Goal: Task Accomplishment & Management: Complete application form

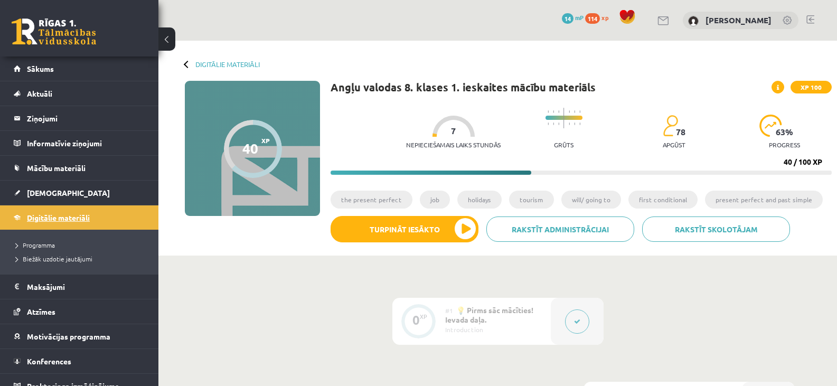
click at [51, 214] on span "Digitālie materiāli" at bounding box center [58, 218] width 63 height 10
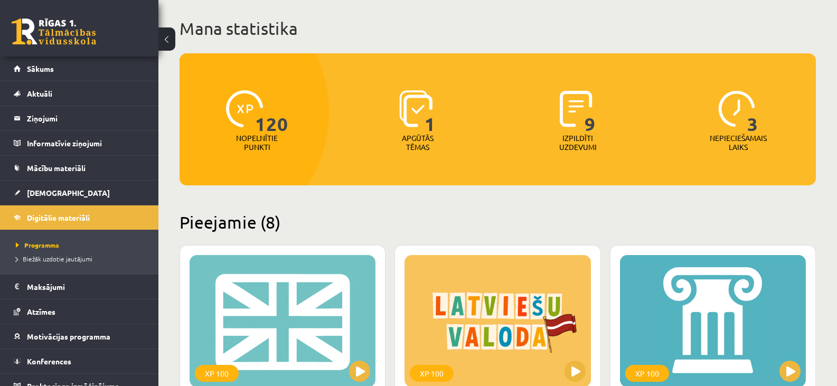
scroll to position [158, 0]
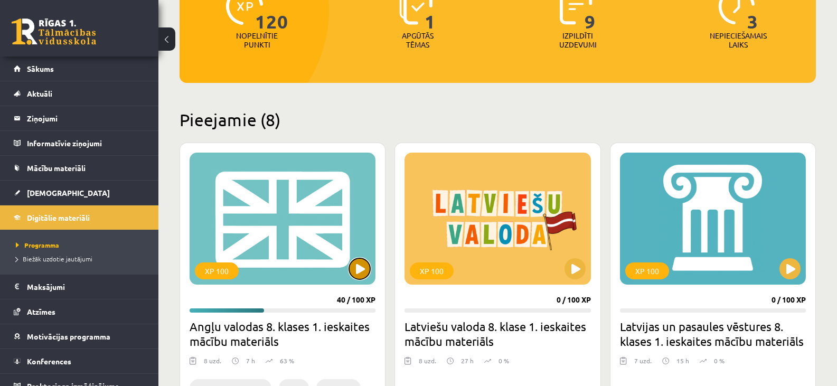
click at [355, 269] on button at bounding box center [359, 268] width 21 height 21
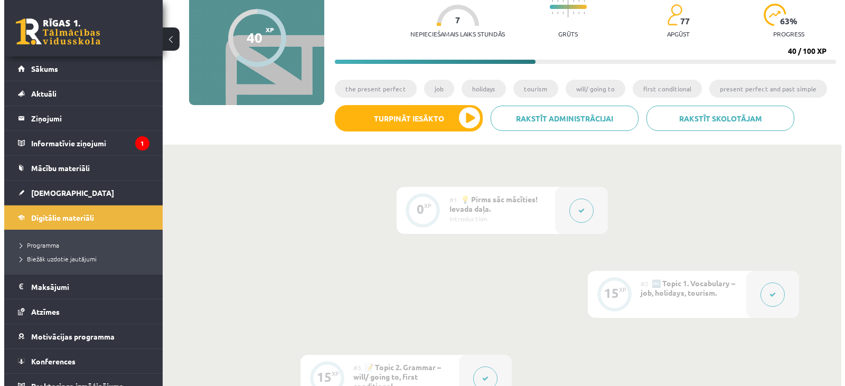
scroll to position [106, 0]
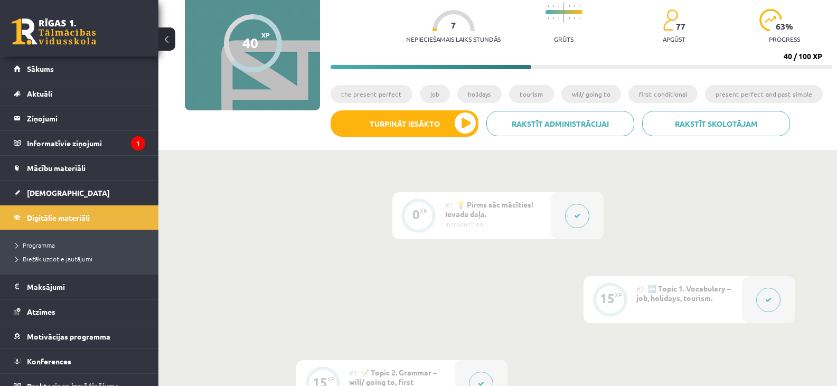
click at [571, 215] on button at bounding box center [577, 216] width 24 height 24
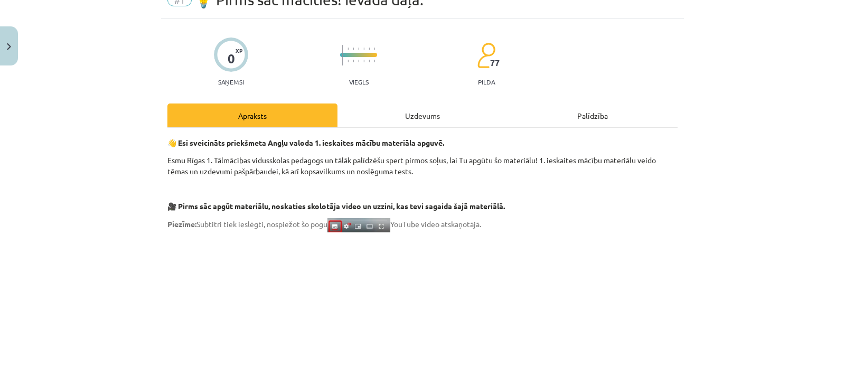
scroll to position [0, 0]
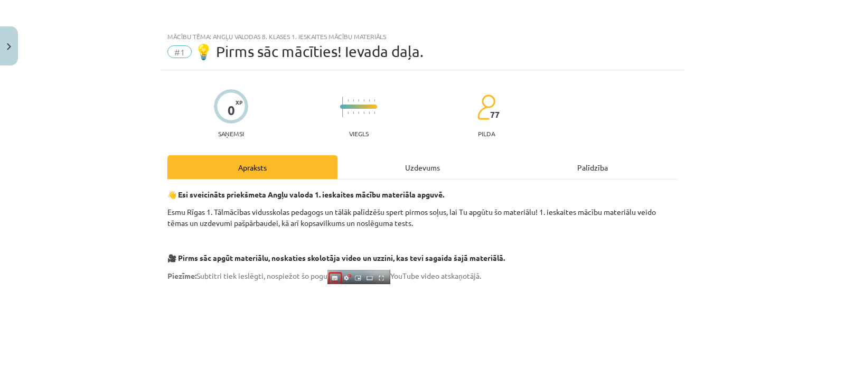
click at [426, 174] on div "Uzdevums" at bounding box center [422, 167] width 170 height 24
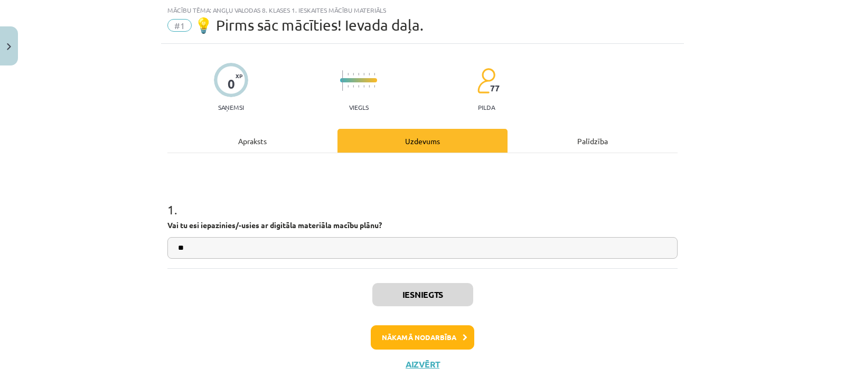
scroll to position [49, 0]
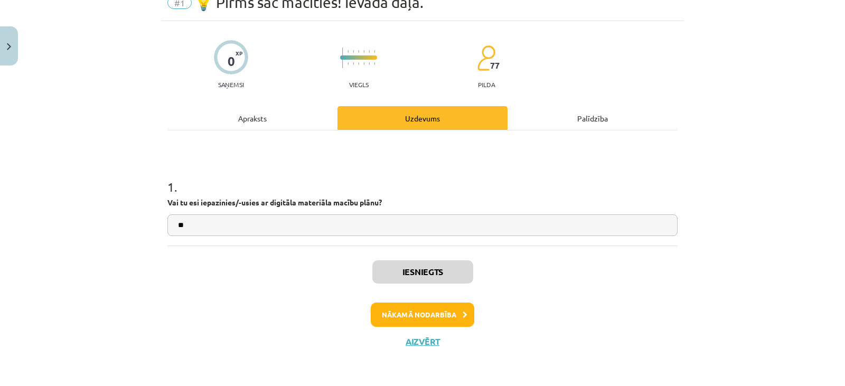
click at [260, 121] on div "Apraksts" at bounding box center [252, 118] width 170 height 24
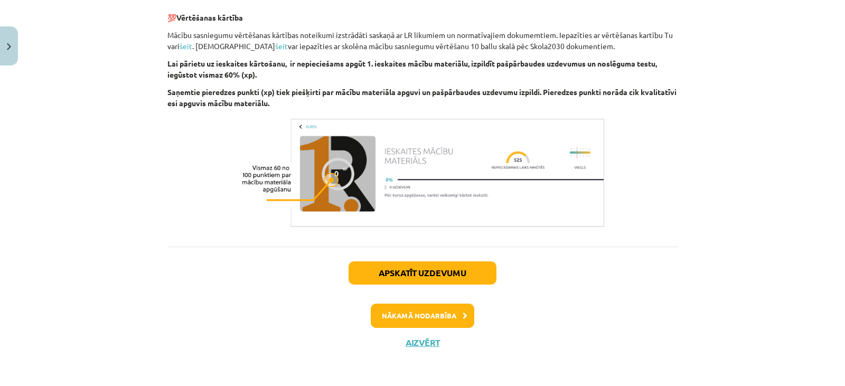
scroll to position [773, 0]
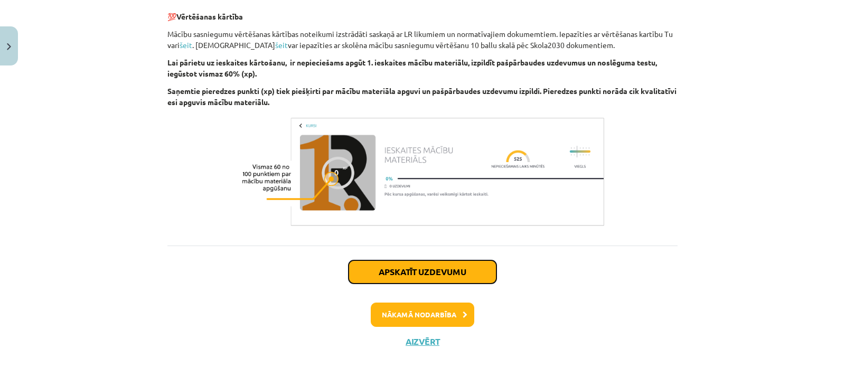
click at [443, 278] on button "Apskatīt uzdevumu" at bounding box center [423, 271] width 148 height 23
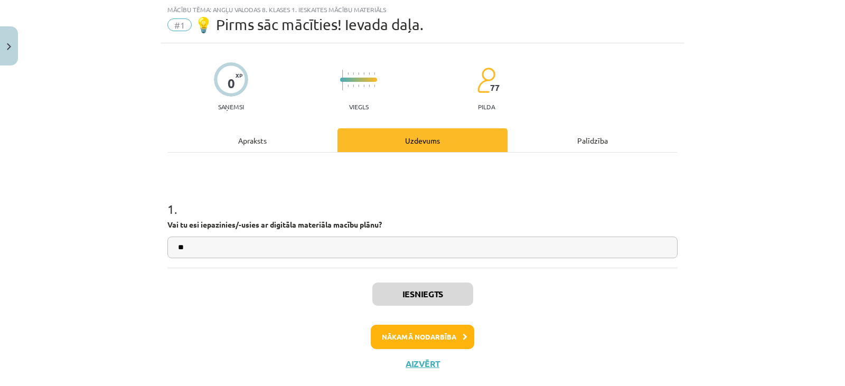
scroll to position [26, 0]
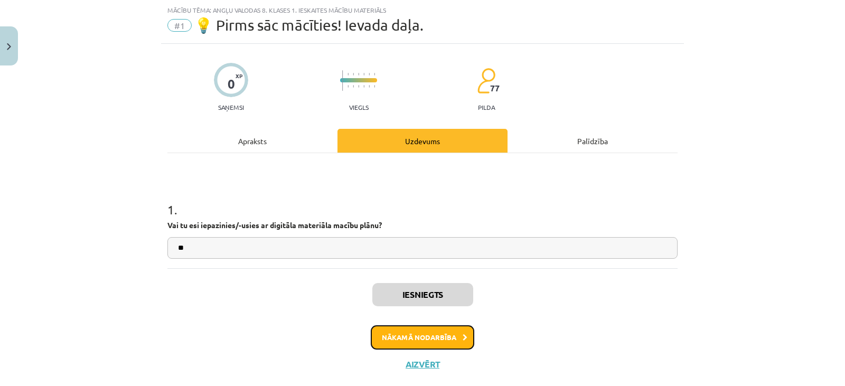
click at [404, 339] on button "Nākamā nodarbība" at bounding box center [422, 337] width 103 height 24
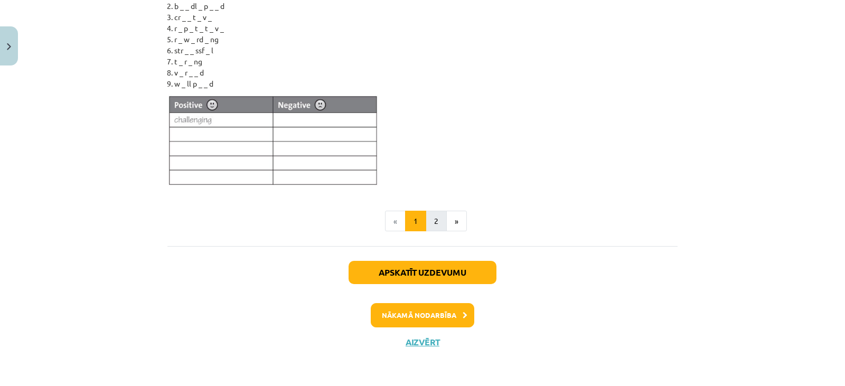
scroll to position [800, 0]
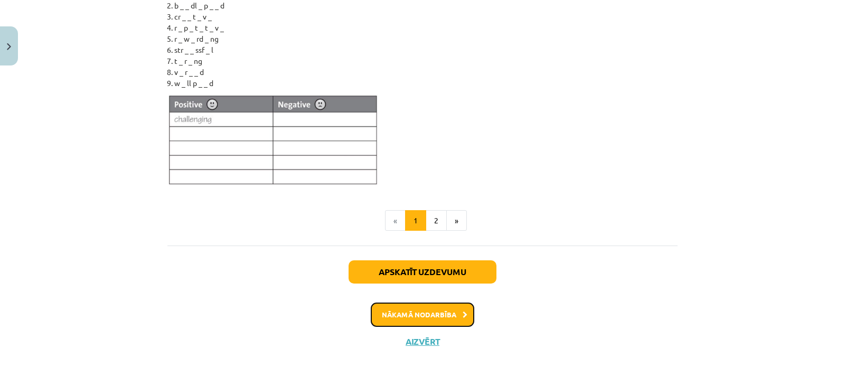
click at [438, 320] on button "Nākamā nodarbība" at bounding box center [422, 315] width 103 height 24
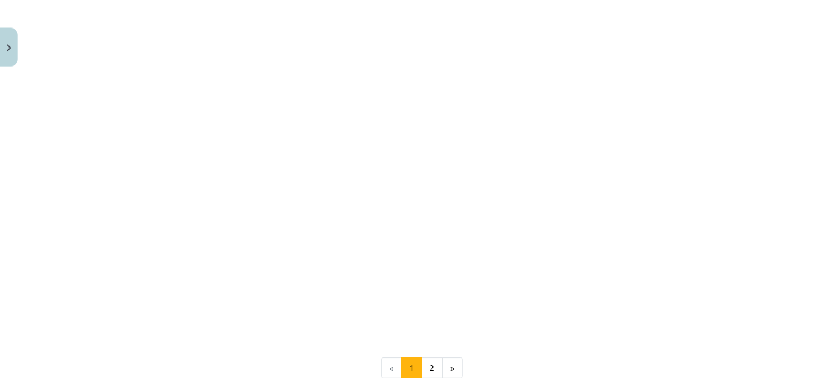
scroll to position [967, 0]
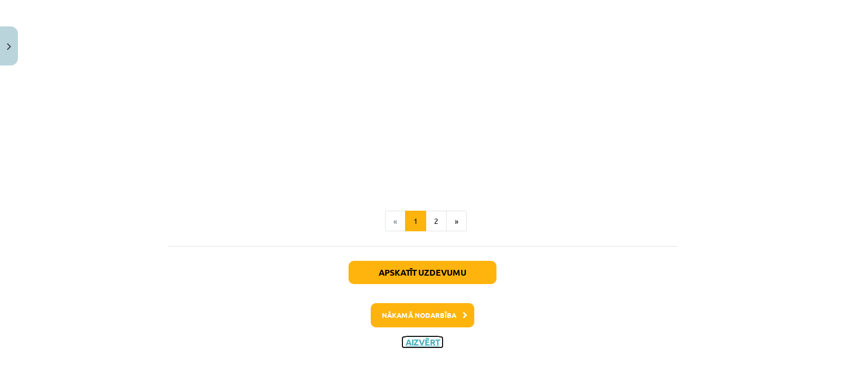
click at [419, 342] on button "Aizvērt" at bounding box center [422, 342] width 40 height 11
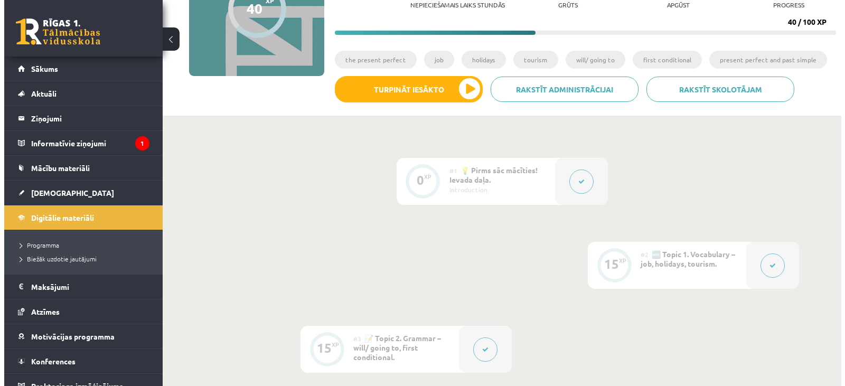
scroll to position [158, 0]
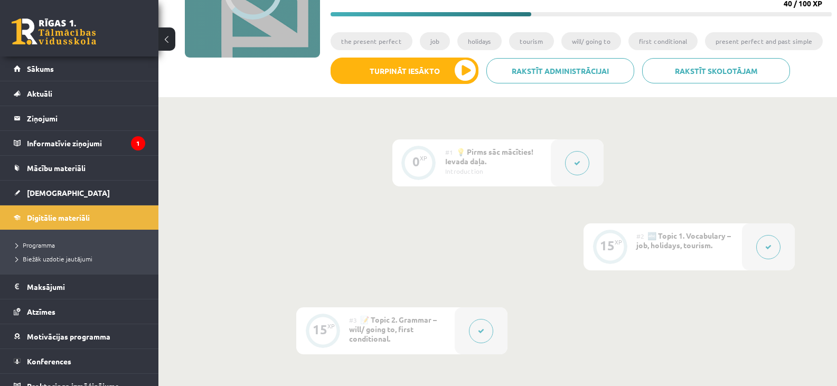
click at [583, 168] on button at bounding box center [577, 163] width 24 height 24
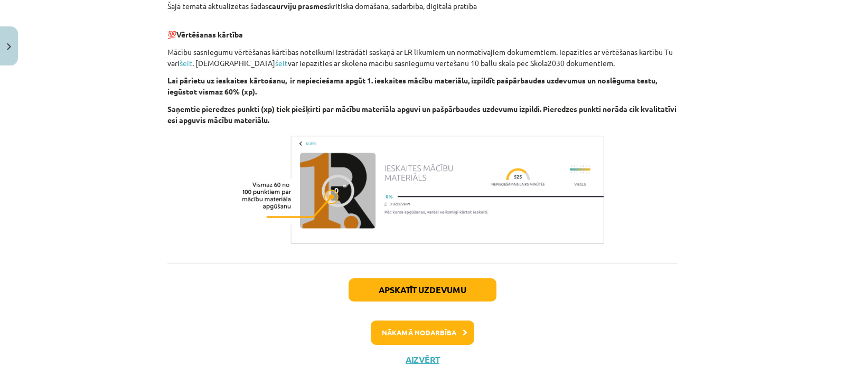
scroll to position [773, 0]
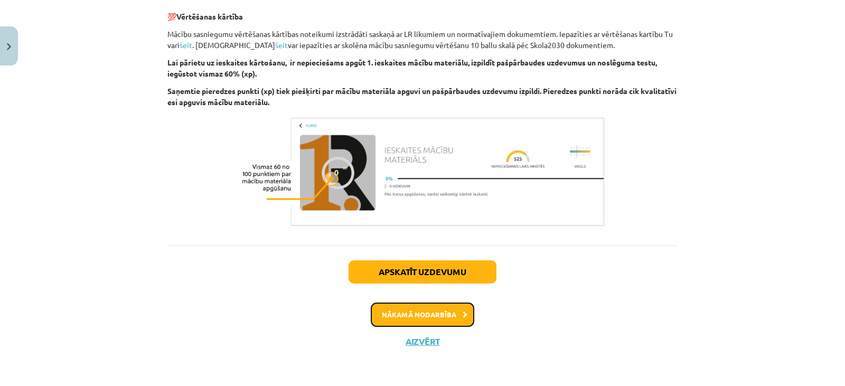
click at [446, 317] on button "Nākamā nodarbība" at bounding box center [422, 315] width 103 height 24
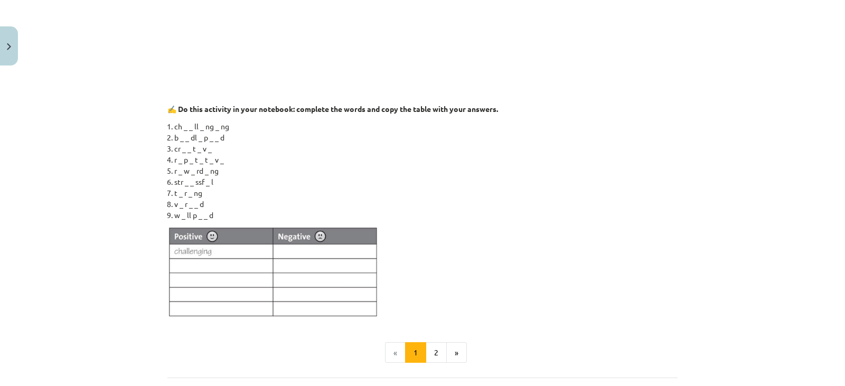
scroll to position [800, 0]
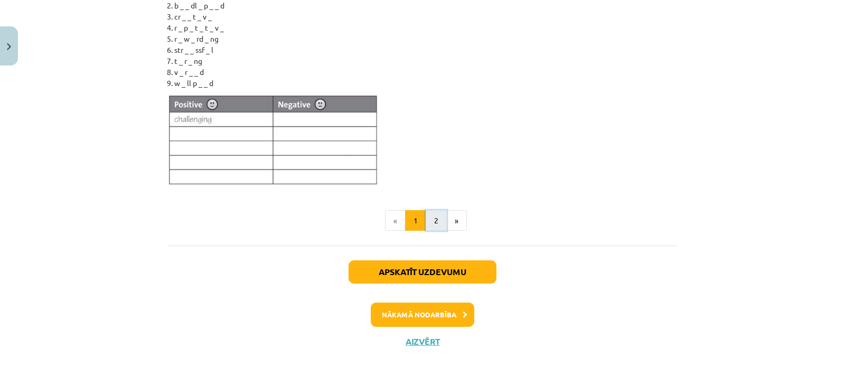
click at [429, 224] on button "2" at bounding box center [436, 220] width 21 height 21
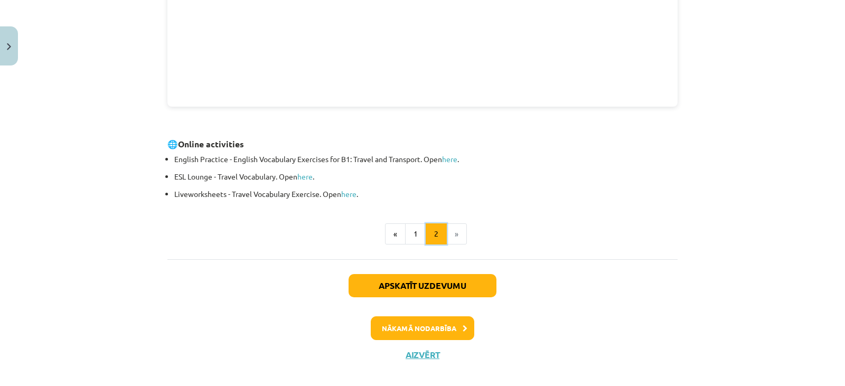
scroll to position [412, 0]
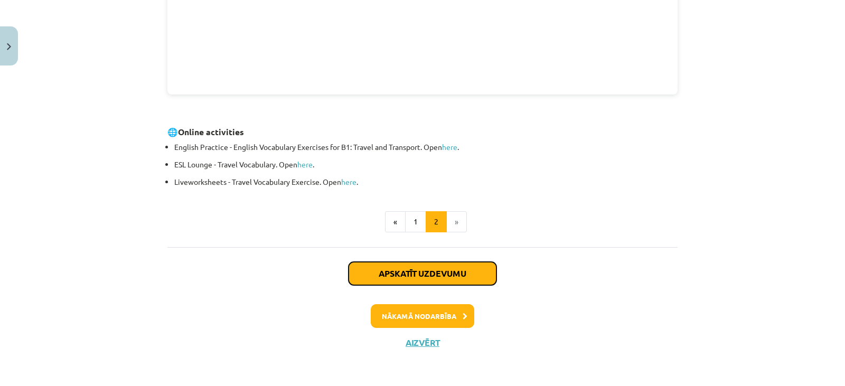
click at [446, 275] on button "Apskatīt uzdevumu" at bounding box center [423, 273] width 148 height 23
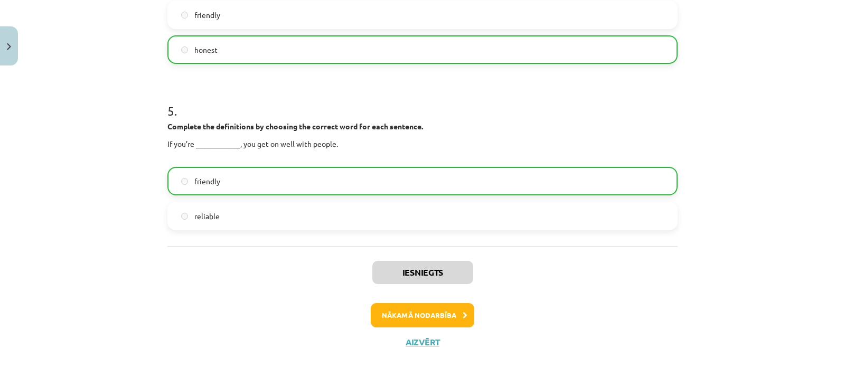
scroll to position [780, 0]
click at [456, 311] on button "Nākamā nodarbība" at bounding box center [422, 315] width 103 height 24
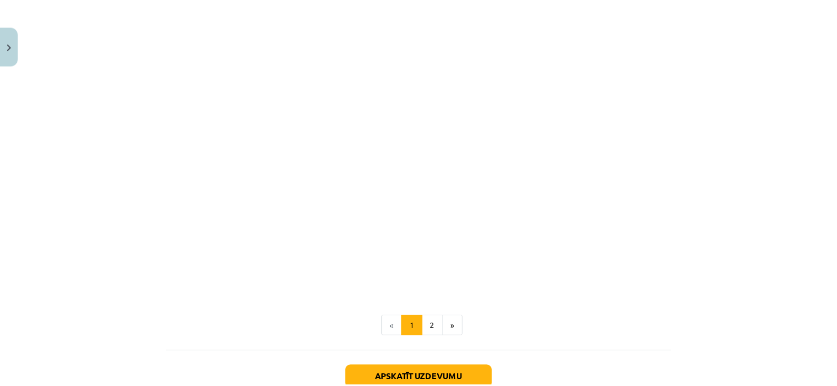
scroll to position [967, 0]
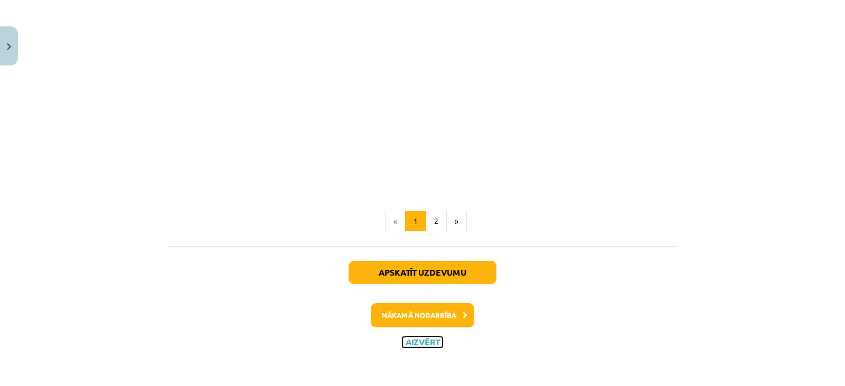
click at [430, 343] on button "Aizvērt" at bounding box center [422, 342] width 40 height 11
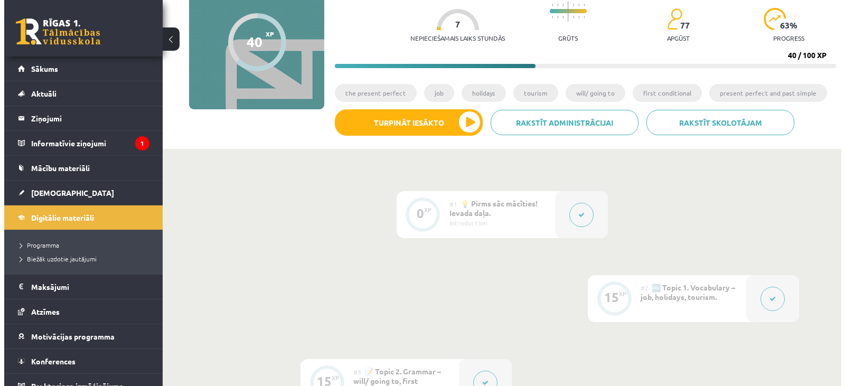
scroll to position [106, 0]
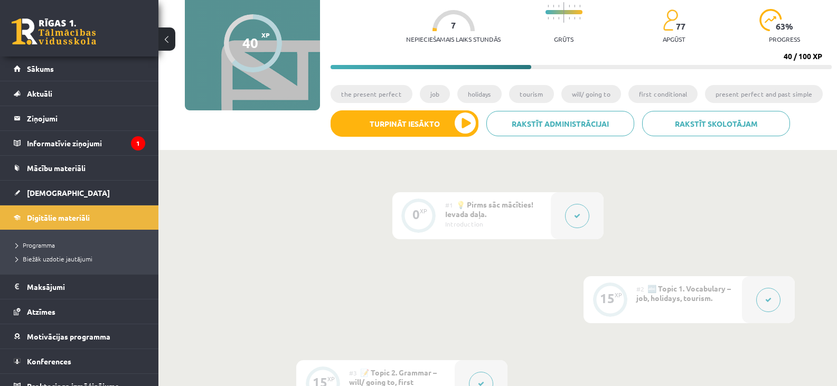
click at [579, 214] on icon at bounding box center [577, 216] width 6 height 6
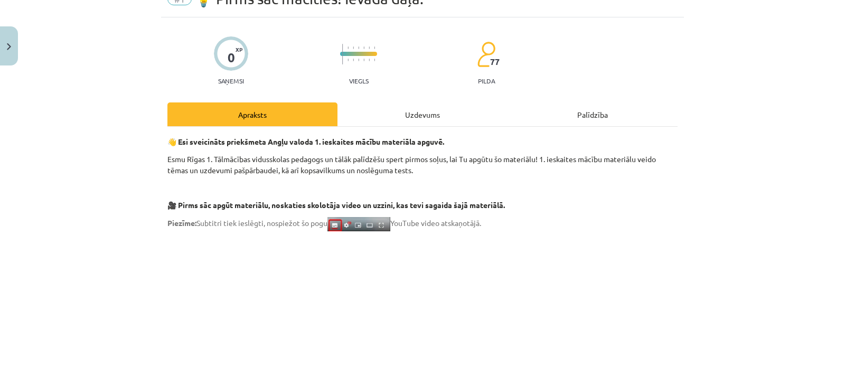
click at [440, 109] on div "Uzdevums" at bounding box center [422, 114] width 170 height 24
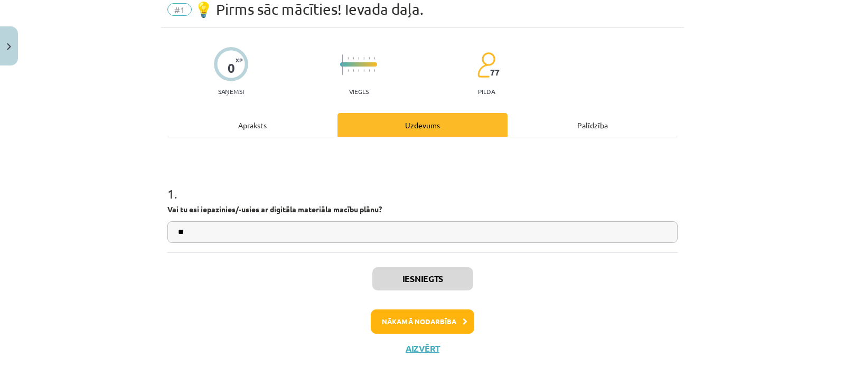
scroll to position [49, 0]
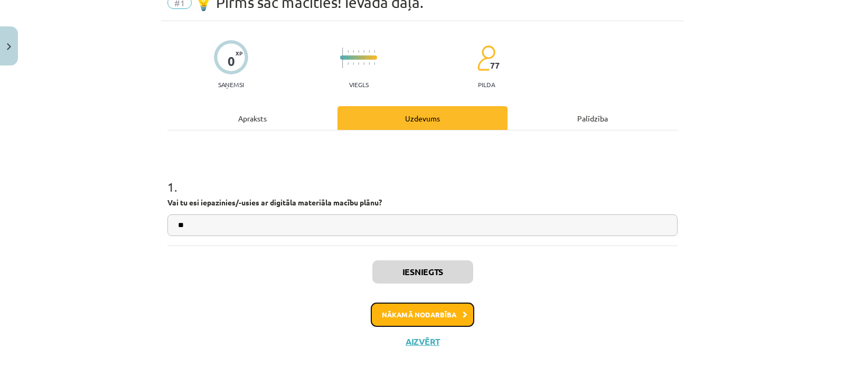
click at [425, 317] on button "Nākamā nodarbība" at bounding box center [422, 315] width 103 height 24
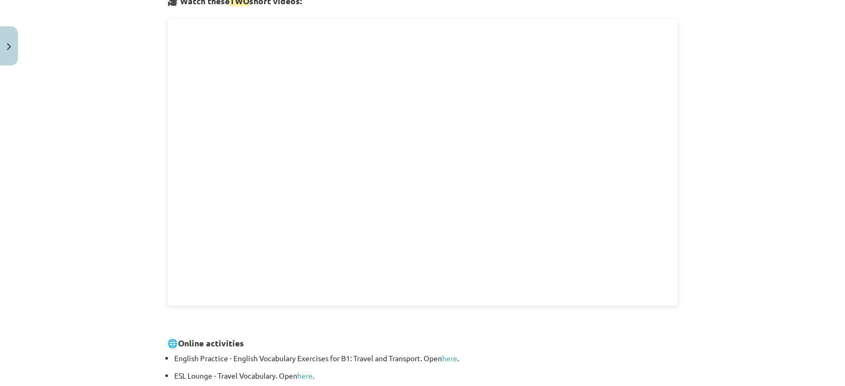
scroll to position [0, 0]
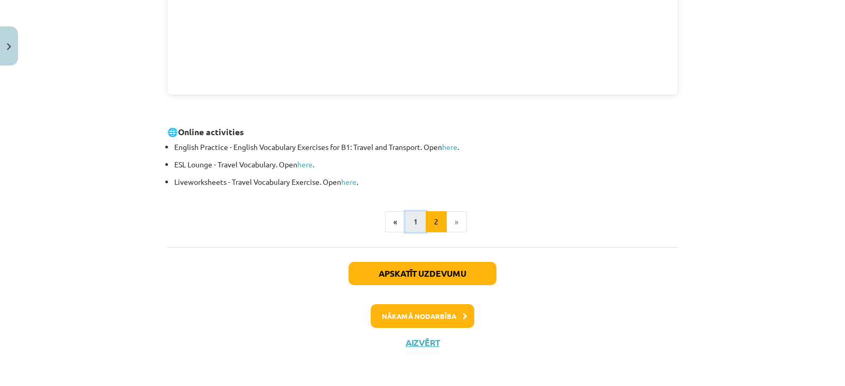
click at [411, 223] on button "1" at bounding box center [415, 221] width 21 height 21
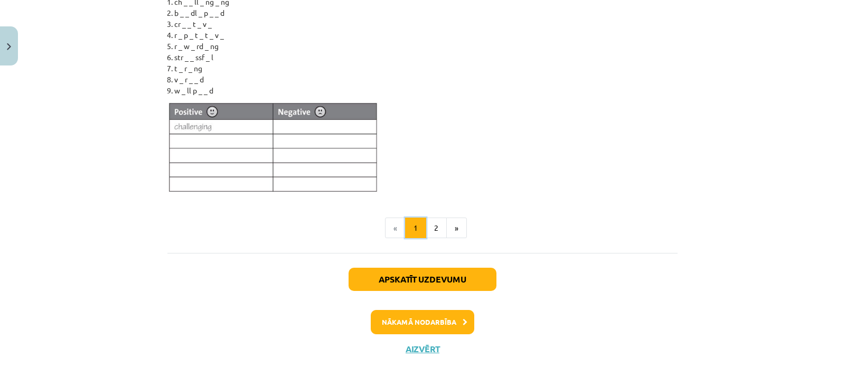
scroll to position [1016, 0]
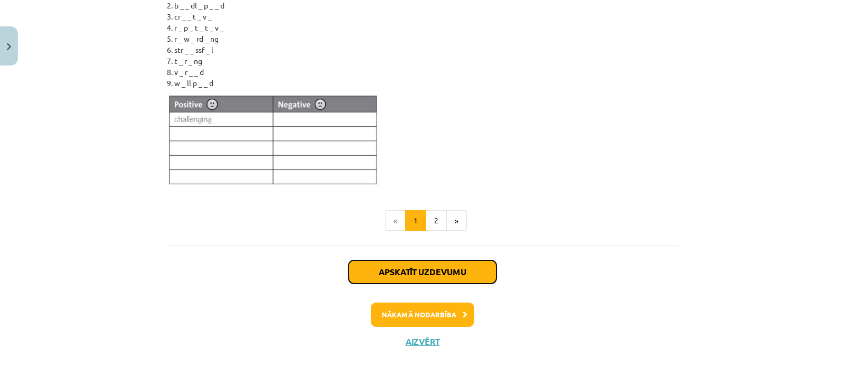
click at [451, 277] on button "Apskatīt uzdevumu" at bounding box center [423, 271] width 148 height 23
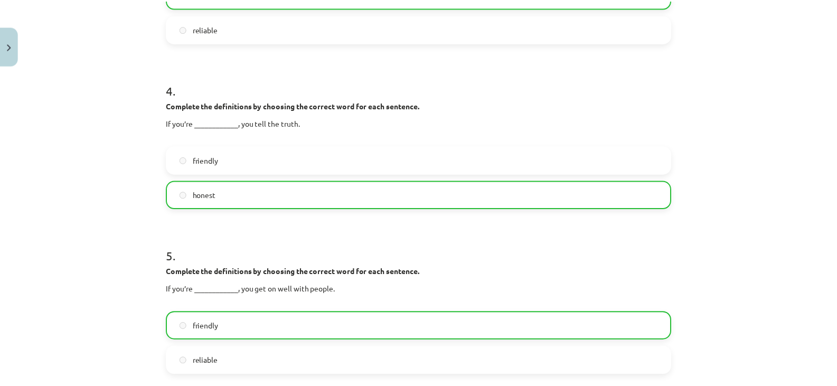
scroll to position [780, 0]
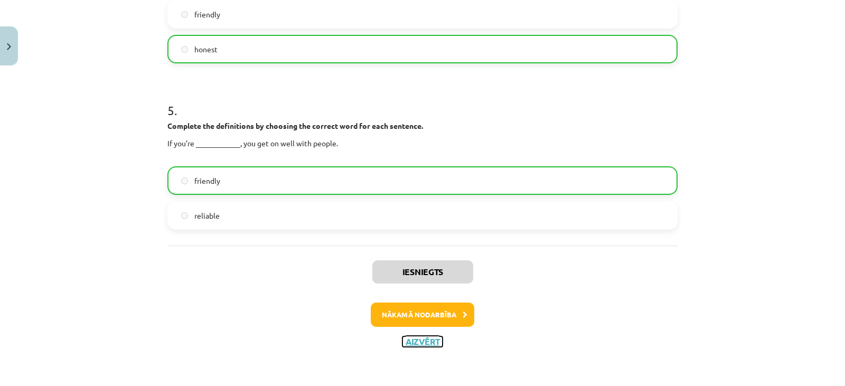
click at [422, 343] on button "Aizvērt" at bounding box center [422, 341] width 40 height 11
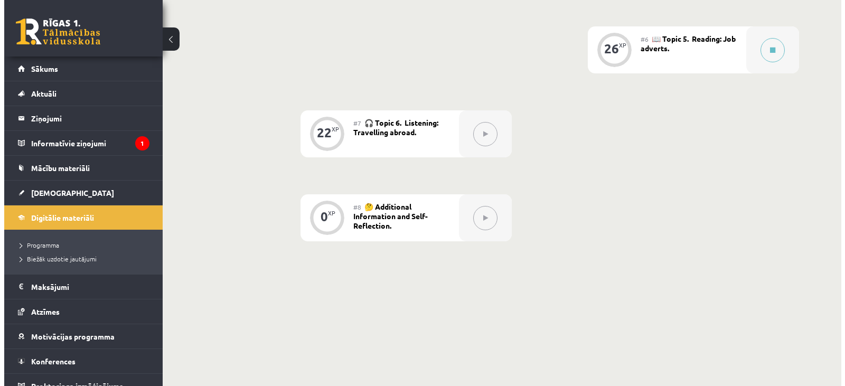
scroll to position [520, 0]
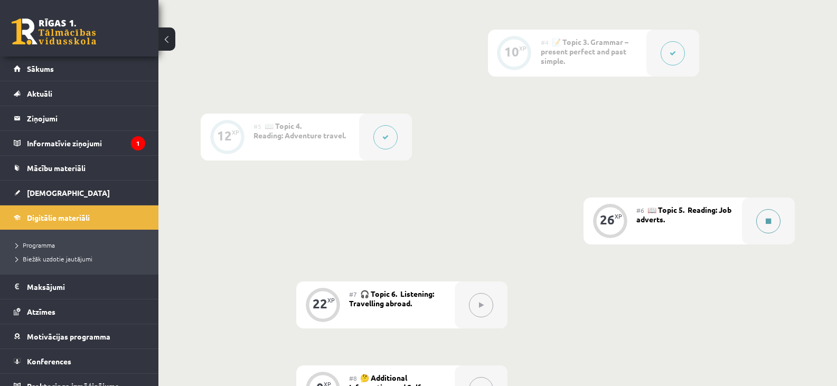
click at [766, 220] on icon at bounding box center [768, 221] width 5 height 6
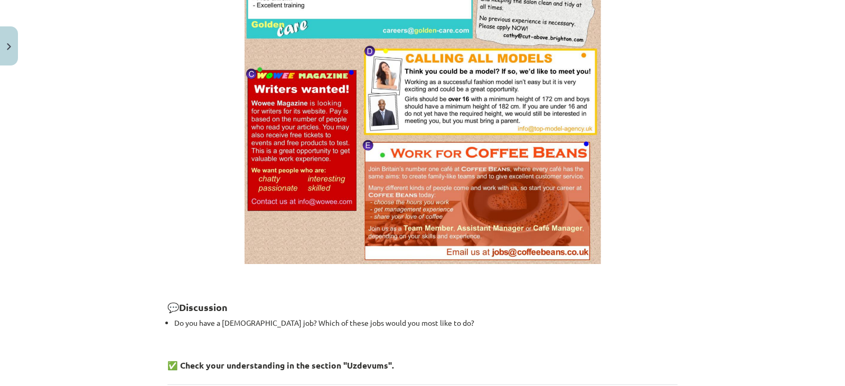
scroll to position [791, 0]
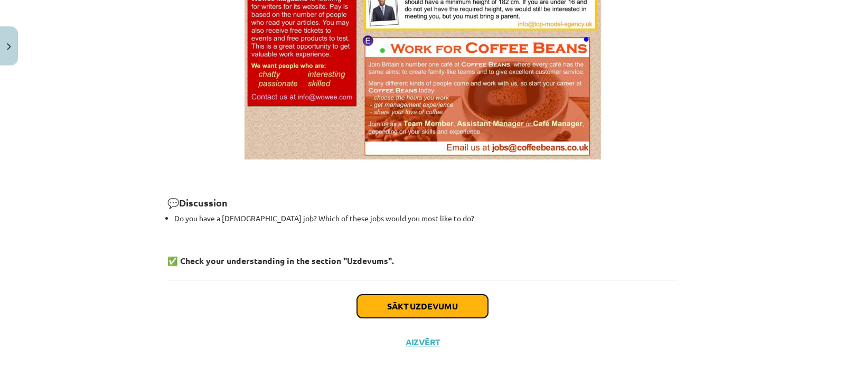
click at [430, 300] on button "Sākt uzdevumu" at bounding box center [422, 306] width 131 height 23
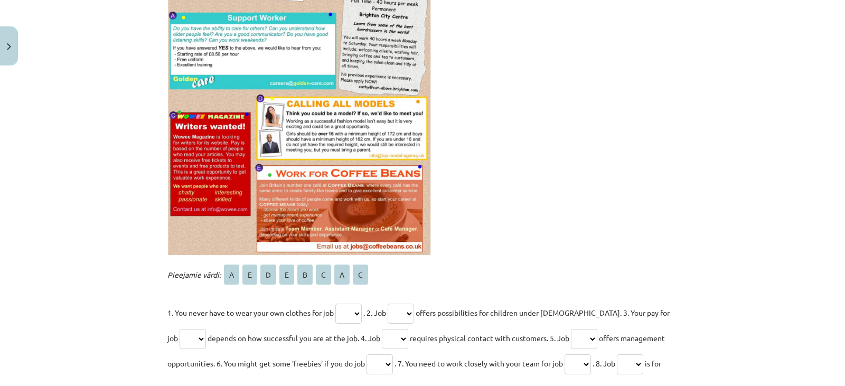
scroll to position [185, 0]
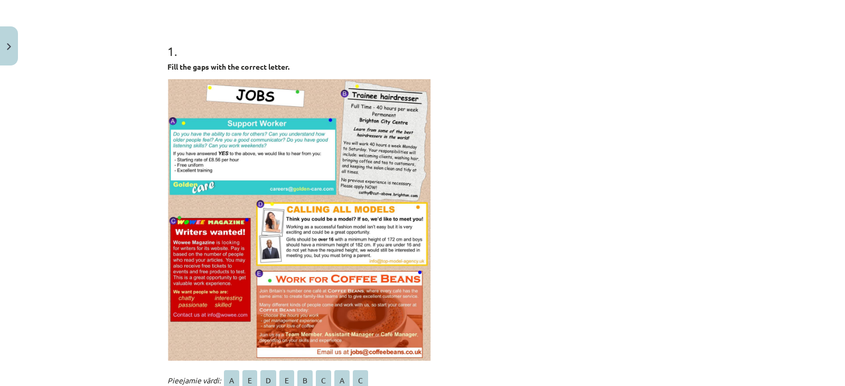
click at [740, 212] on div "Mācību tēma: Angļu valodas 8. klases 1. ieskaites mācību materiāls #6 📖 Topic 5…" at bounding box center [422, 193] width 845 height 386
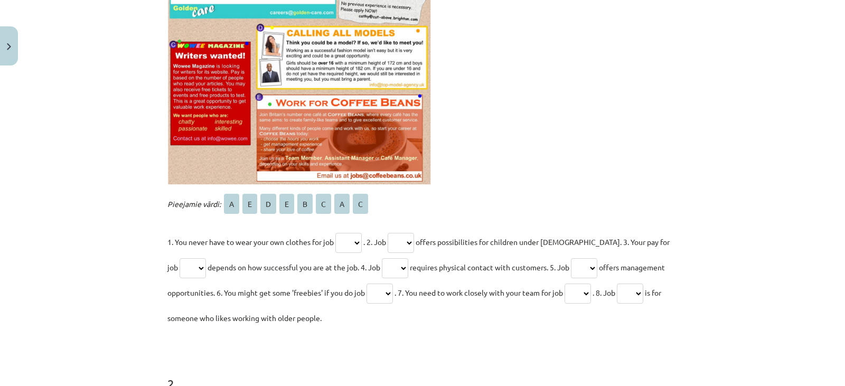
scroll to position [449, 0]
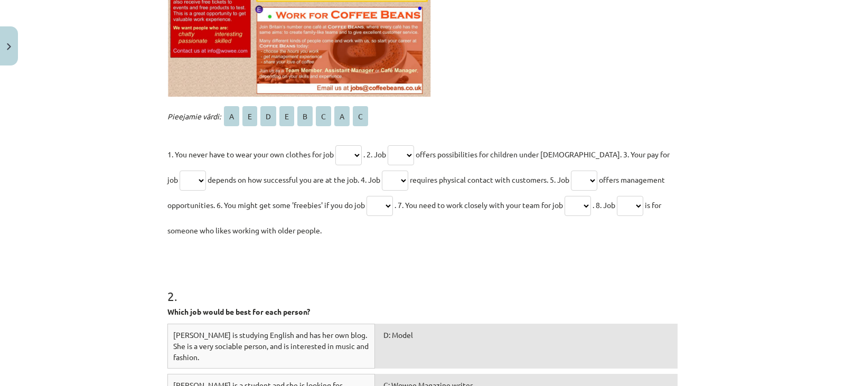
click at [361, 152] on select "* * * * * * * *" at bounding box center [348, 155] width 26 height 20
select select "*"
click at [335, 145] on select "* * * * * * * *" at bounding box center [348, 155] width 26 height 20
click at [412, 155] on select "* * * * * * * *" at bounding box center [401, 155] width 26 height 20
select select "*"
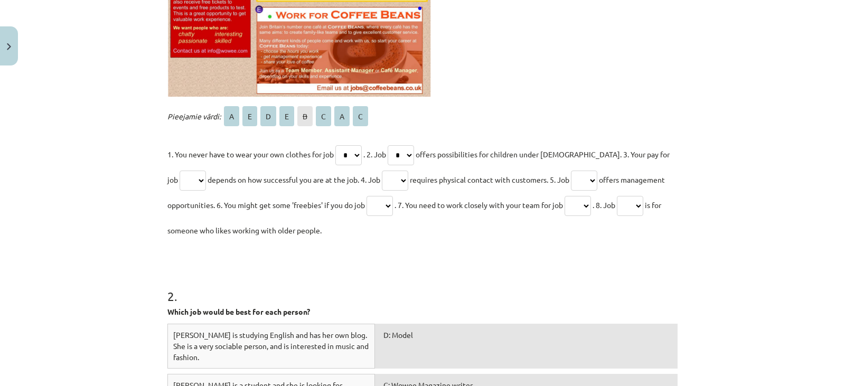
click at [391, 145] on select "* * * * * * * *" at bounding box center [401, 155] width 26 height 20
click at [183, 181] on select "* * * * * * * *" at bounding box center [193, 181] width 26 height 20
select select "*"
click at [180, 171] on select "* * * * * * * *" at bounding box center [193, 181] width 26 height 20
click at [397, 178] on select "* * * * * * * *" at bounding box center [395, 181] width 26 height 20
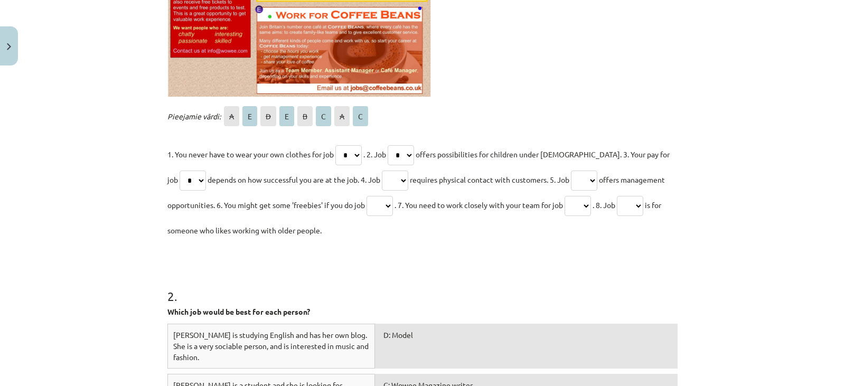
select select "*"
click at [382, 171] on select "* * * * * * * *" at bounding box center [395, 181] width 26 height 20
click at [585, 178] on select "* * * * * * * *" at bounding box center [584, 181] width 26 height 20
select select "*"
click at [571, 171] on select "* * * * * * * *" at bounding box center [584, 181] width 26 height 20
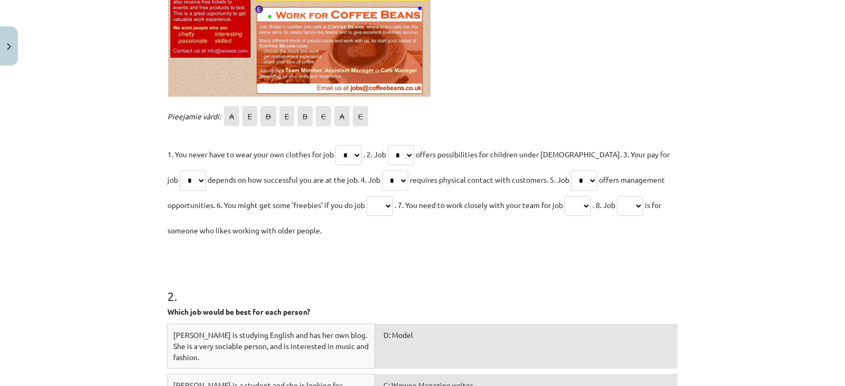
click at [390, 207] on select "* * * * * * * *" at bounding box center [379, 206] width 26 height 20
select select "*"
click at [366, 196] on select "* * * * * * * *" at bounding box center [379, 206] width 26 height 20
click at [590, 204] on select "* * * * * * * *" at bounding box center [577, 206] width 26 height 20
select select "*"
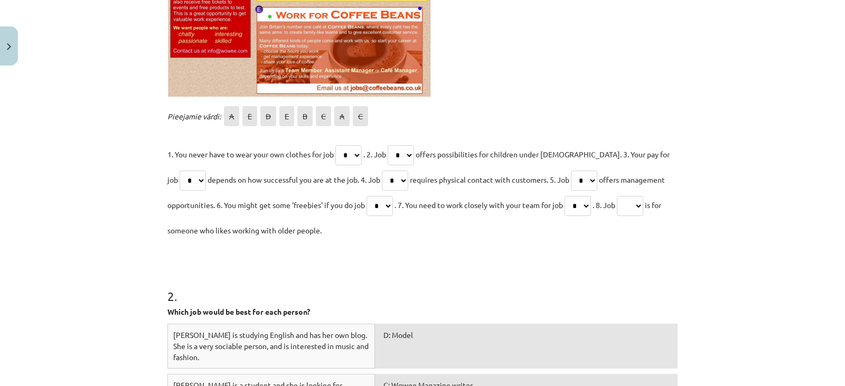
click at [570, 196] on select "* * * * * * * *" at bounding box center [577, 206] width 26 height 20
click at [643, 209] on select "* * * * * * * *" at bounding box center [630, 206] width 26 height 20
select select "*"
click at [626, 196] on select "* * * * * * * *" at bounding box center [630, 206] width 26 height 20
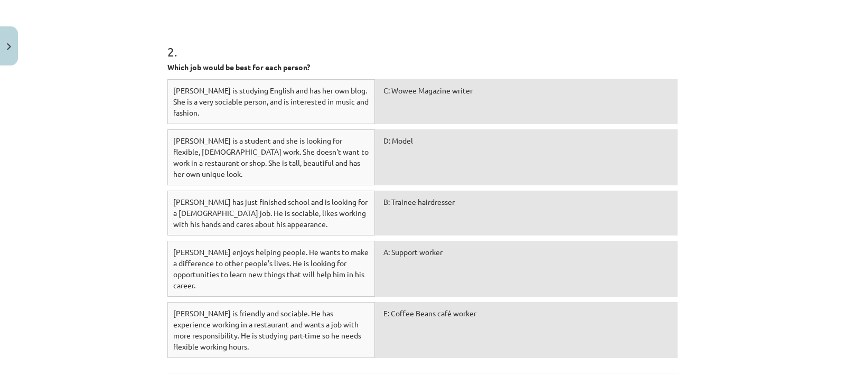
scroll to position [765, 0]
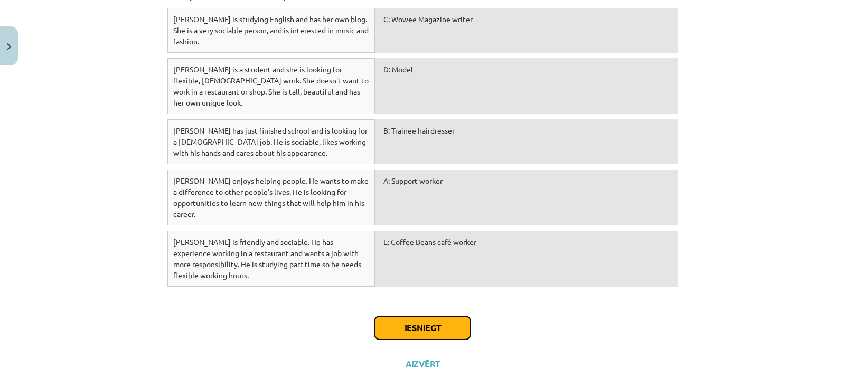
click at [439, 316] on button "Iesniegt" at bounding box center [422, 327] width 96 height 23
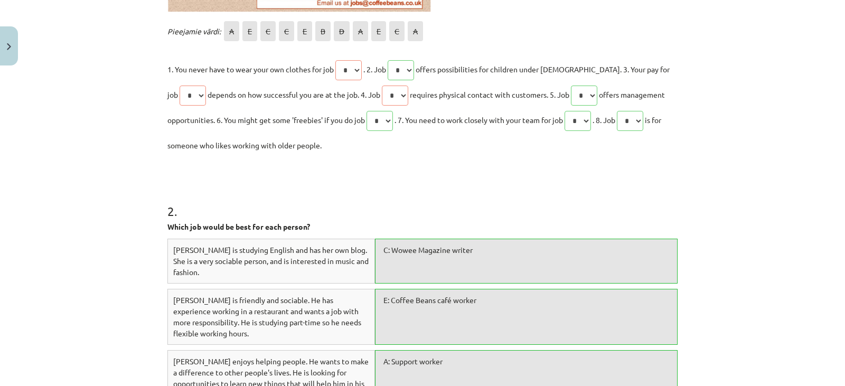
scroll to position [798, 0]
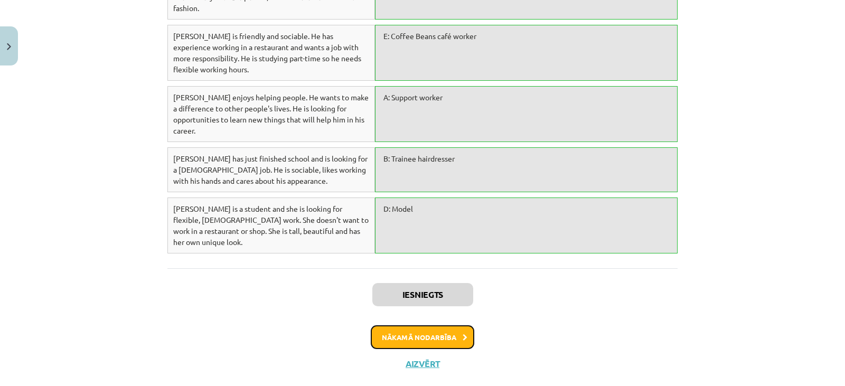
click at [391, 325] on button "Nākamā nodarbība" at bounding box center [422, 337] width 103 height 24
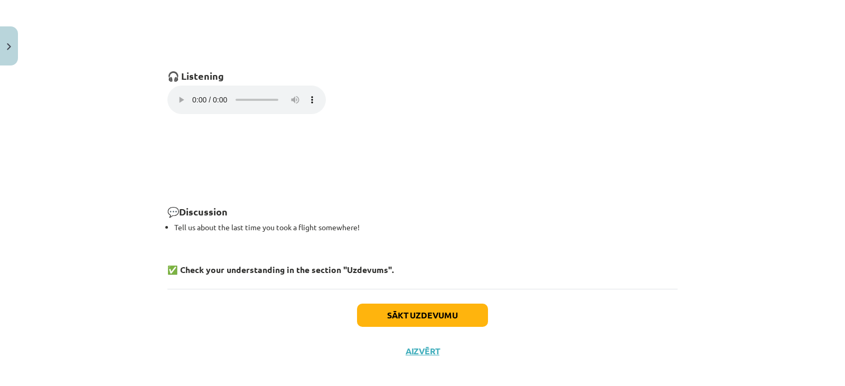
scroll to position [780, 0]
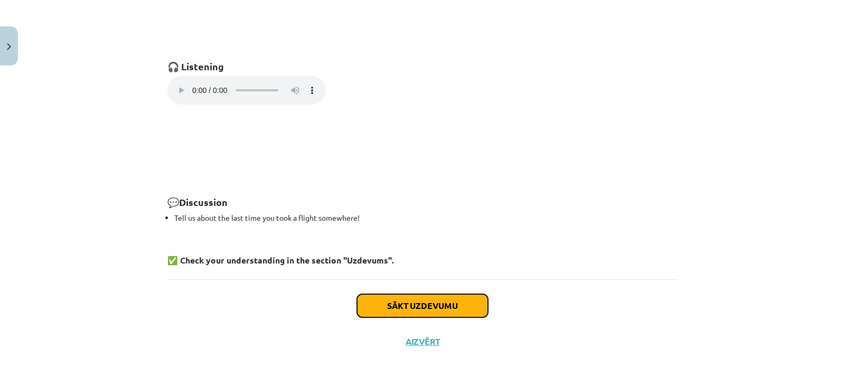
click at [423, 304] on button "Sākt uzdevumu" at bounding box center [422, 305] width 131 height 23
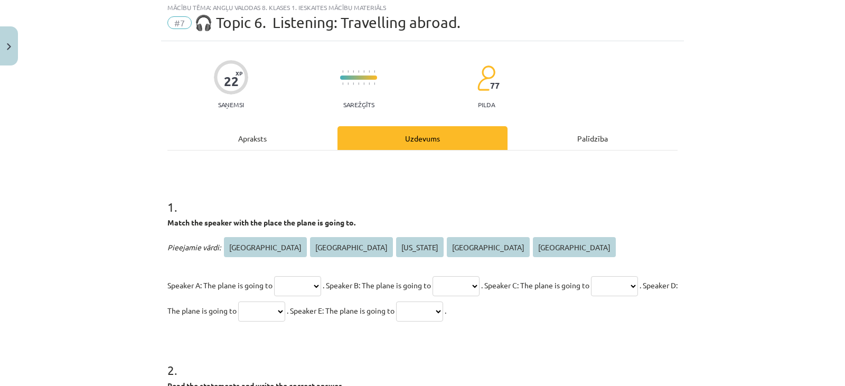
scroll to position [0, 0]
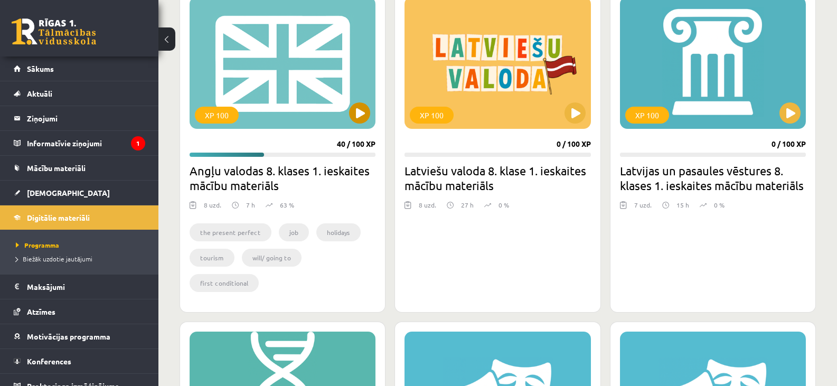
scroll to position [317, 0]
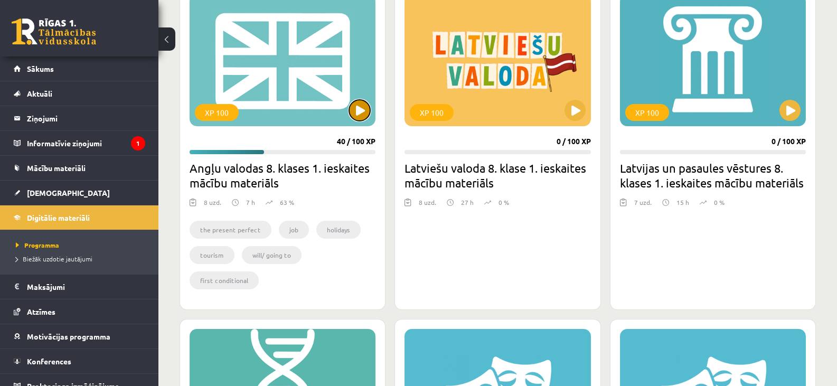
click at [362, 105] on button at bounding box center [359, 110] width 21 height 21
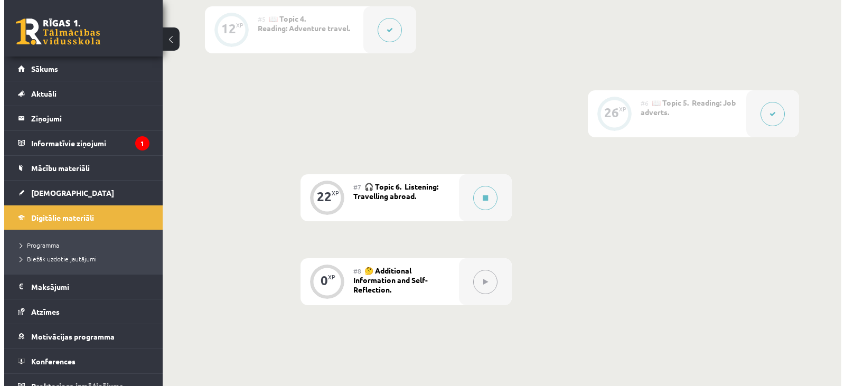
scroll to position [634, 0]
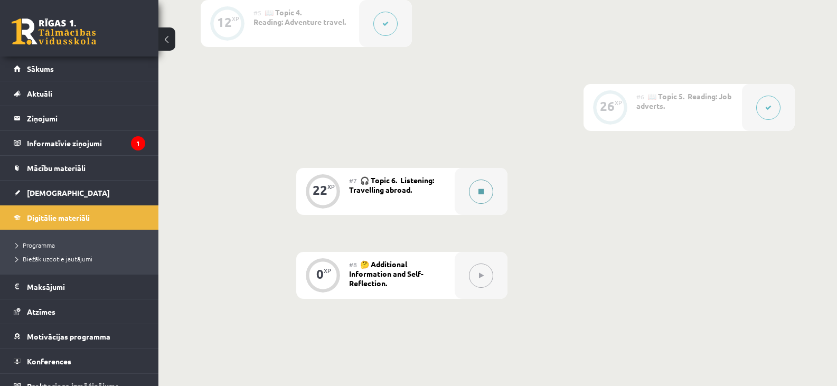
click at [481, 190] on icon at bounding box center [480, 192] width 5 height 6
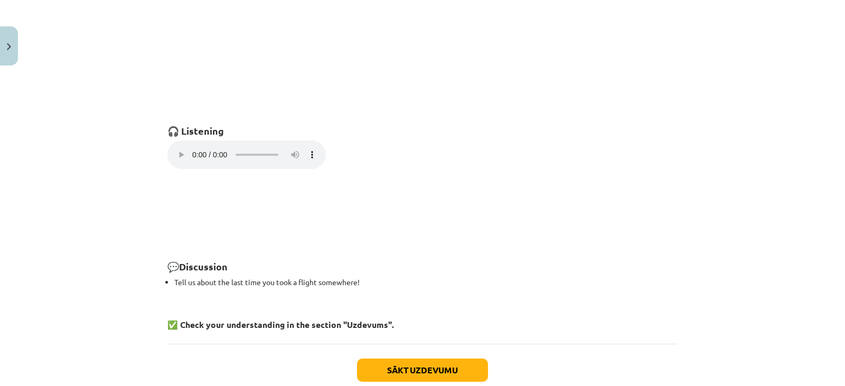
scroll to position [739, 0]
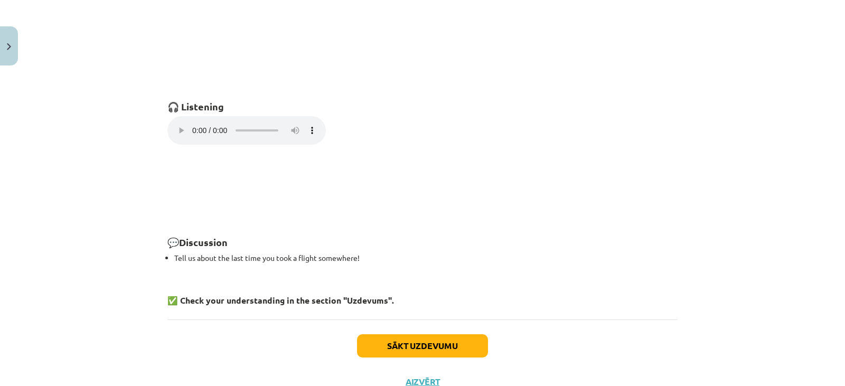
click at [396, 124] on p "Your browser does not support the audio element." at bounding box center [422, 131] width 510 height 31
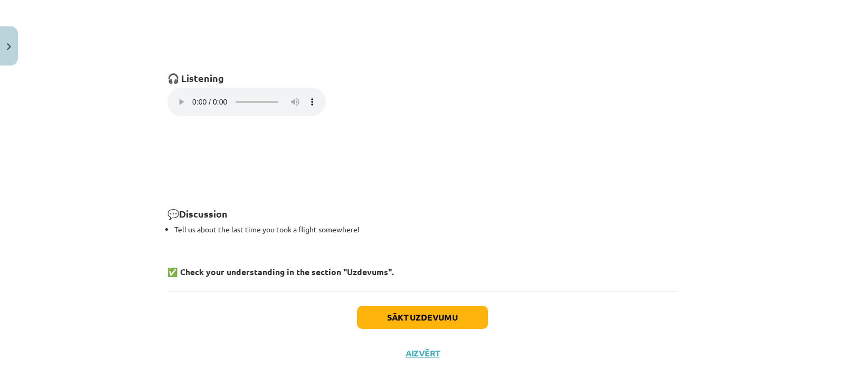
scroll to position [780, 0]
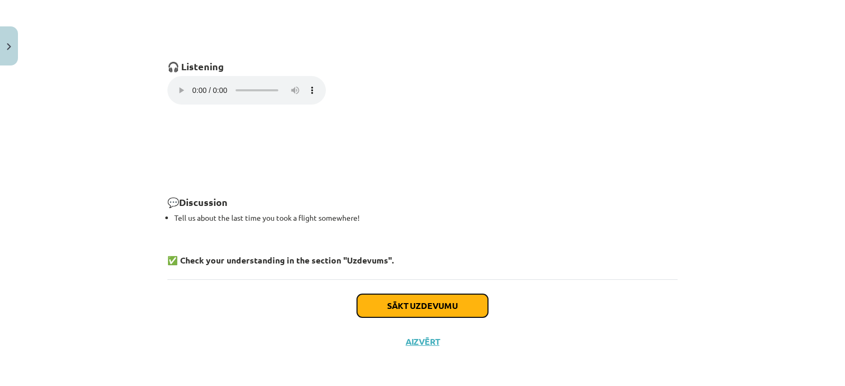
click at [429, 306] on button "Sākt uzdevumu" at bounding box center [422, 305] width 131 height 23
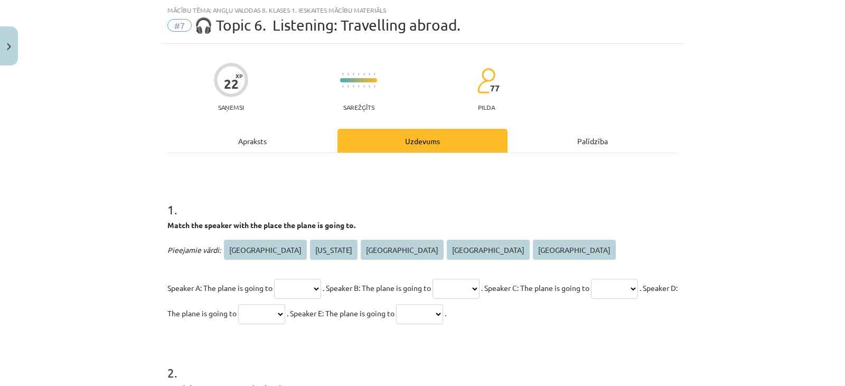
scroll to position [79, 0]
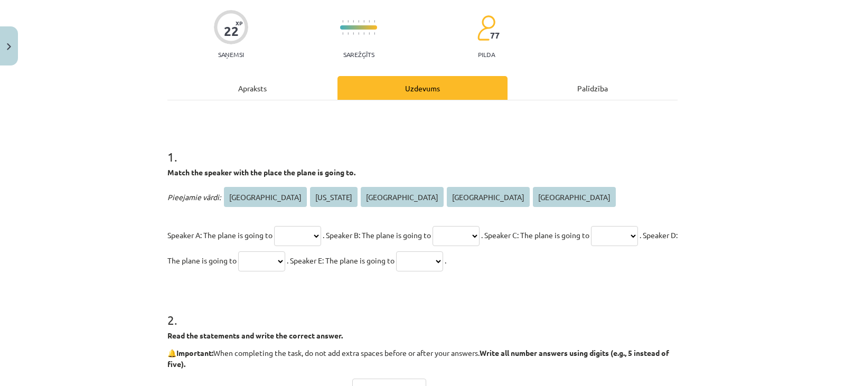
click at [789, 213] on div "Mācību tēma: Angļu valodas 8. klases 1. ieskaites mācību materiāls #7 🎧 Topic 6…" at bounding box center [422, 193] width 845 height 386
click at [315, 242] on select "**** ******** ********* ***** ******" at bounding box center [297, 236] width 47 height 20
select select "****"
click at [274, 226] on select "**** ******** ********* ***** ******" at bounding box center [297, 236] width 47 height 20
click at [776, 168] on div "Mācību tēma: Angļu valodas 8. klases 1. ieskaites mācību materiāls #7 🎧 Topic 6…" at bounding box center [422, 193] width 845 height 386
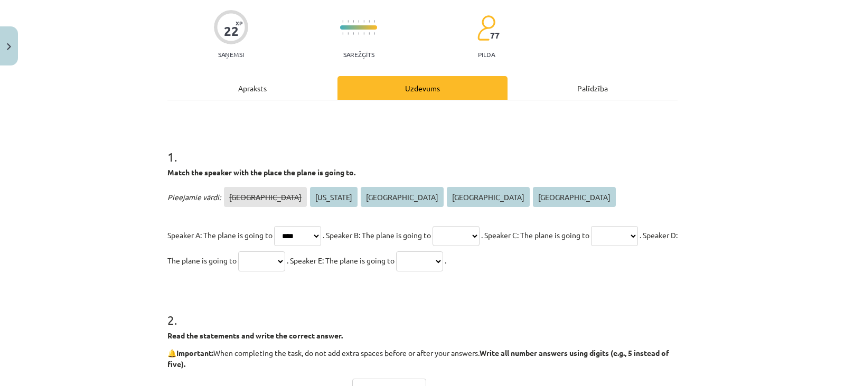
click at [479, 238] on select "**** ******** ********* ***** ******" at bounding box center [455, 236] width 47 height 20
select select "*****"
click at [449, 226] on select "**** ******** ********* ***** ******" at bounding box center [455, 236] width 47 height 20
click at [591, 246] on select "**** ******** ********* ***** ******" at bounding box center [614, 236] width 47 height 20
select select "******"
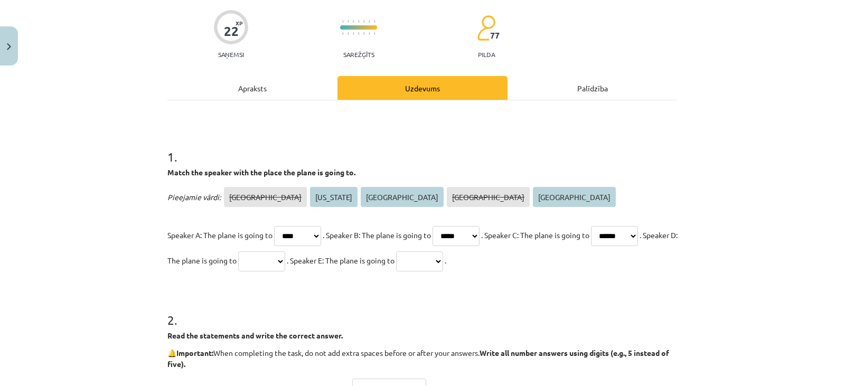
click at [591, 246] on select "**** ******** ********* ***** ******" at bounding box center [614, 236] width 47 height 20
click at [285, 260] on select "**** ******** ********* ***** ******" at bounding box center [261, 261] width 47 height 20
select select "*********"
click at [285, 251] on select "**** ******** ********* ***** ******" at bounding box center [261, 261] width 47 height 20
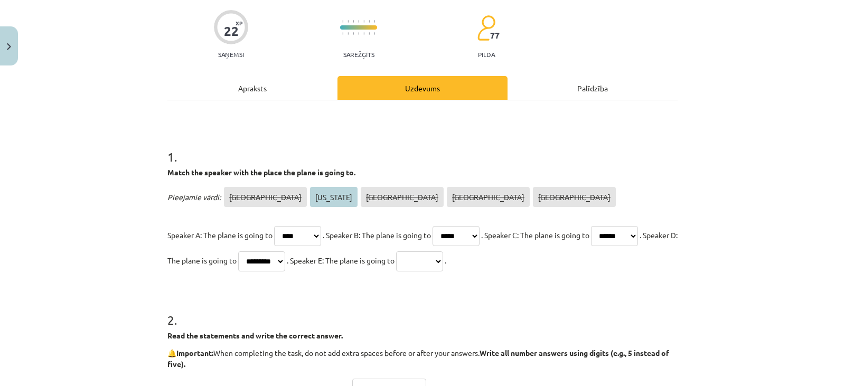
click at [443, 260] on select "**** ******** ********* ***** ******" at bounding box center [419, 261] width 47 height 20
select select "********"
click at [443, 251] on select "**** ******** ********* ***** ******" at bounding box center [419, 261] width 47 height 20
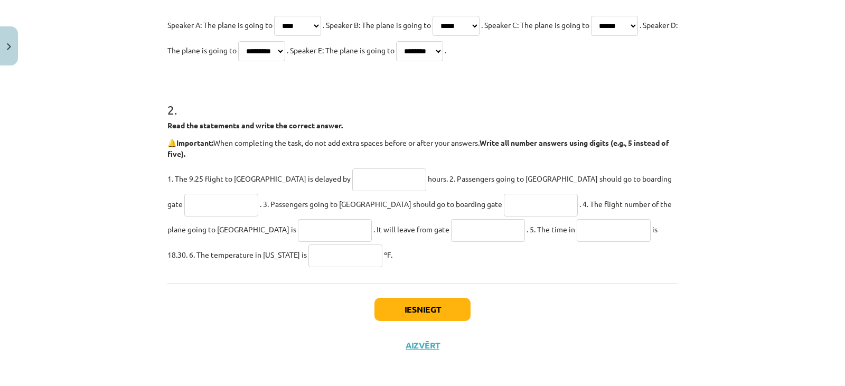
scroll to position [290, 0]
click at [352, 185] on input "text" at bounding box center [389, 178] width 74 height 23
type input "*"
click at [258, 193] on input "text" at bounding box center [221, 204] width 74 height 23
type input "**"
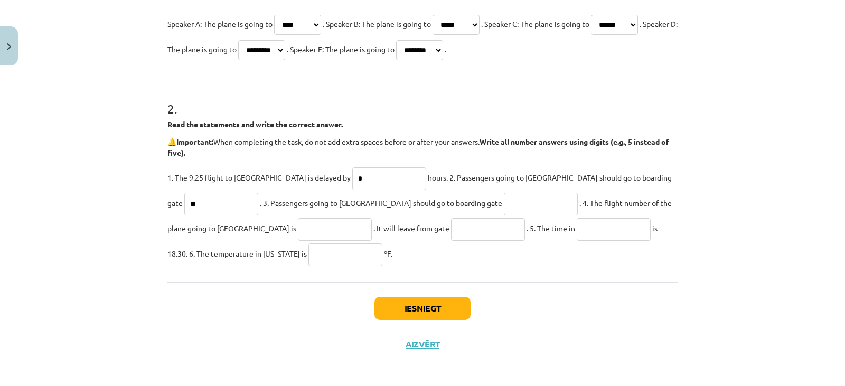
click at [504, 206] on input "text" at bounding box center [541, 204] width 74 height 23
type input "**"
click at [451, 235] on input "text" at bounding box center [488, 229] width 74 height 23
type input "*"
click at [298, 231] on input "text" at bounding box center [335, 229] width 74 height 23
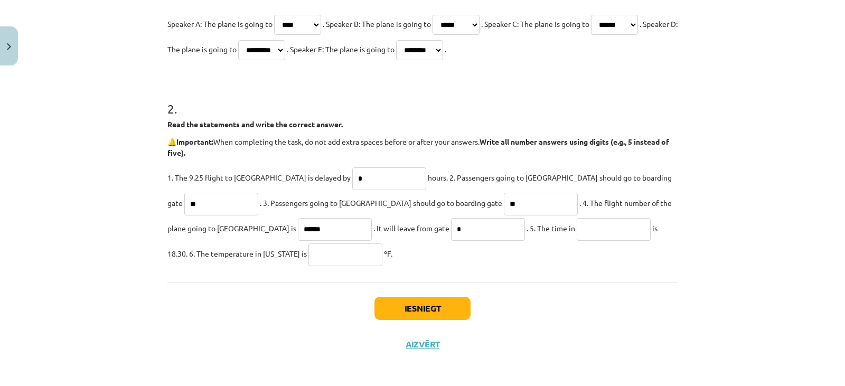
type input "******"
click at [577, 225] on input "text" at bounding box center [614, 229] width 74 height 23
type input "*****"
click at [308, 258] on input "text" at bounding box center [345, 254] width 74 height 23
type input "**"
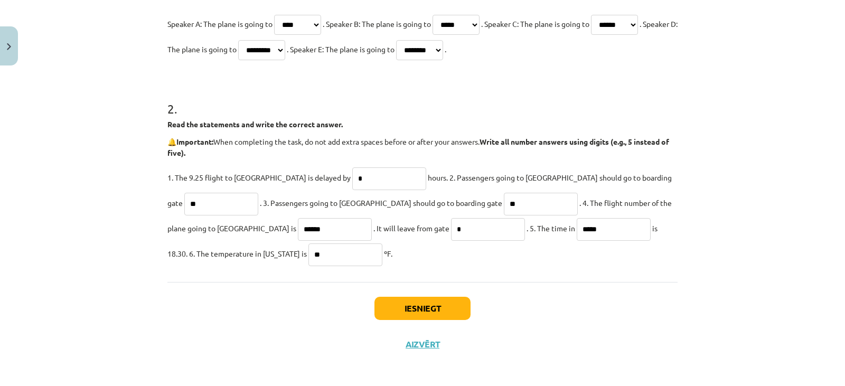
drag, startPoint x: 481, startPoint y: 228, endPoint x: 446, endPoint y: 236, distance: 35.6
click at [446, 236] on p "1. The 9.25 flight to Rome is delayed by * hours. 2. Passengers going to Tokyo …" at bounding box center [422, 215] width 510 height 101
type input "********"
click at [432, 307] on button "Iesniegt" at bounding box center [422, 308] width 96 height 23
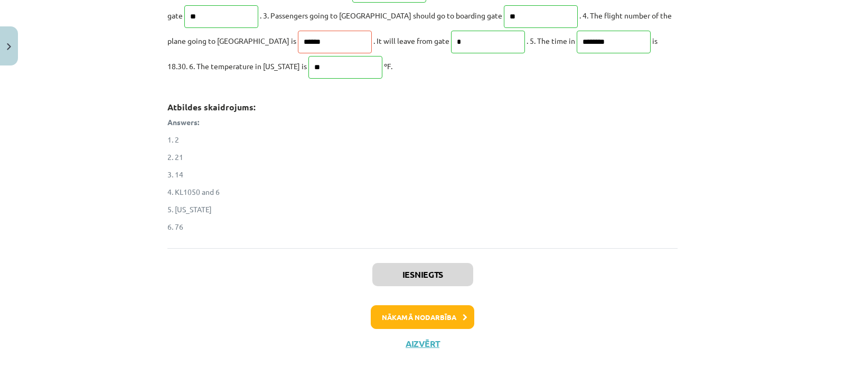
scroll to position [480, 0]
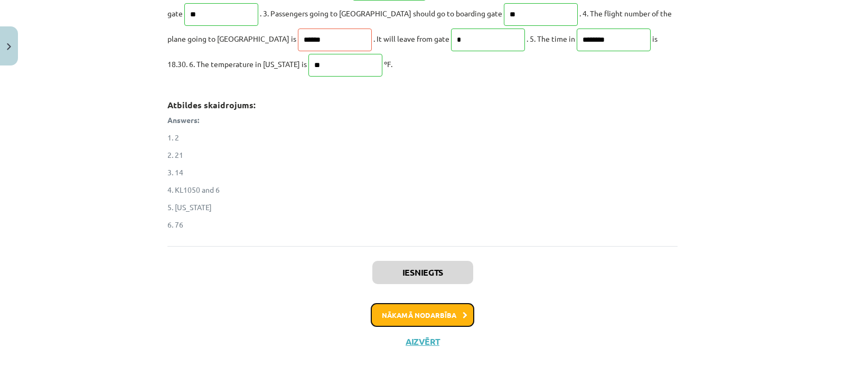
click at [444, 318] on button "Nākamā nodarbība" at bounding box center [422, 315] width 103 height 24
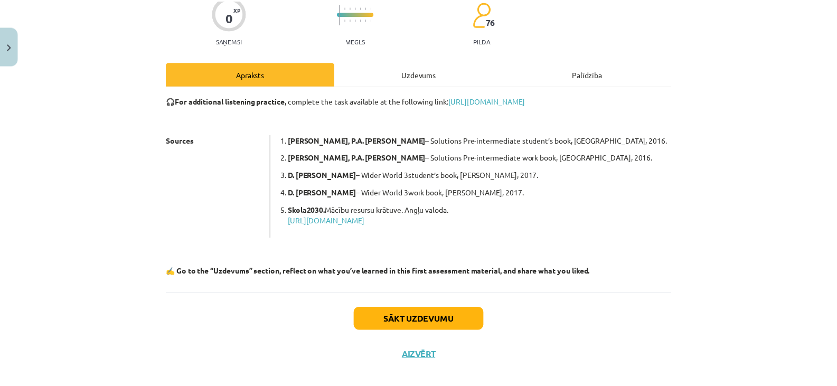
scroll to position [107, 0]
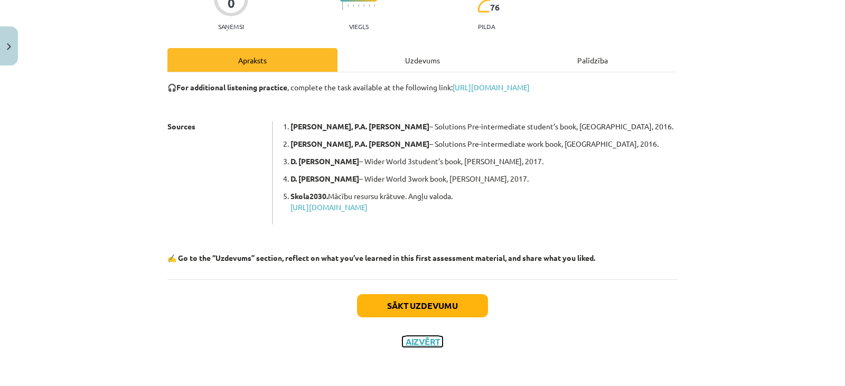
click at [415, 345] on button "Aizvērt" at bounding box center [422, 341] width 40 height 11
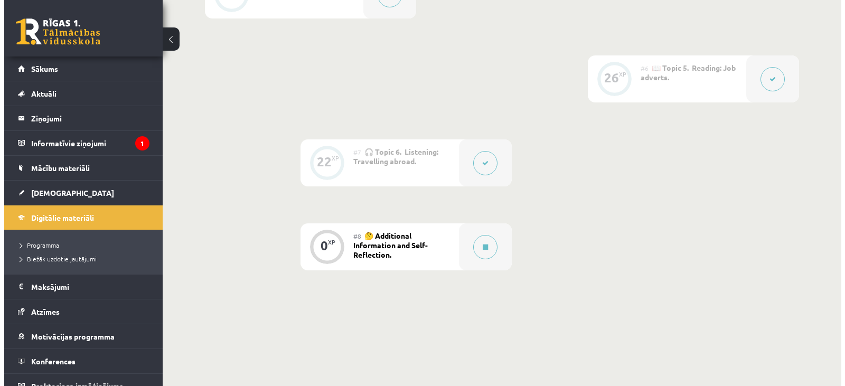
scroll to position [686, 0]
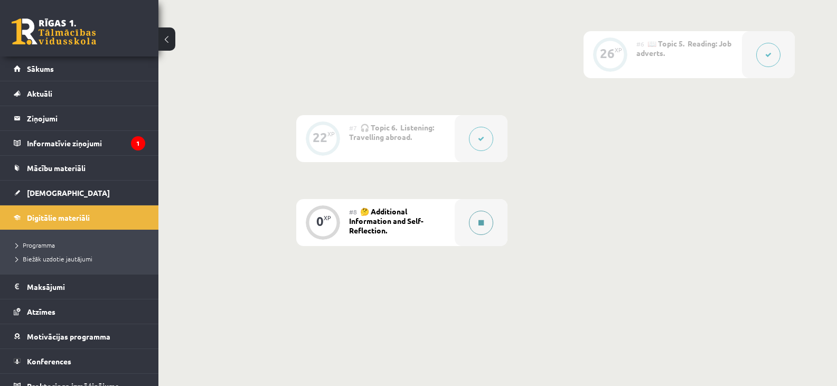
click at [487, 224] on button at bounding box center [481, 223] width 24 height 24
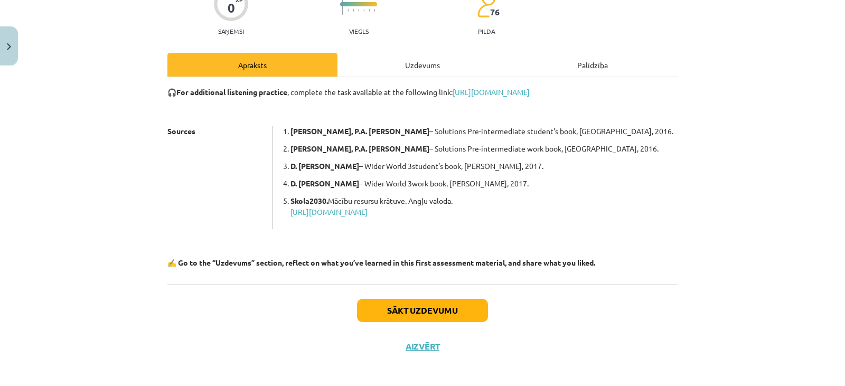
scroll to position [107, 0]
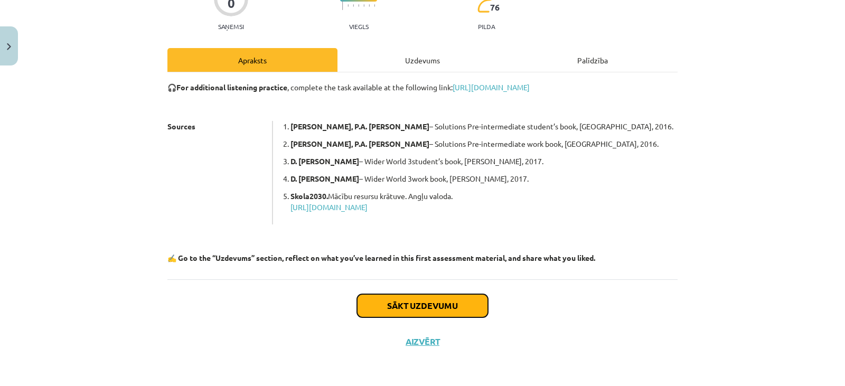
click at [404, 306] on button "Sākt uzdevumu" at bounding box center [422, 305] width 131 height 23
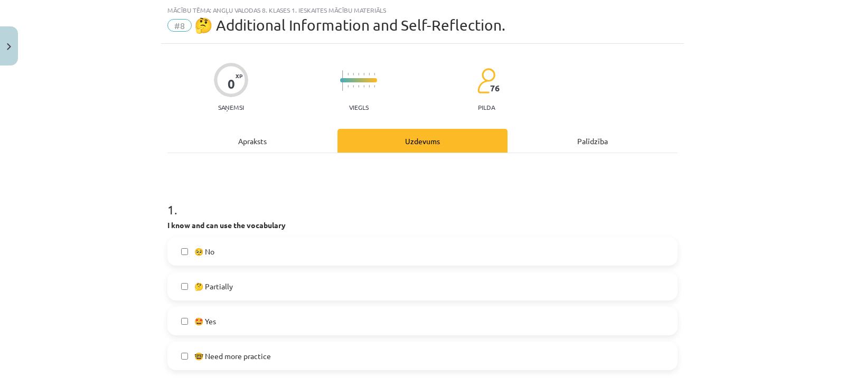
scroll to position [79, 0]
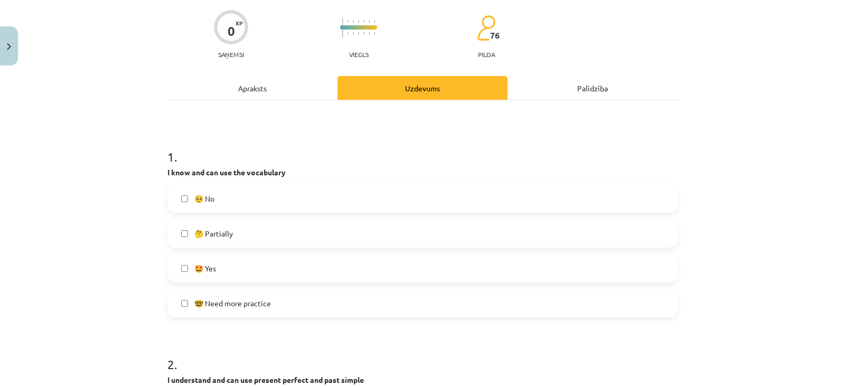
click at [234, 306] on span "🤓 Need more practice" at bounding box center [232, 303] width 77 height 11
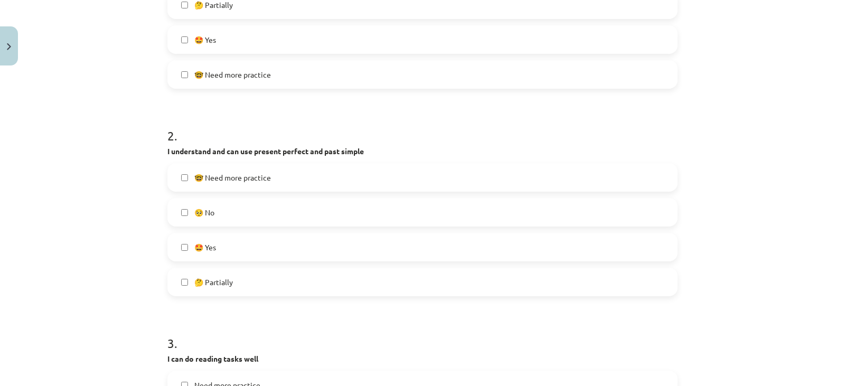
scroll to position [343, 0]
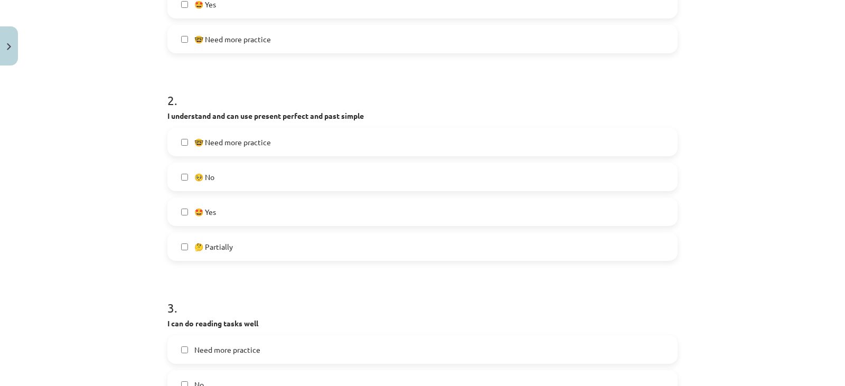
click at [247, 145] on span "🤓 Need more practice" at bounding box center [232, 142] width 77 height 11
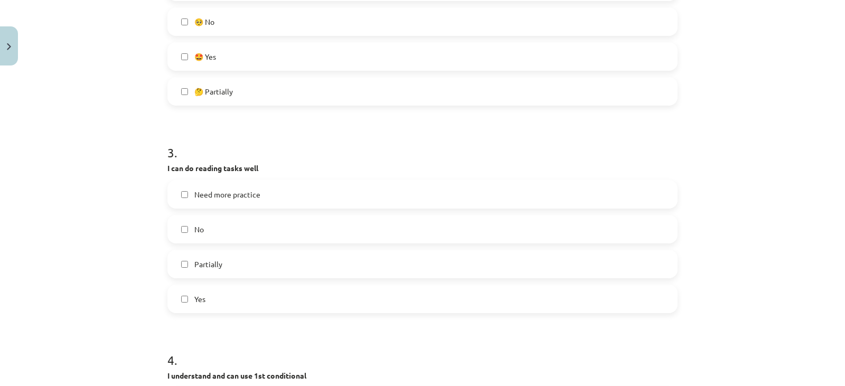
scroll to position [502, 0]
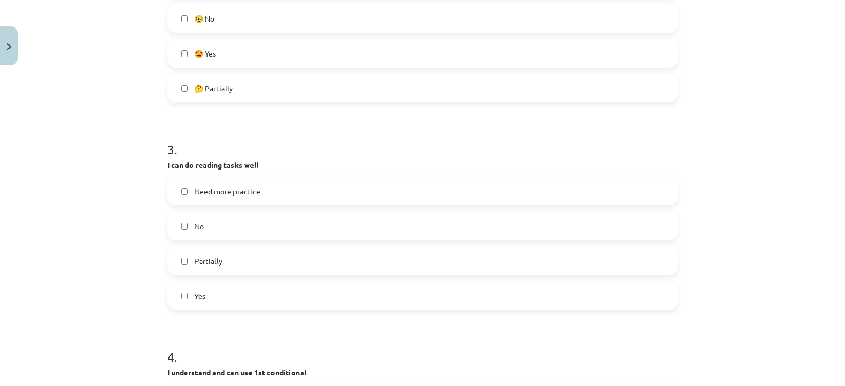
click at [225, 267] on label "Partially" at bounding box center [422, 261] width 508 height 26
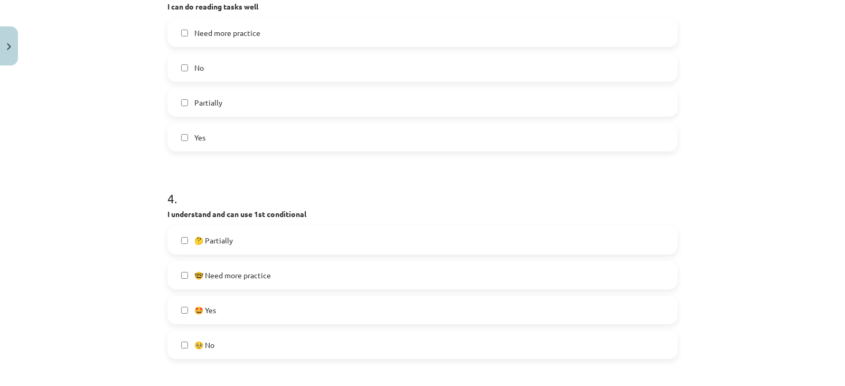
scroll to position [713, 0]
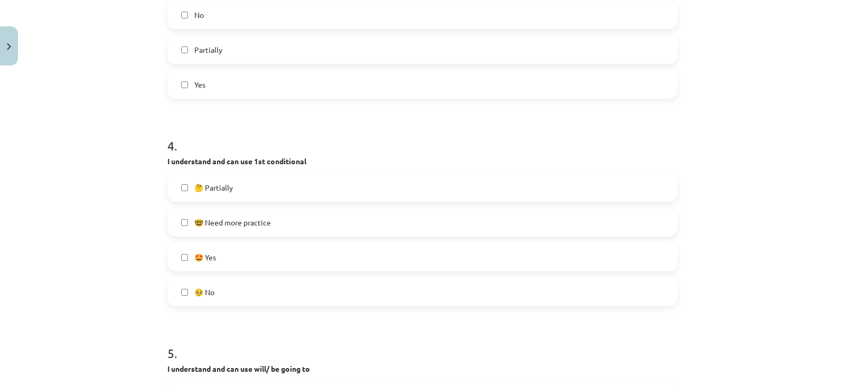
click at [209, 224] on span "🤓 Need more practice" at bounding box center [232, 222] width 77 height 11
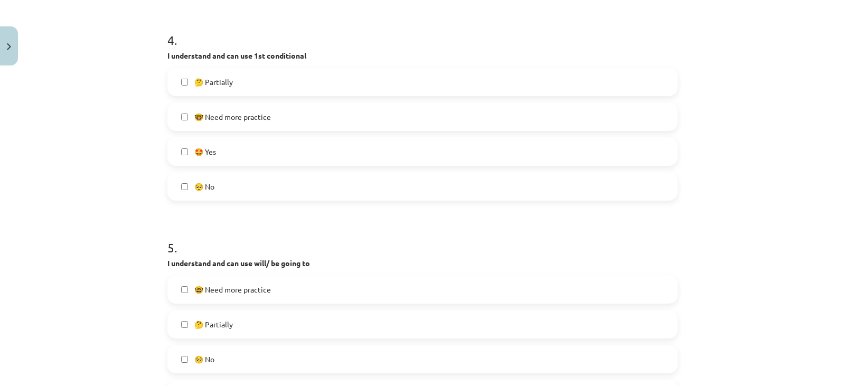
scroll to position [871, 0]
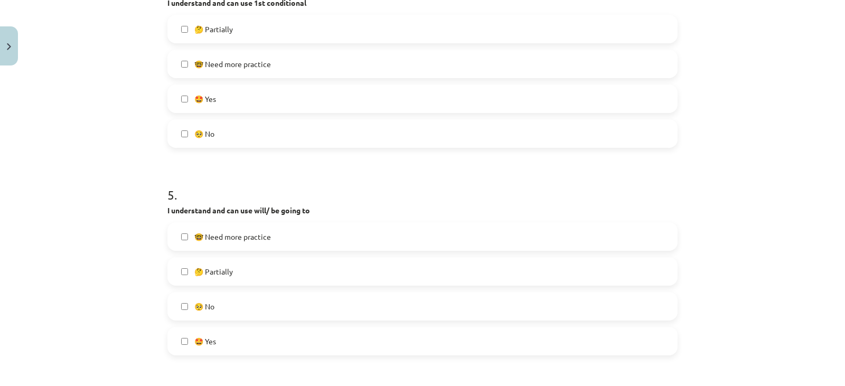
click at [232, 238] on span "🤓 Need more practice" at bounding box center [232, 236] width 77 height 11
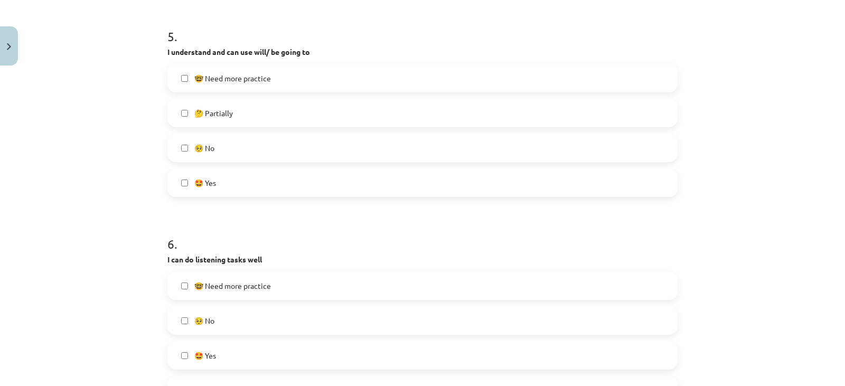
scroll to position [1082, 0]
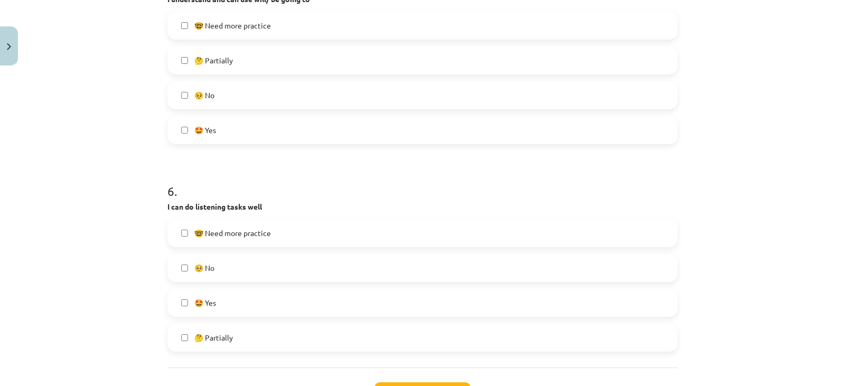
click at [209, 306] on span "🤩 Yes" at bounding box center [205, 302] width 22 height 11
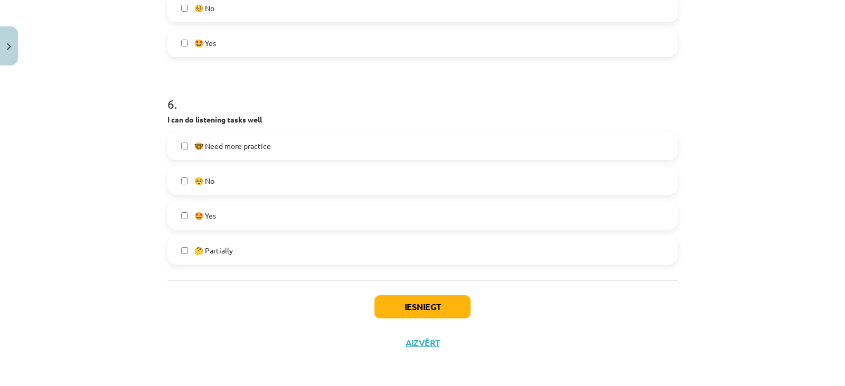
scroll to position [1171, 0]
click at [420, 307] on button "Iesniegt" at bounding box center [422, 305] width 96 height 23
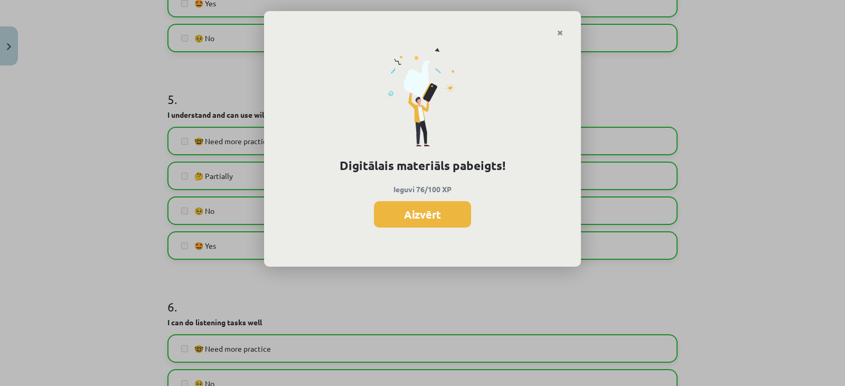
scroll to position [907, 0]
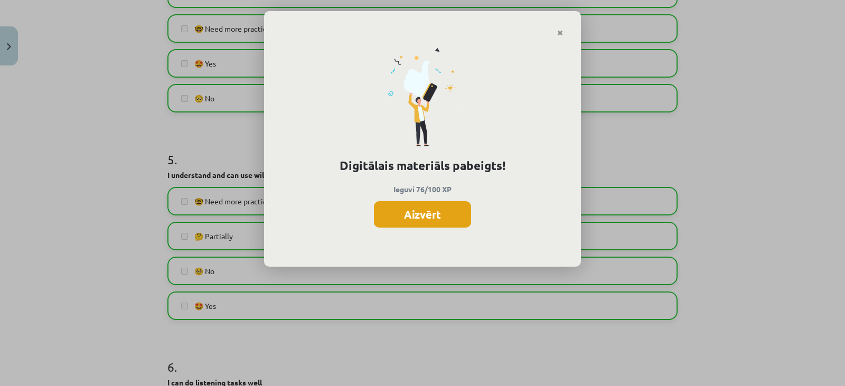
click at [412, 215] on button "Aizvērt" at bounding box center [422, 214] width 97 height 26
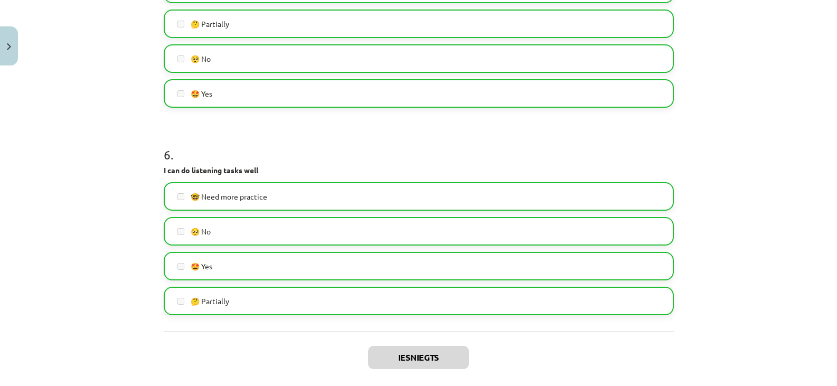
scroll to position [1171, 0]
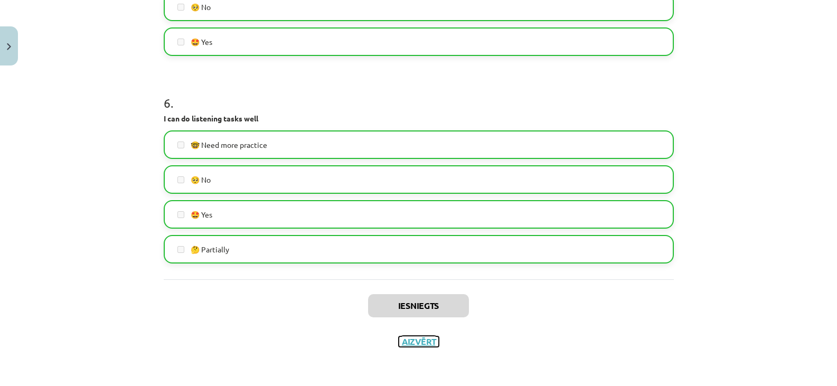
click at [418, 339] on button "Aizvērt" at bounding box center [419, 341] width 40 height 11
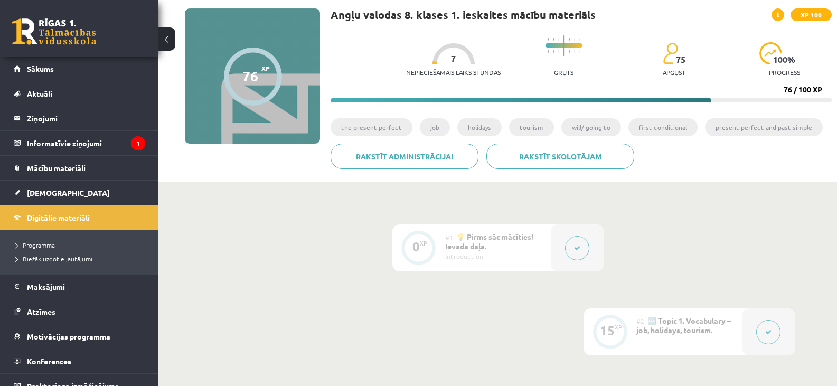
scroll to position [0, 0]
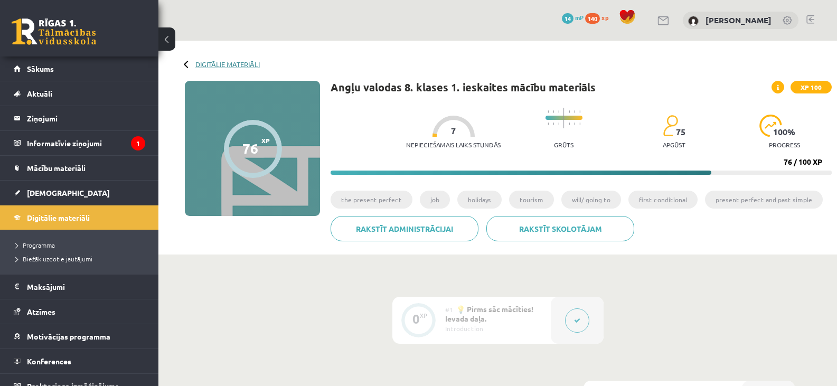
click at [195, 67] on div "Digitālie materiāli" at bounding box center [222, 64] width 75 height 8
click at [210, 59] on div "Digitālie materiāli 76 XP XP 100 76 / 100 XP Angļu valodas 8. klases 1. ieskait…" at bounding box center [497, 148] width 679 height 214
click at [212, 64] on link "Digitālie materiāli" at bounding box center [227, 64] width 64 height 8
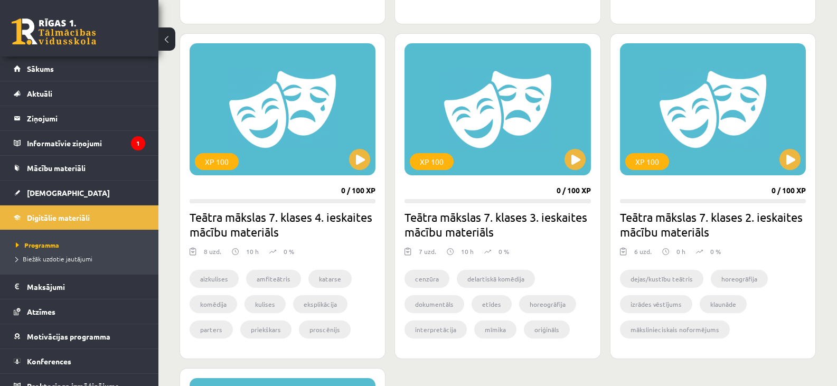
scroll to position [528, 0]
click at [733, 163] on div "XP 100" at bounding box center [713, 110] width 186 height 132
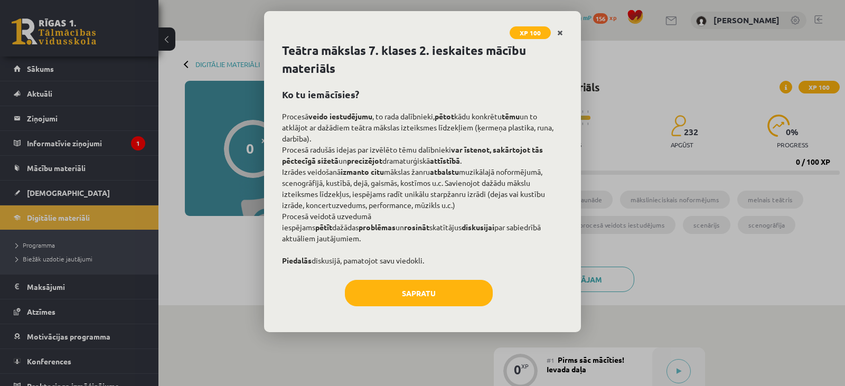
click at [561, 31] on icon "Close" at bounding box center [560, 33] width 6 height 7
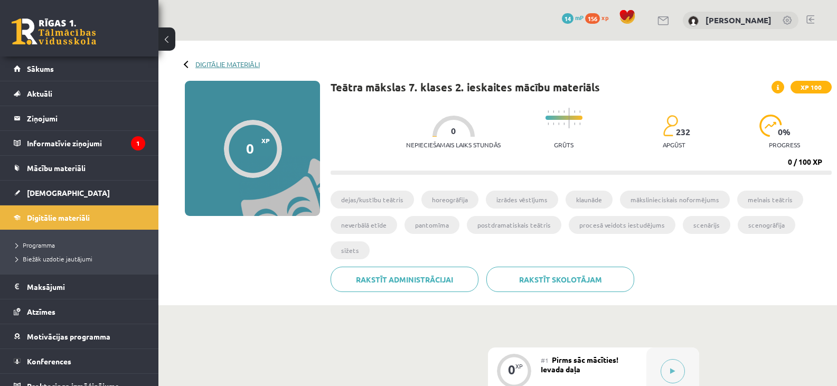
click at [241, 62] on link "Digitālie materiāli" at bounding box center [227, 64] width 64 height 8
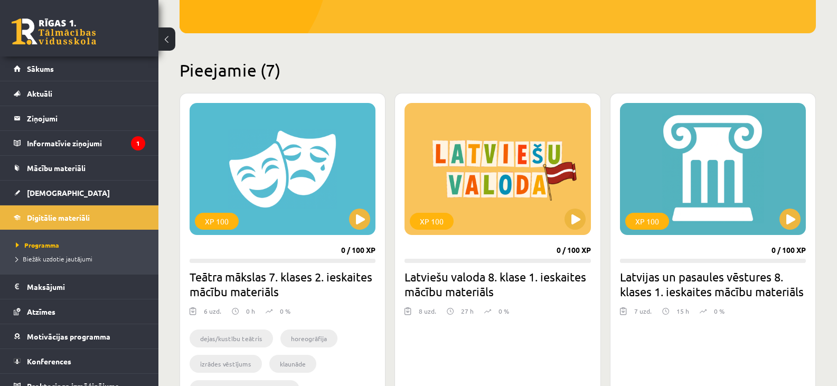
scroll to position [264, 0]
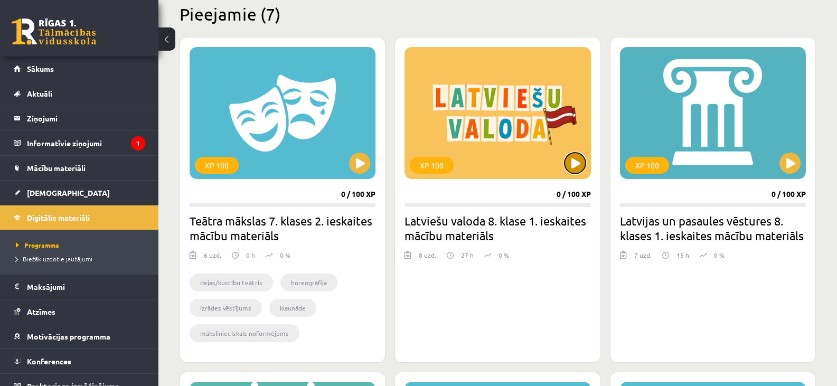
click at [579, 163] on button at bounding box center [574, 163] width 21 height 21
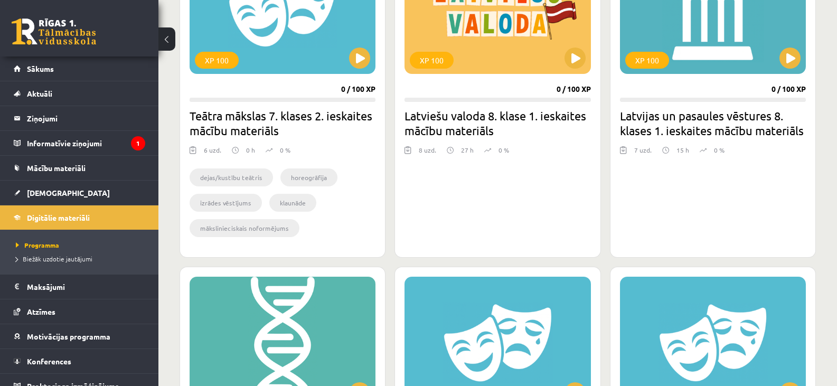
scroll to position [370, 0]
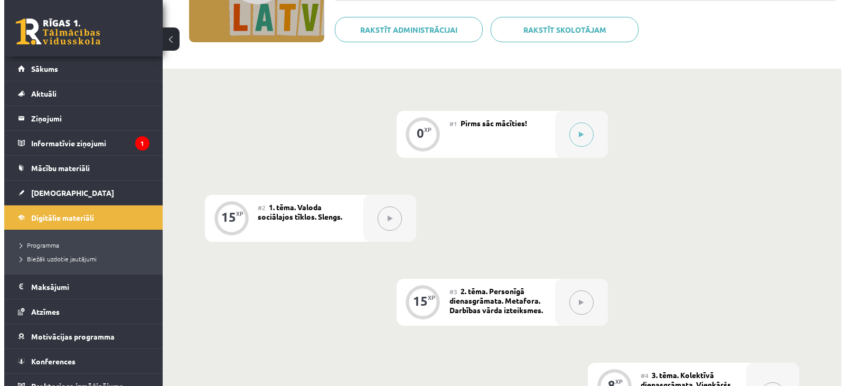
scroll to position [117, 0]
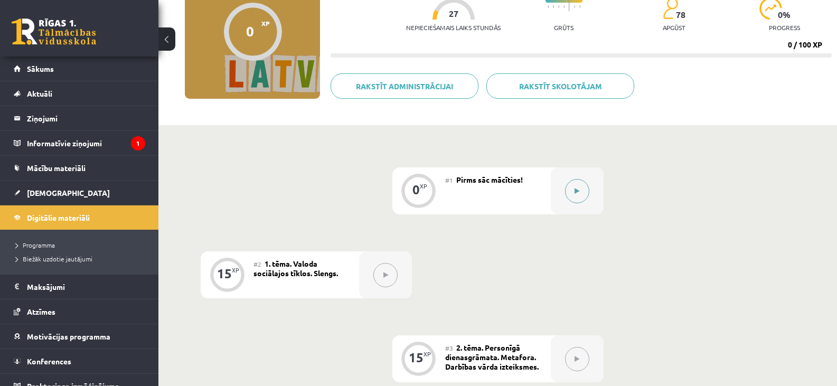
click at [579, 193] on icon at bounding box center [577, 191] width 5 height 6
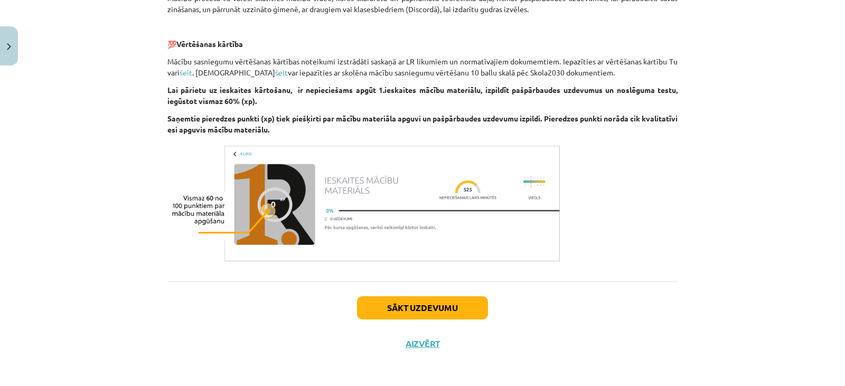
scroll to position [795, 0]
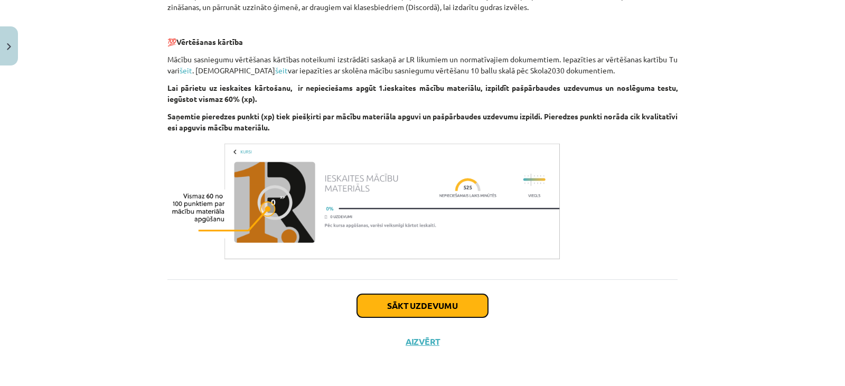
click at [414, 310] on button "Sākt uzdevumu" at bounding box center [422, 305] width 131 height 23
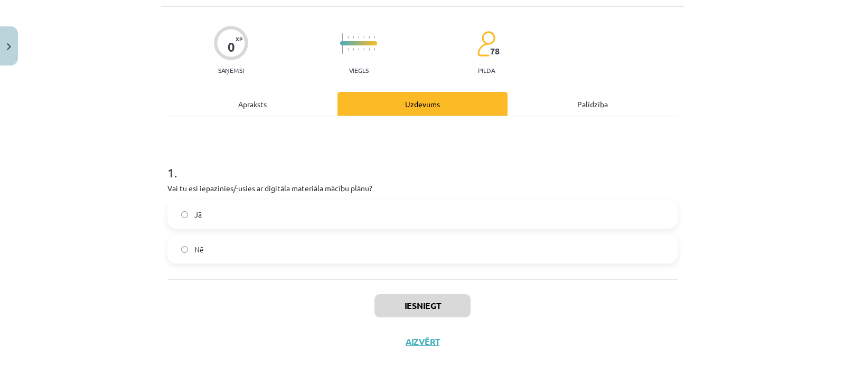
scroll to position [26, 0]
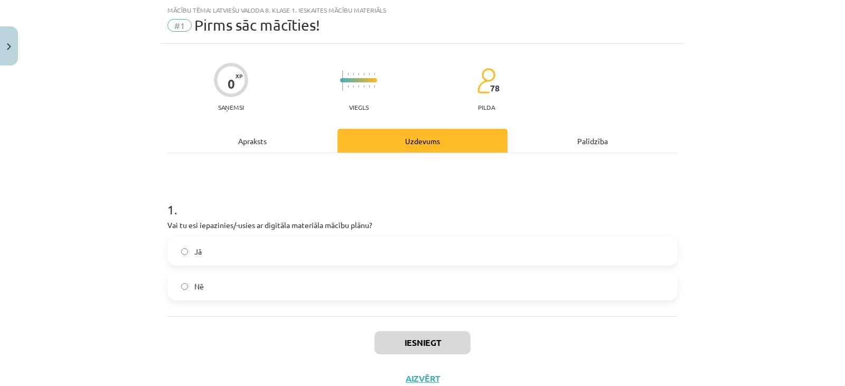
click at [300, 289] on label "Nē" at bounding box center [422, 286] width 508 height 26
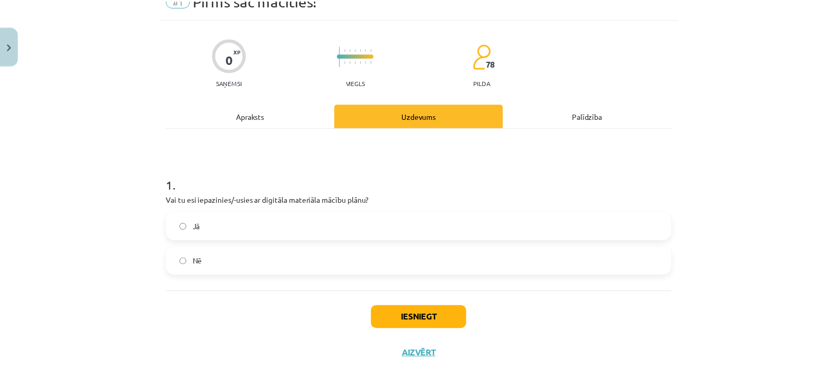
scroll to position [63, 0]
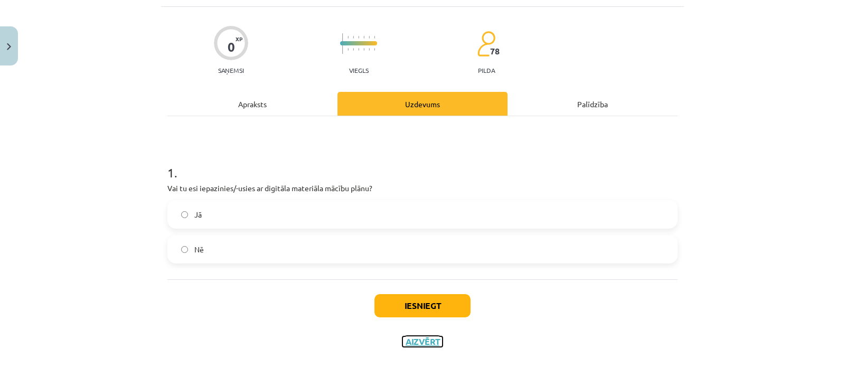
click at [407, 342] on button "Aizvērt" at bounding box center [422, 341] width 40 height 11
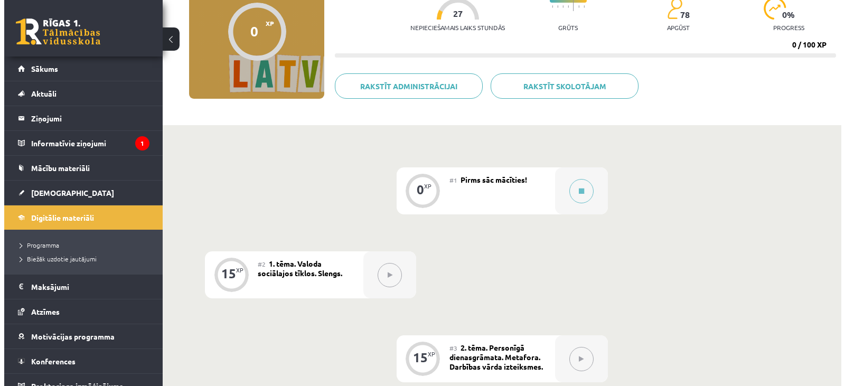
scroll to position [170, 0]
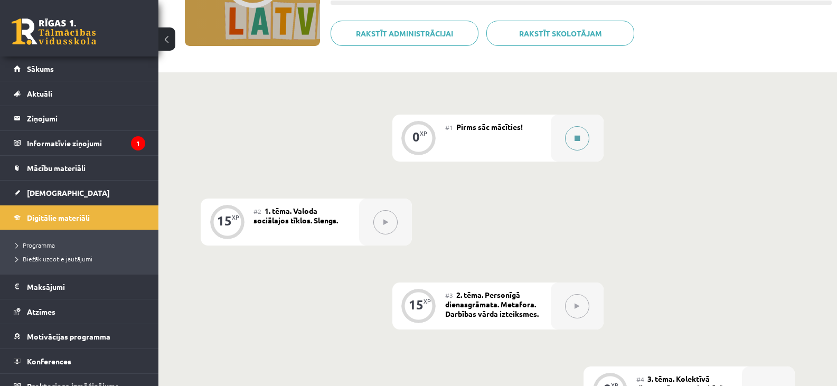
click at [580, 140] on button at bounding box center [577, 138] width 24 height 24
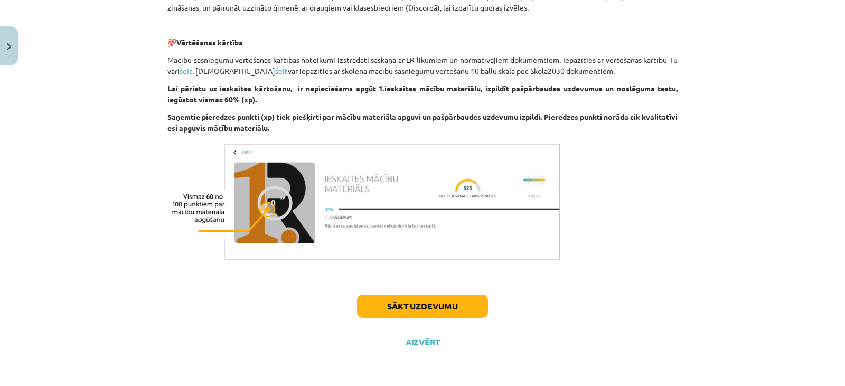
scroll to position [795, 0]
click at [401, 304] on button "Sākt uzdevumu" at bounding box center [422, 305] width 131 height 23
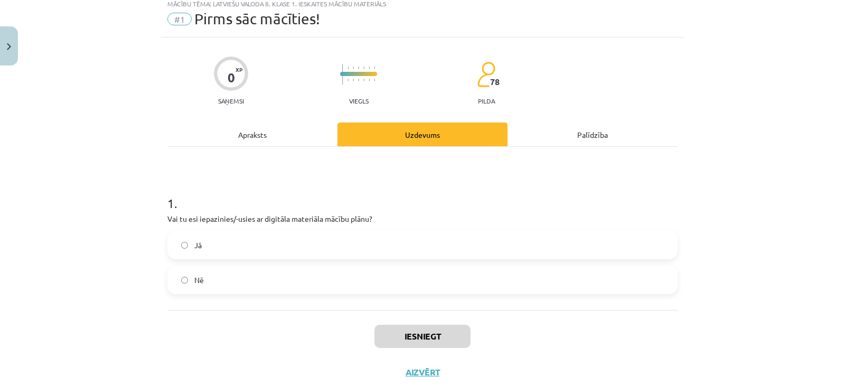
scroll to position [26, 0]
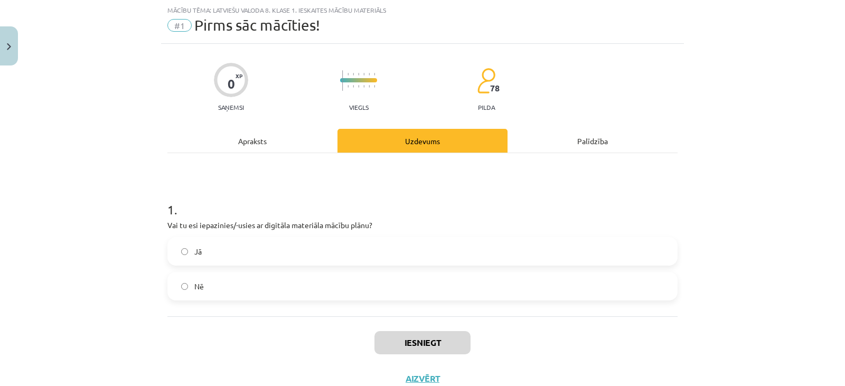
click at [274, 289] on label "Nē" at bounding box center [422, 286] width 508 height 26
click at [402, 345] on button "Iesniegt" at bounding box center [422, 342] width 96 height 23
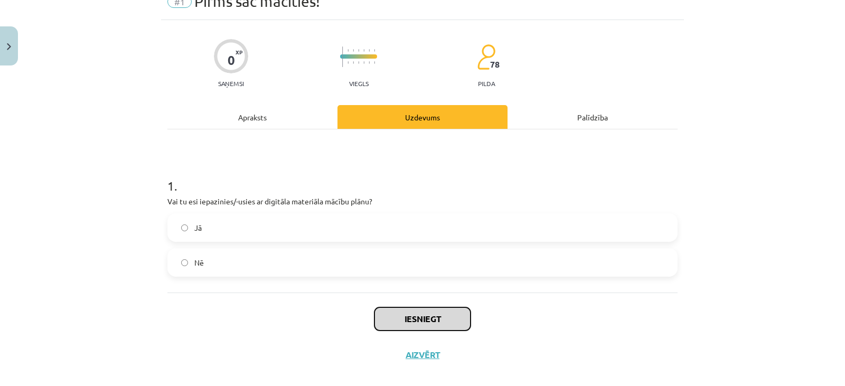
scroll to position [63, 0]
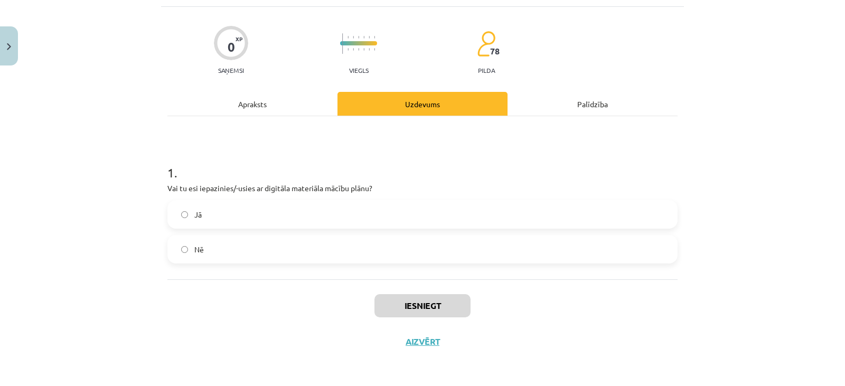
click at [255, 220] on label "Jā" at bounding box center [422, 214] width 508 height 26
click at [337, 213] on label "Jā" at bounding box center [422, 214] width 508 height 26
click at [409, 342] on button "Aizvērt" at bounding box center [422, 341] width 40 height 11
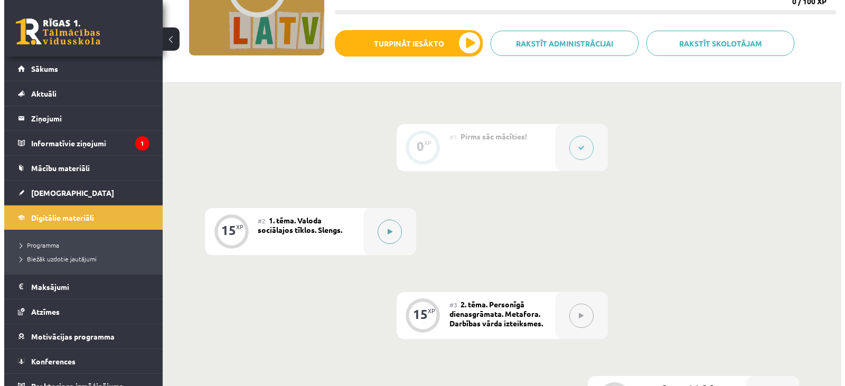
scroll to position [170, 0]
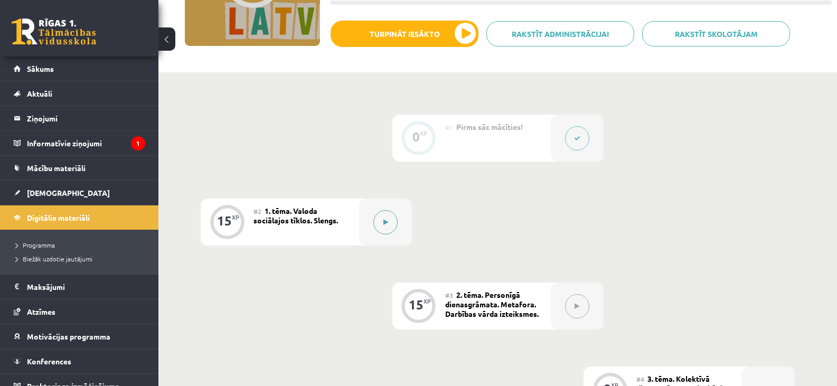
click at [389, 222] on button at bounding box center [385, 222] width 24 height 24
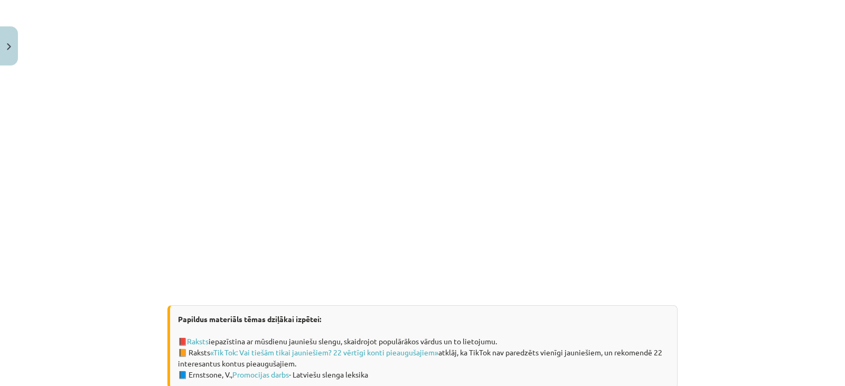
scroll to position [656, 0]
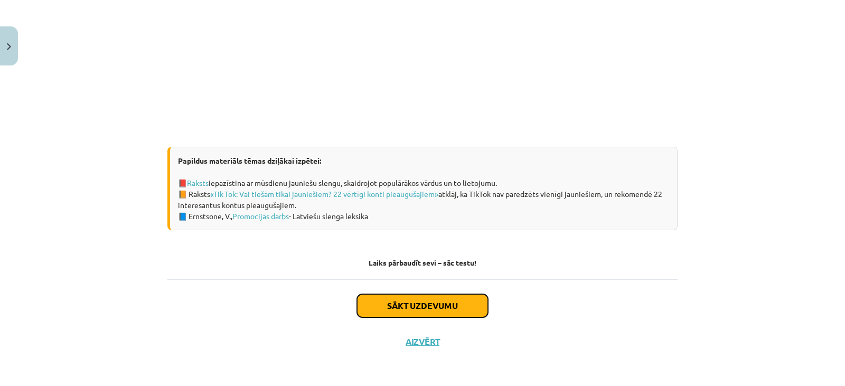
click at [397, 306] on button "Sākt uzdevumu" at bounding box center [422, 305] width 131 height 23
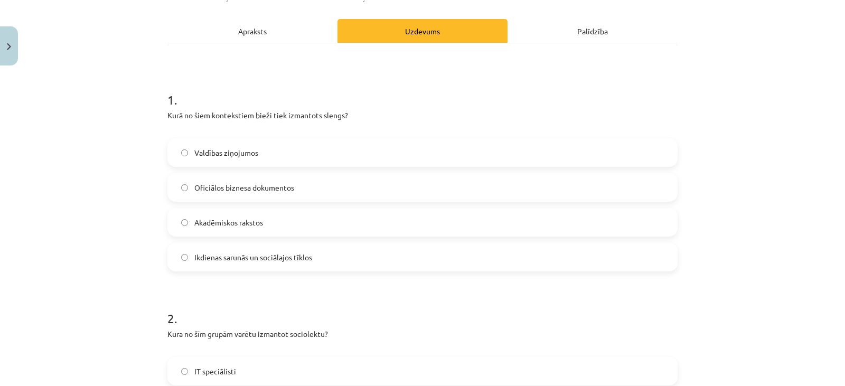
scroll to position [132, 0]
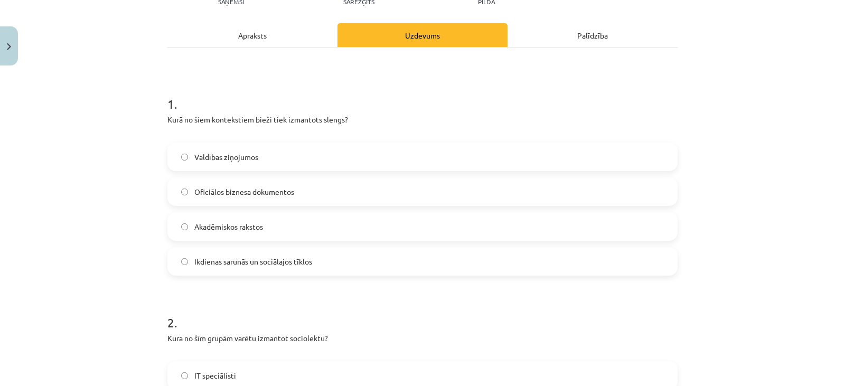
click at [261, 260] on span "Ikdienas sarunās un sociālajos tīklos" at bounding box center [253, 261] width 118 height 11
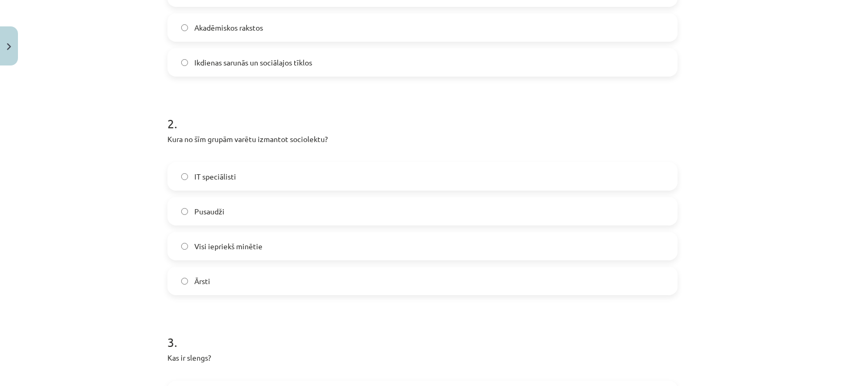
scroll to position [343, 0]
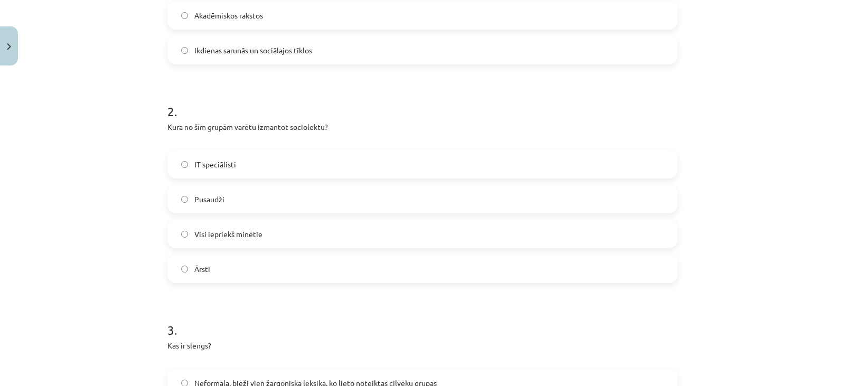
click at [241, 239] on span "Visi iepriekš minētie" at bounding box center [228, 234] width 68 height 11
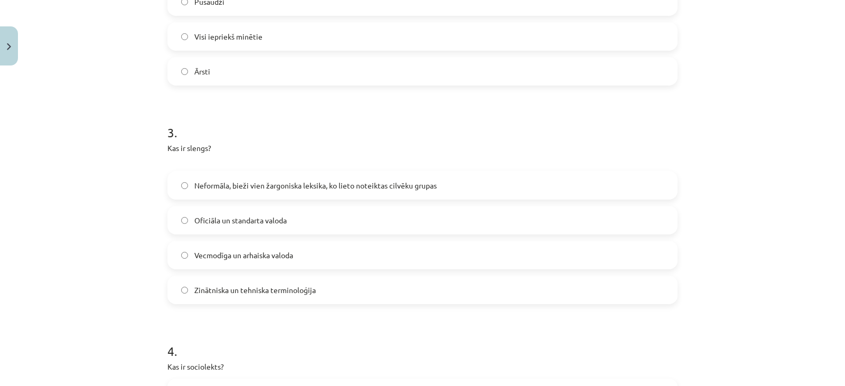
scroll to position [554, 0]
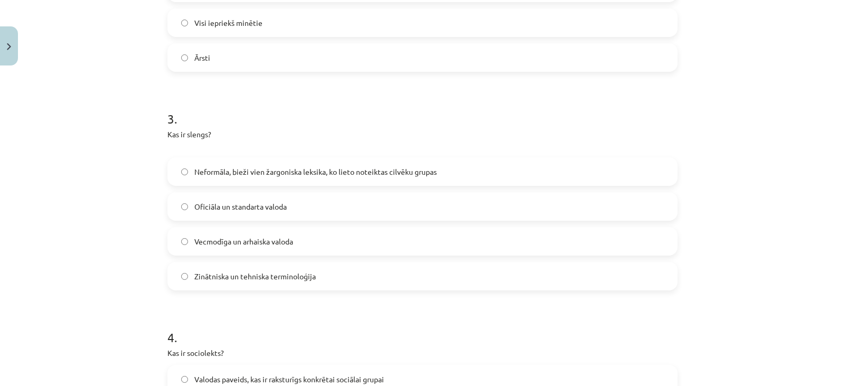
click at [275, 172] on span "Neformāla, bieži vien žargoniska leksika, ko lieto noteiktas cilvēku grupas" at bounding box center [315, 171] width 242 height 11
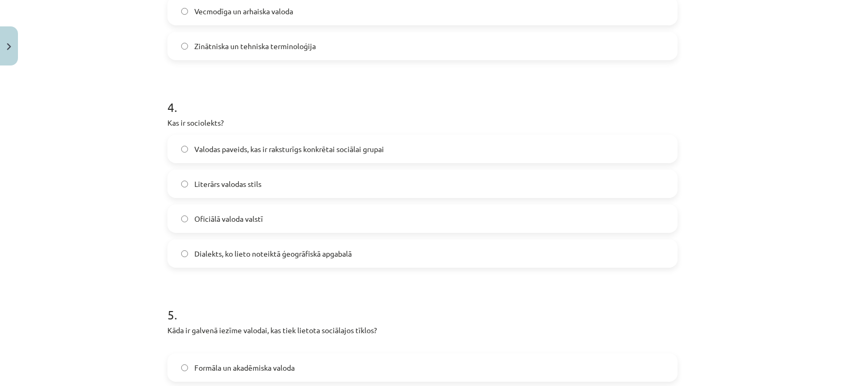
scroll to position [766, 0]
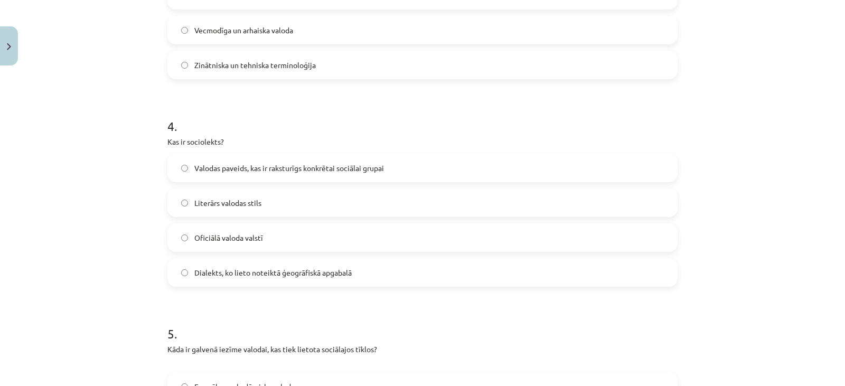
click at [258, 166] on span "Valodas paveids, kas ir raksturīgs konkrētai sociālai grupai" at bounding box center [289, 168] width 190 height 11
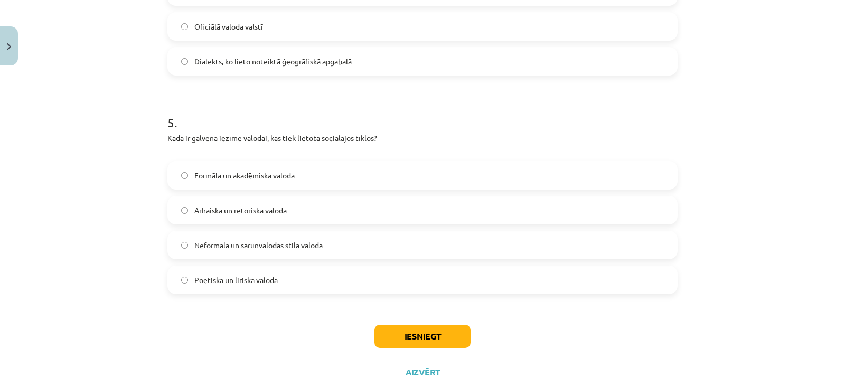
scroll to position [1007, 0]
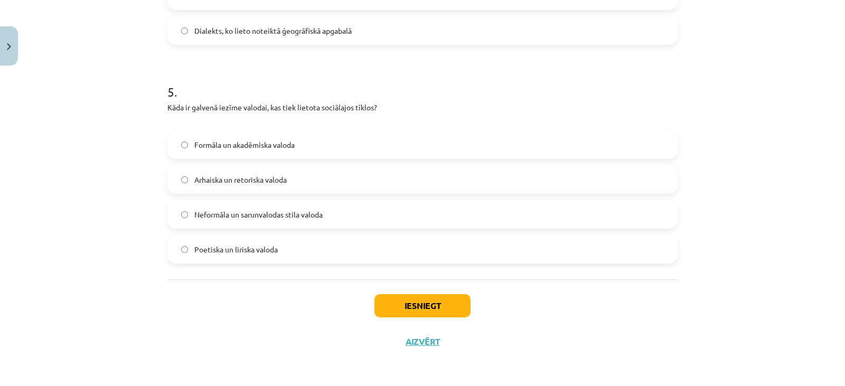
click at [272, 213] on span "Neformāla un sarunvalodas stila valoda" at bounding box center [258, 214] width 128 height 11
click at [411, 308] on button "Iesniegt" at bounding box center [422, 305] width 96 height 23
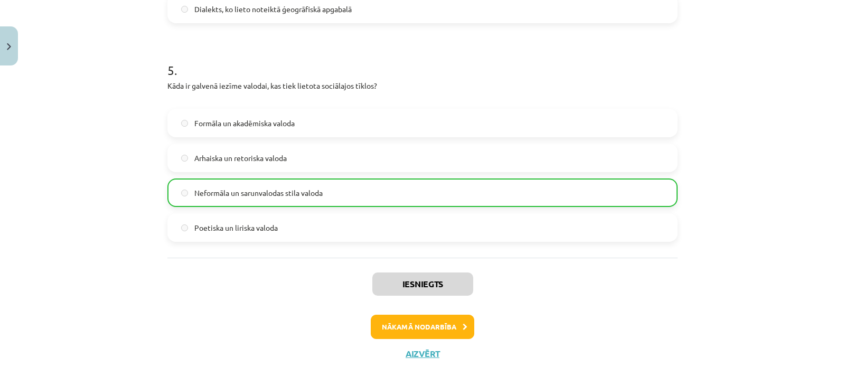
scroll to position [1041, 0]
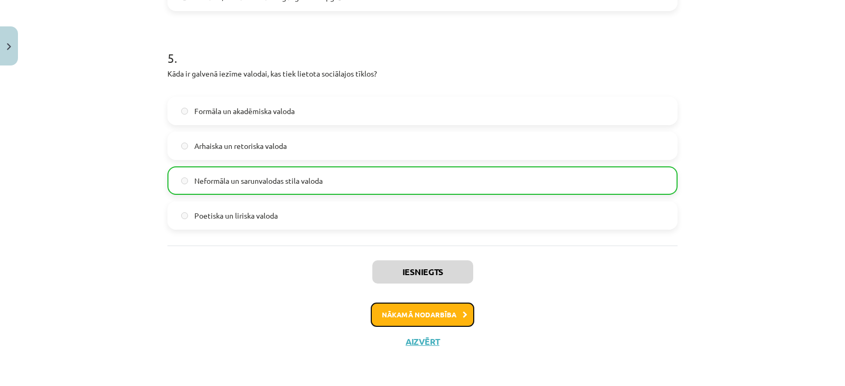
click at [451, 313] on button "Nākamā nodarbība" at bounding box center [422, 315] width 103 height 24
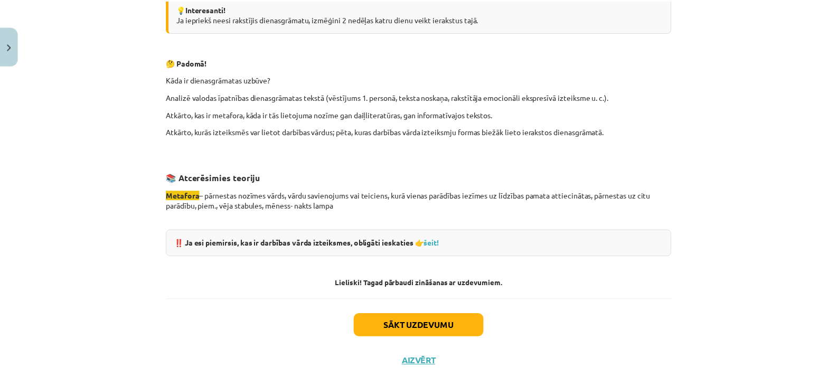
scroll to position [997, 0]
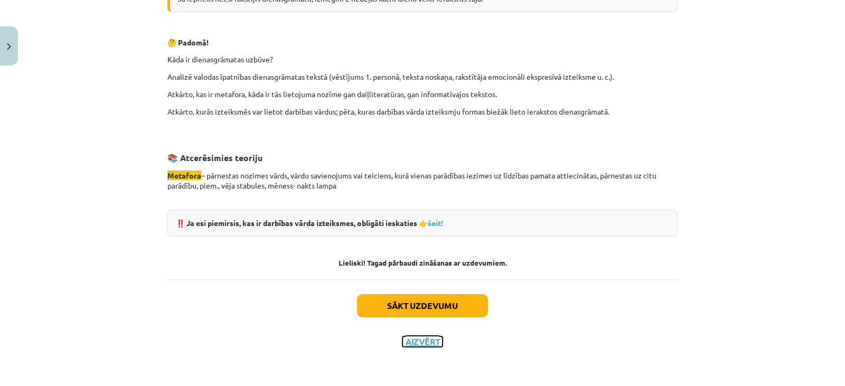
click at [409, 340] on button "Aizvērt" at bounding box center [422, 341] width 40 height 11
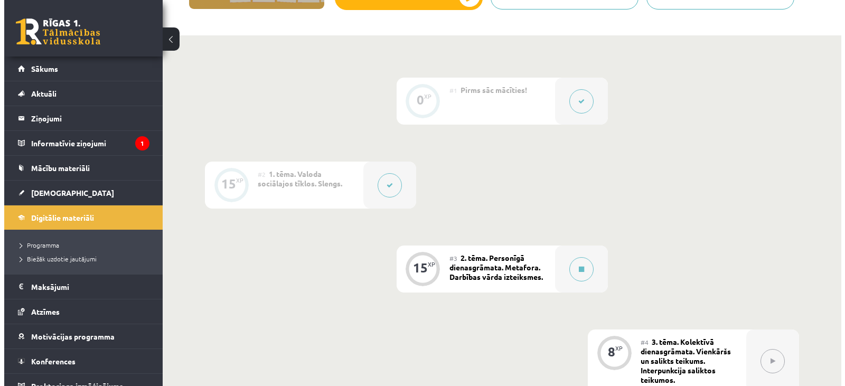
scroll to position [223, 0]
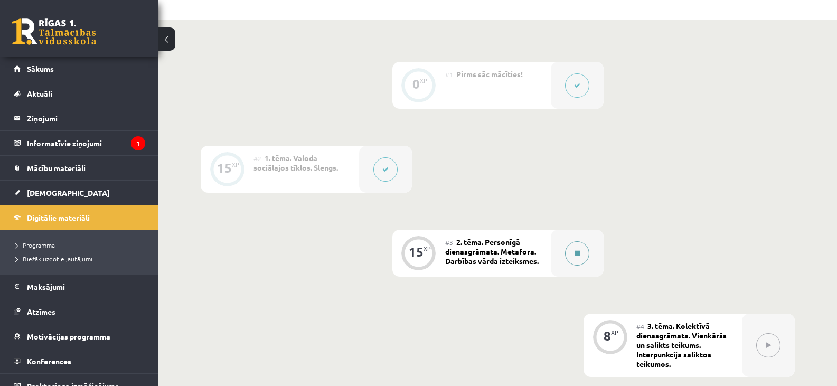
click at [581, 251] on button at bounding box center [577, 253] width 24 height 24
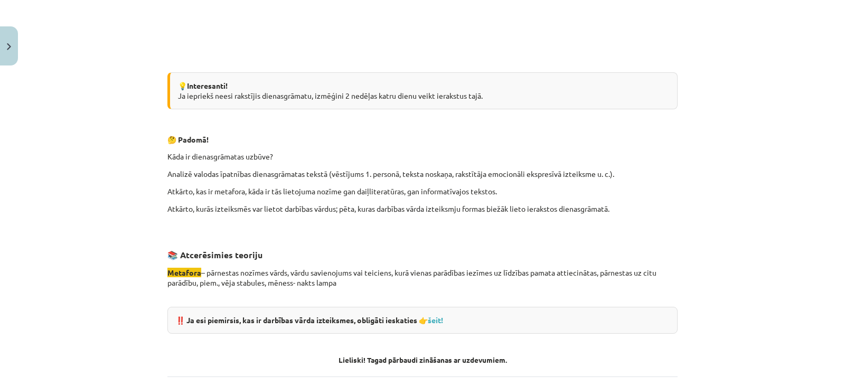
scroll to position [997, 0]
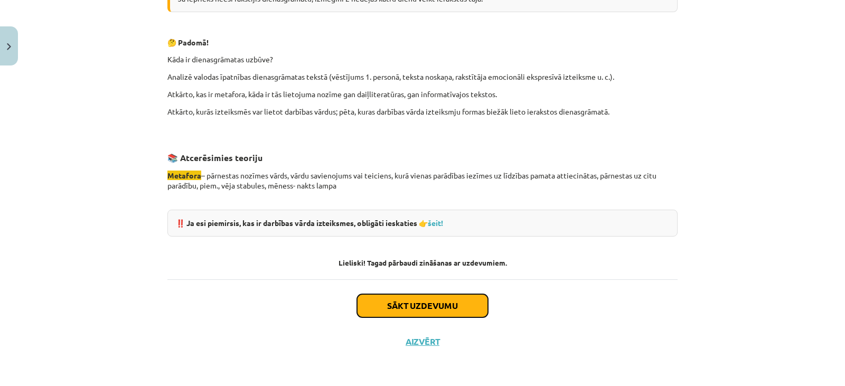
click at [449, 301] on button "Sākt uzdevumu" at bounding box center [422, 305] width 131 height 23
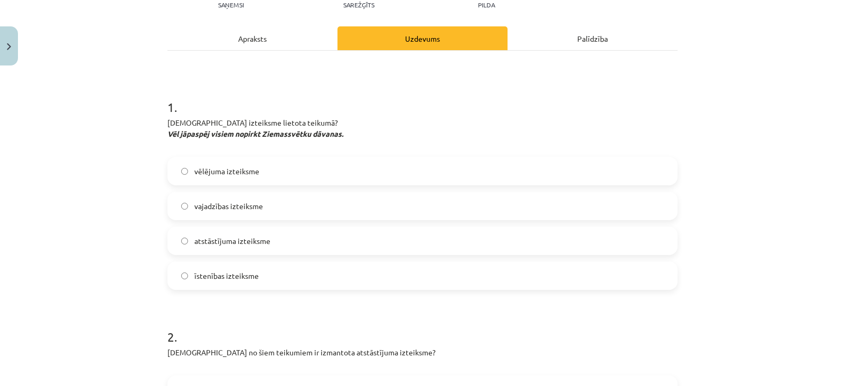
scroll to position [132, 0]
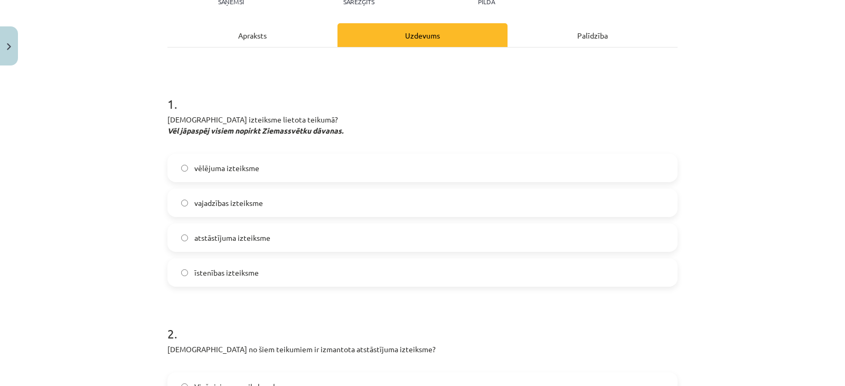
click at [217, 203] on span "vajadzības izteiksme" at bounding box center [228, 202] width 69 height 11
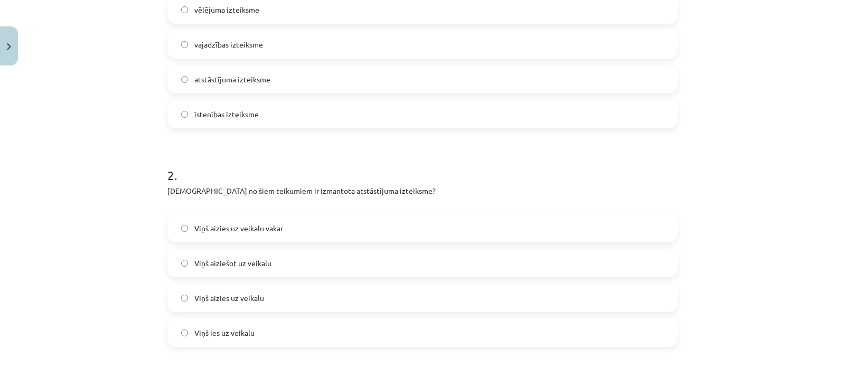
scroll to position [343, 0]
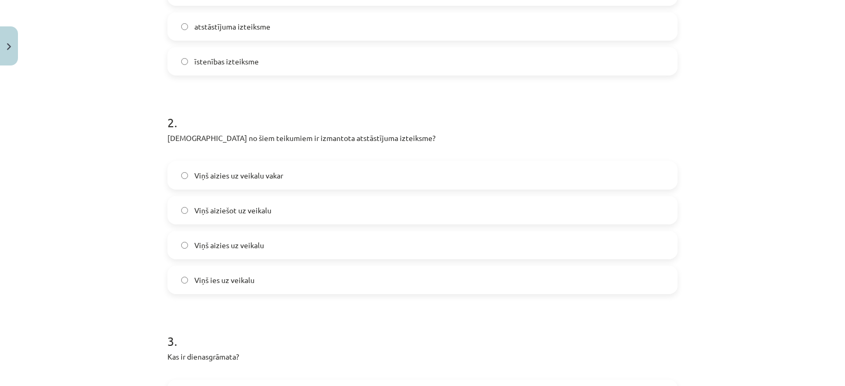
click at [277, 208] on label "Viņš aiziešot uz veikalu" at bounding box center [422, 210] width 508 height 26
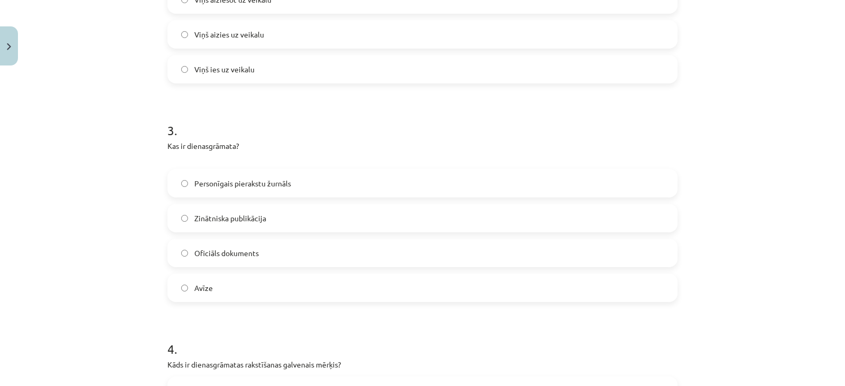
scroll to position [554, 0]
click at [260, 183] on span "Personīgais pierakstu žurnāls" at bounding box center [242, 182] width 97 height 11
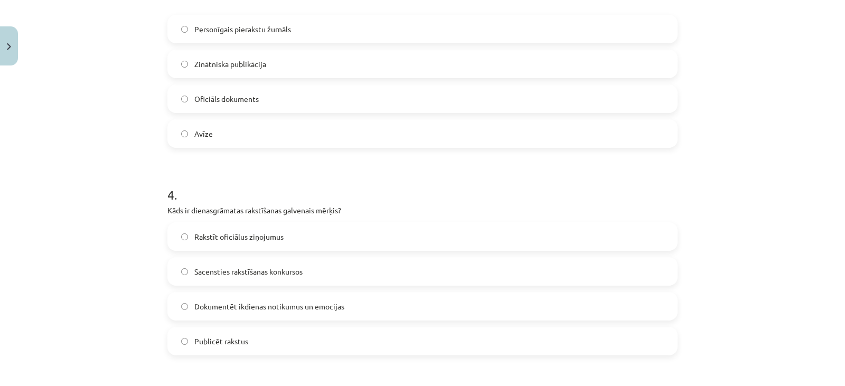
scroll to position [818, 0]
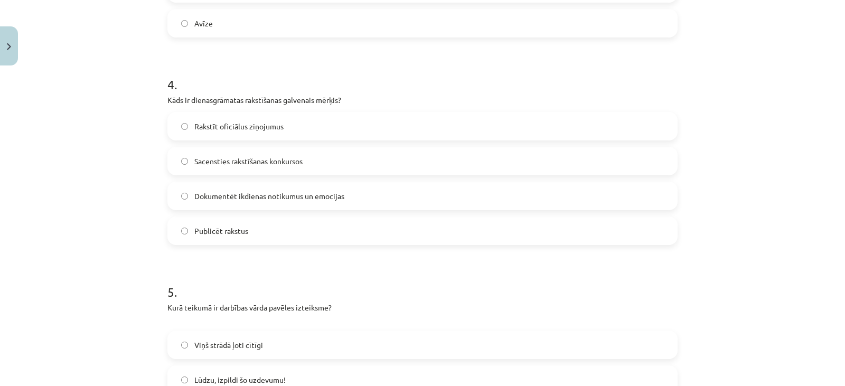
click at [229, 199] on span "Dokumentēt ikdienas notikumus un emocijas" at bounding box center [269, 196] width 150 height 11
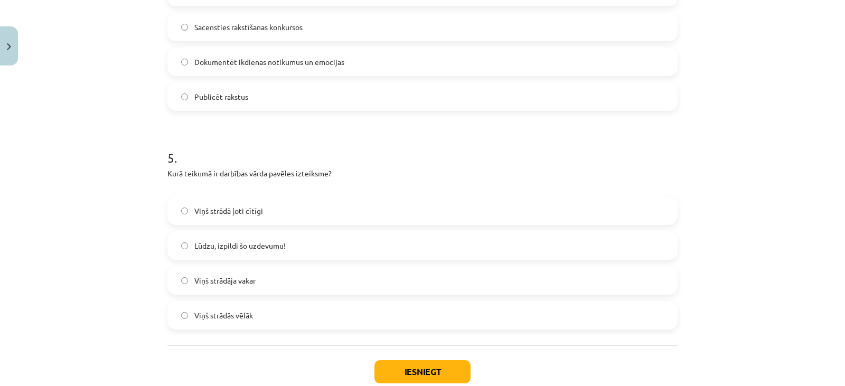
scroll to position [1019, 0]
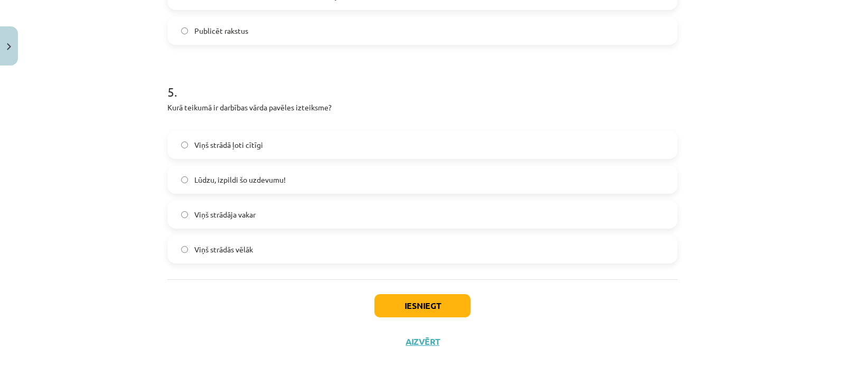
click at [239, 180] on span "Lūdzu, izpildi šo uzdevumu!" at bounding box center [239, 179] width 91 height 11
click at [411, 306] on button "Iesniegt" at bounding box center [422, 305] width 96 height 23
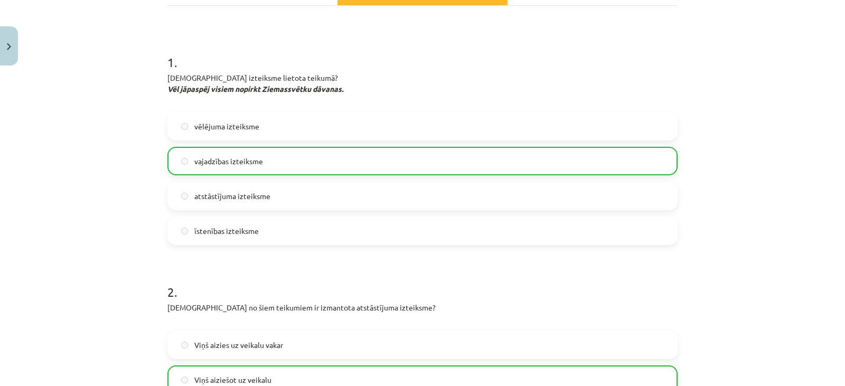
scroll to position [0, 0]
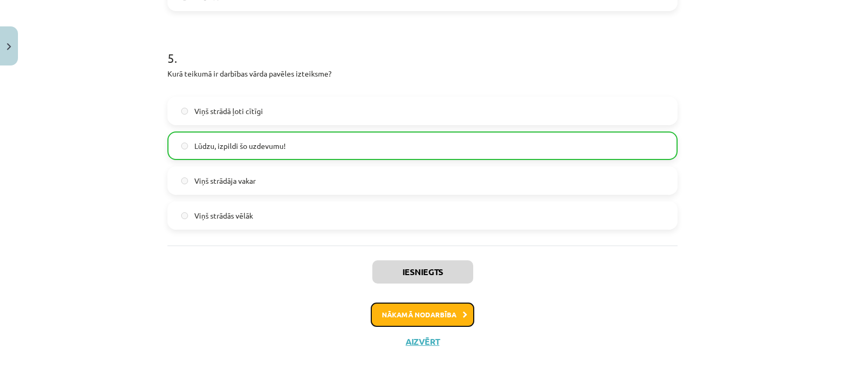
click at [384, 318] on button "Nākamā nodarbība" at bounding box center [422, 315] width 103 height 24
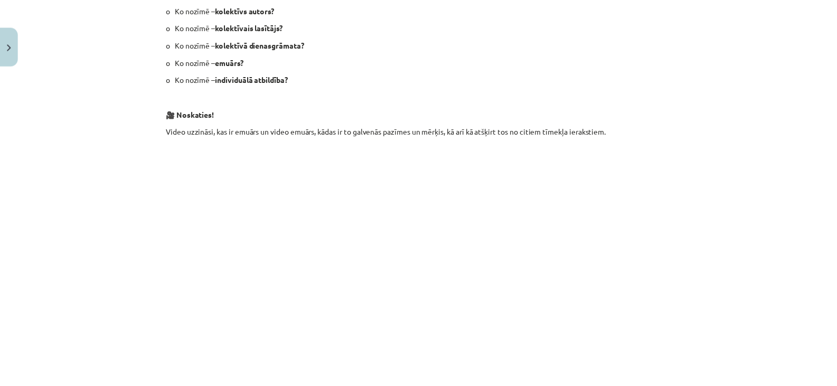
scroll to position [520, 0]
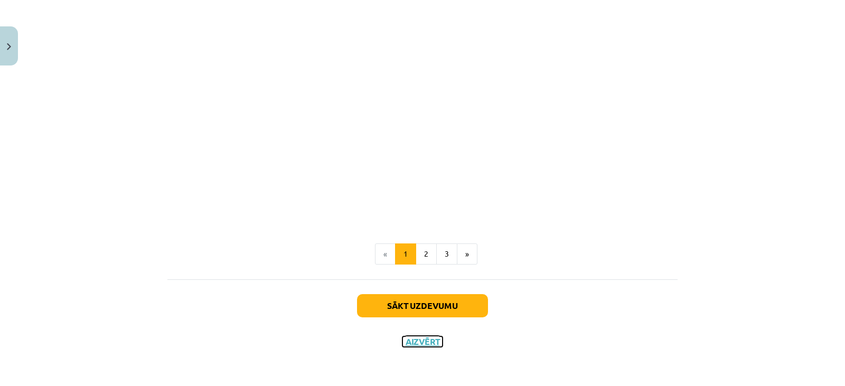
click at [414, 346] on button "Aizvērt" at bounding box center [422, 341] width 40 height 11
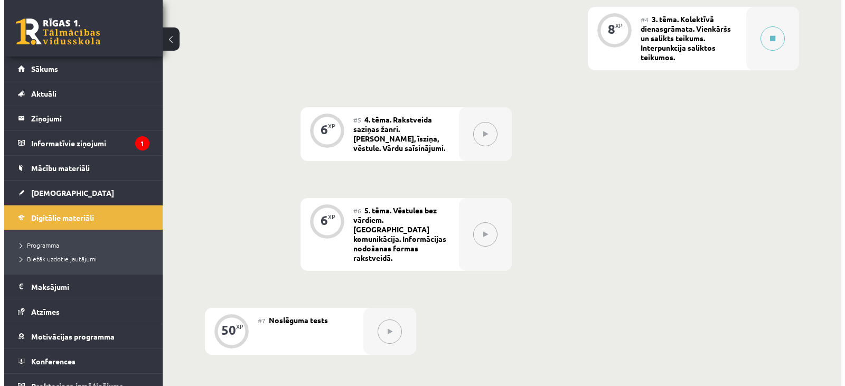
scroll to position [434, 0]
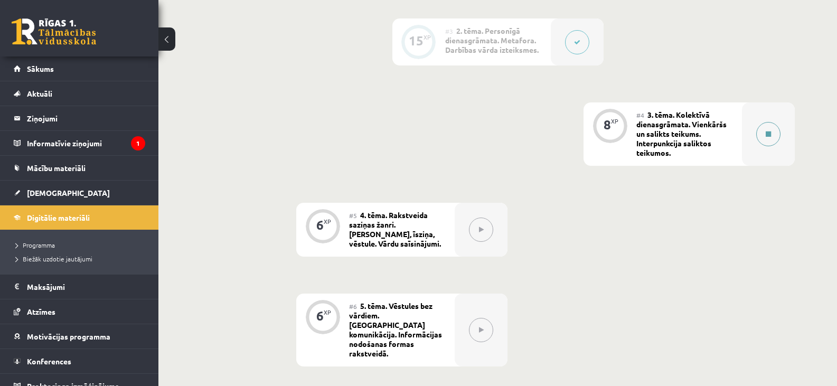
click at [773, 130] on button at bounding box center [768, 134] width 24 height 24
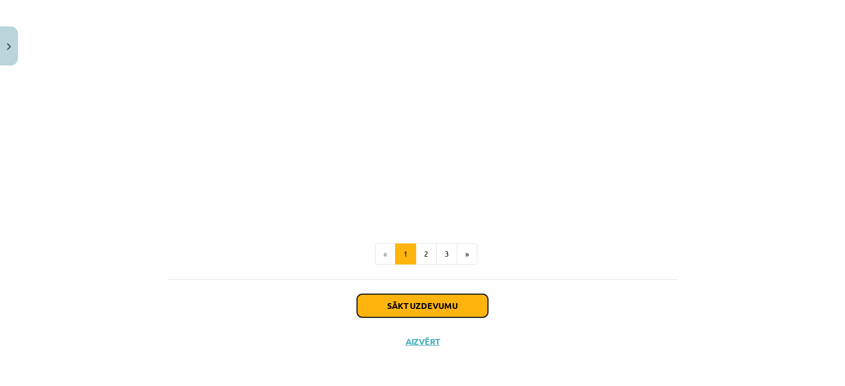
click at [453, 305] on button "Sākt uzdevumu" at bounding box center [422, 305] width 131 height 23
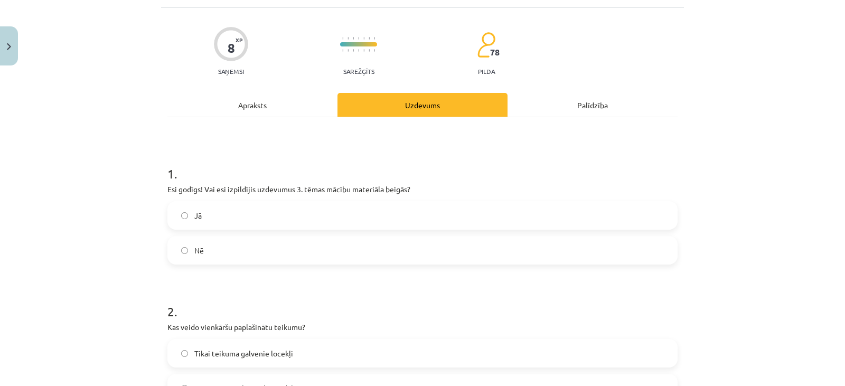
scroll to position [132, 0]
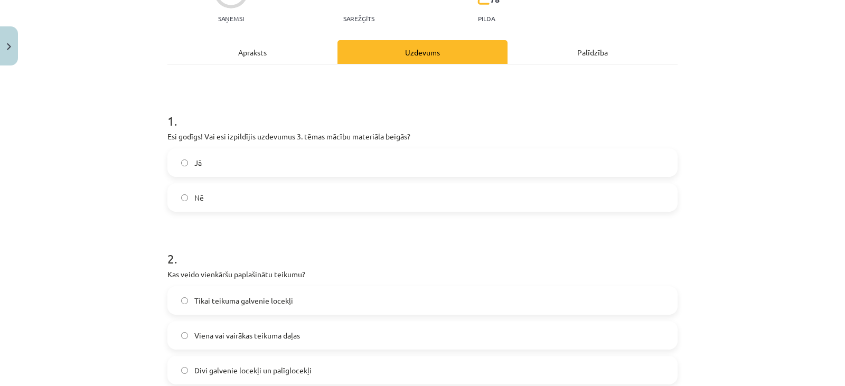
click at [229, 161] on label "Jā" at bounding box center [422, 162] width 508 height 26
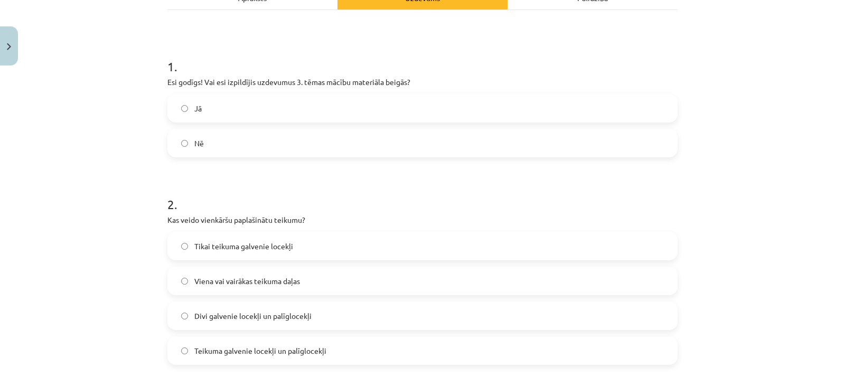
scroll to position [185, 0]
click at [202, 146] on label "Nē" at bounding box center [422, 144] width 508 height 26
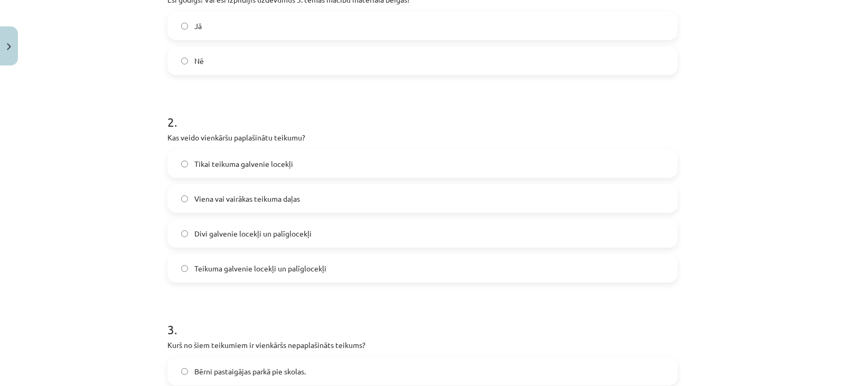
scroll to position [290, 0]
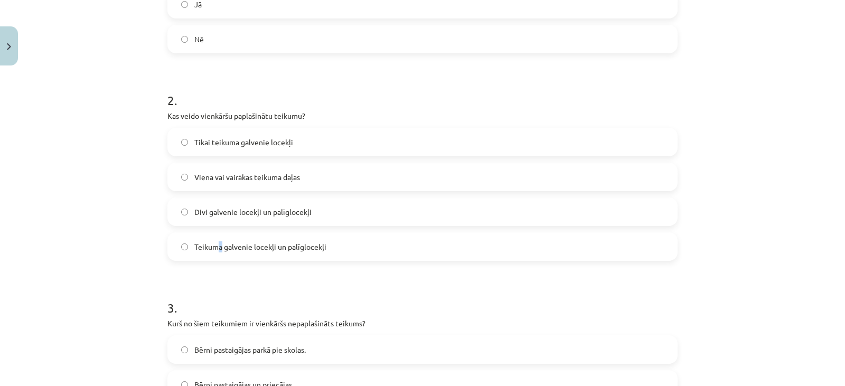
click at [218, 251] on span "Teikuma galvenie locekļi un palīglocekļi" at bounding box center [260, 246] width 132 height 11
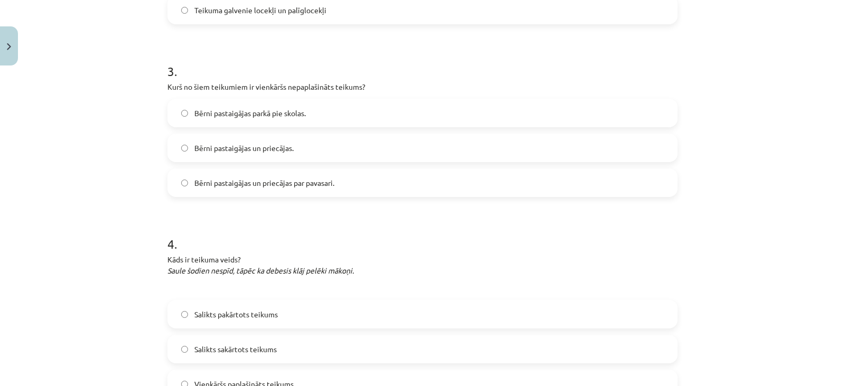
scroll to position [502, 0]
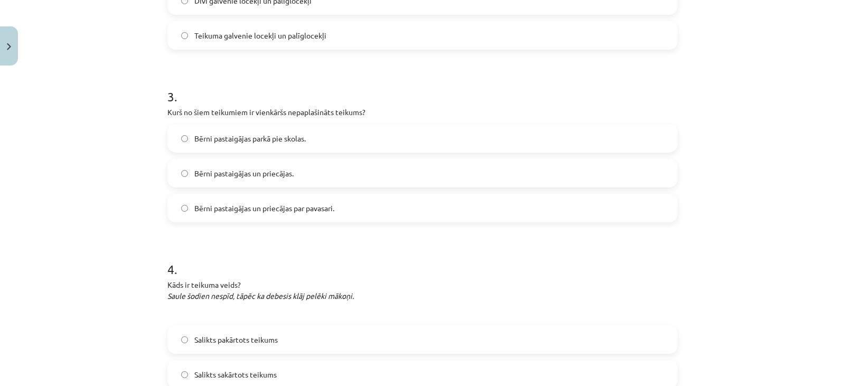
click at [226, 210] on span "Bērni pastaigājas un priecājas par pavasari." at bounding box center [264, 208] width 140 height 11
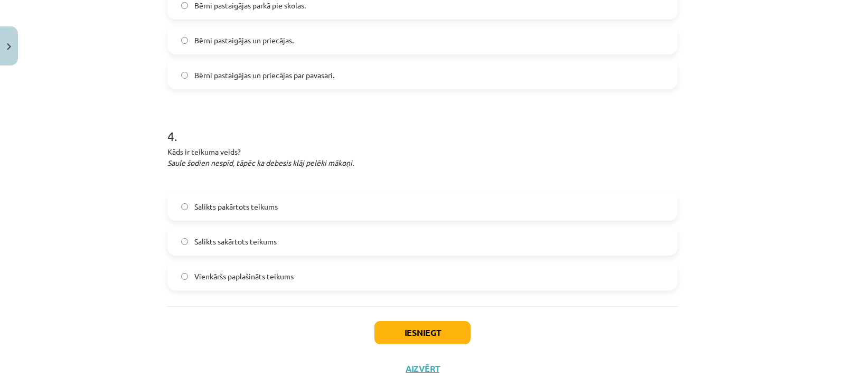
scroll to position [660, 0]
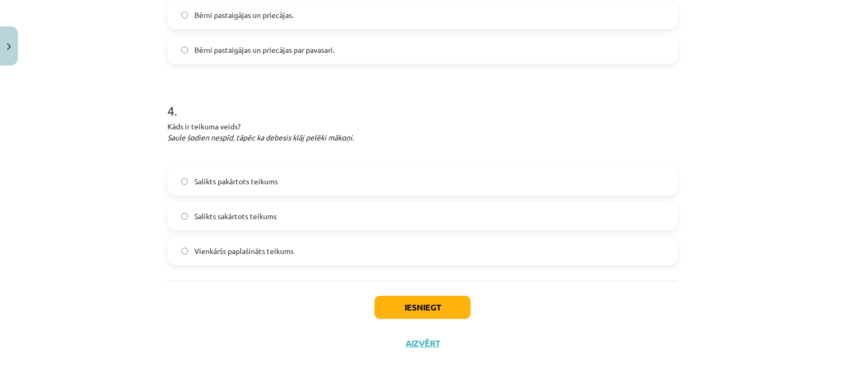
click at [240, 215] on span "Salikts sakārtots teikums" at bounding box center [235, 216] width 82 height 11
click at [249, 186] on label "Salikts pakārtots teikums" at bounding box center [422, 181] width 508 height 26
click at [402, 308] on button "Iesniegt" at bounding box center [422, 307] width 96 height 23
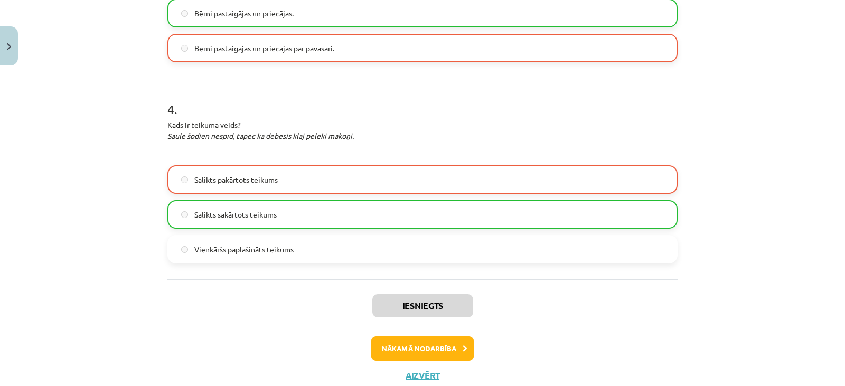
scroll to position [695, 0]
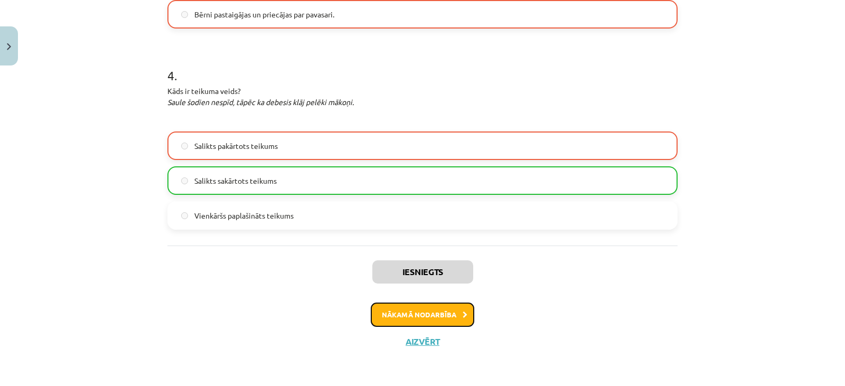
click at [405, 316] on button "Nākamā nodarbība" at bounding box center [422, 315] width 103 height 24
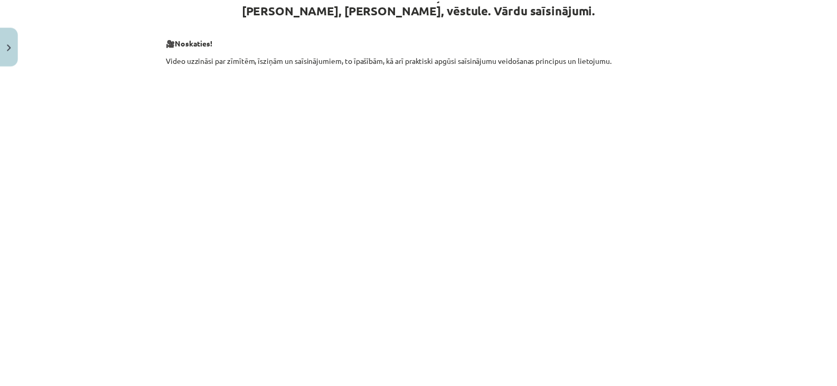
scroll to position [394, 0]
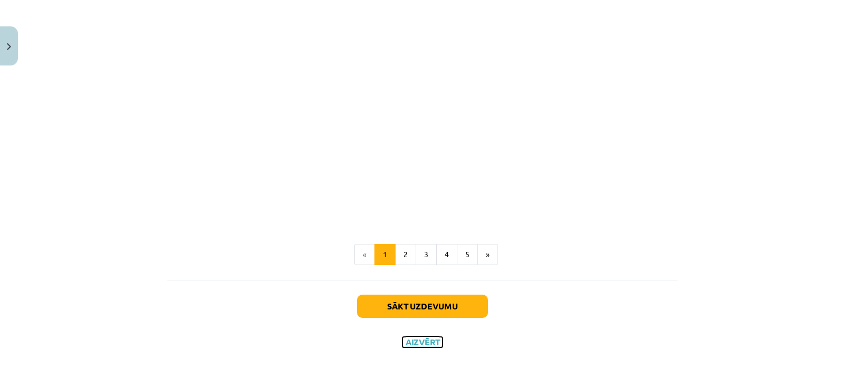
click at [417, 341] on button "Aizvērt" at bounding box center [422, 342] width 40 height 11
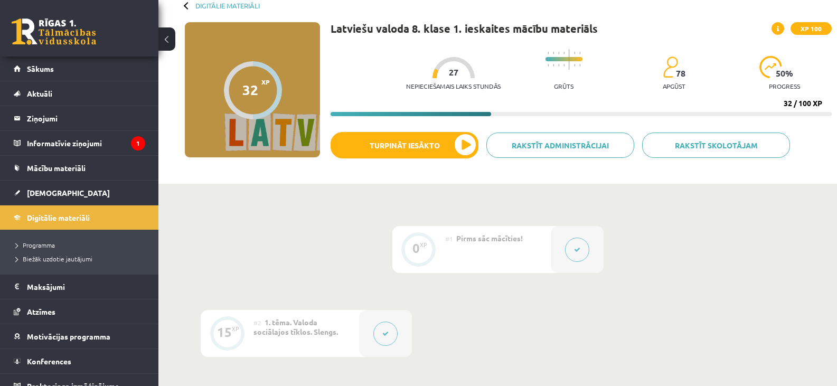
scroll to position [0, 0]
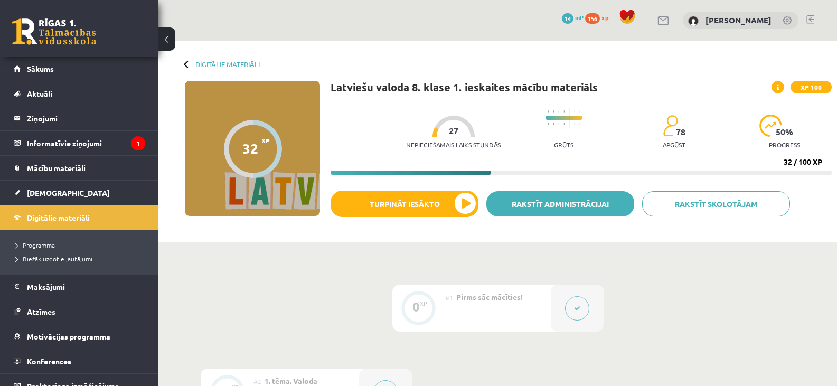
click at [623, 210] on link "Rakstīt administrācijai" at bounding box center [560, 203] width 148 height 25
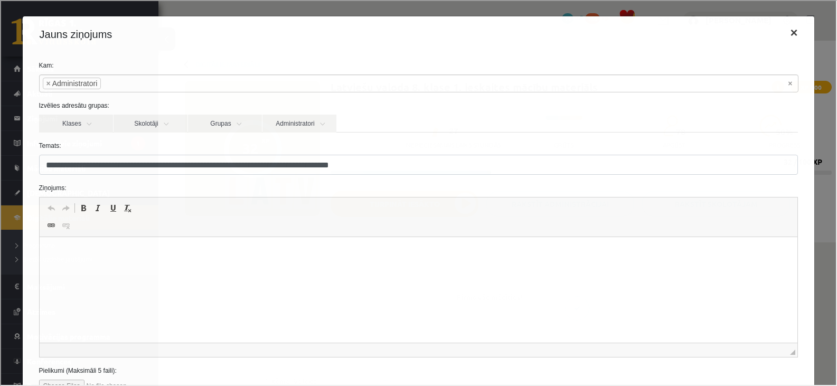
click at [786, 33] on button "×" at bounding box center [792, 32] width 24 height 30
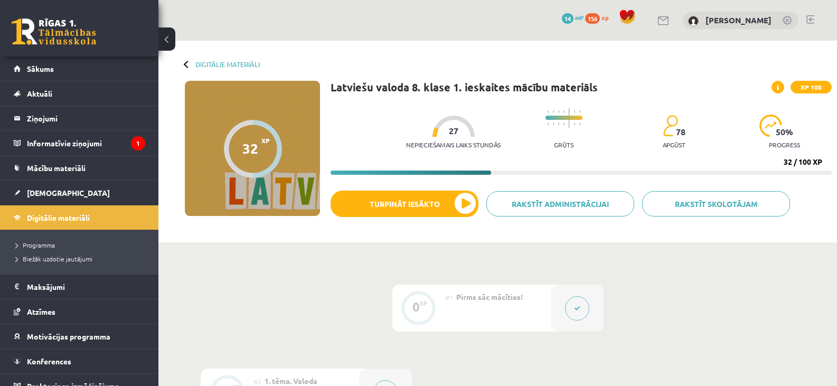
click at [169, 43] on button at bounding box center [166, 38] width 17 height 23
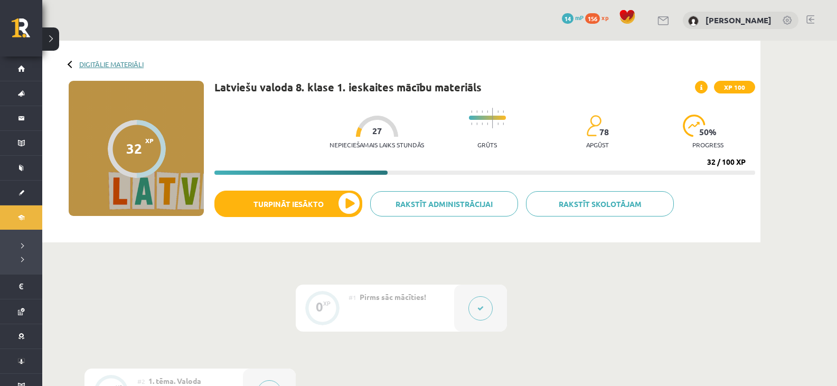
click at [135, 65] on link "Digitālie materiāli" at bounding box center [111, 64] width 64 height 8
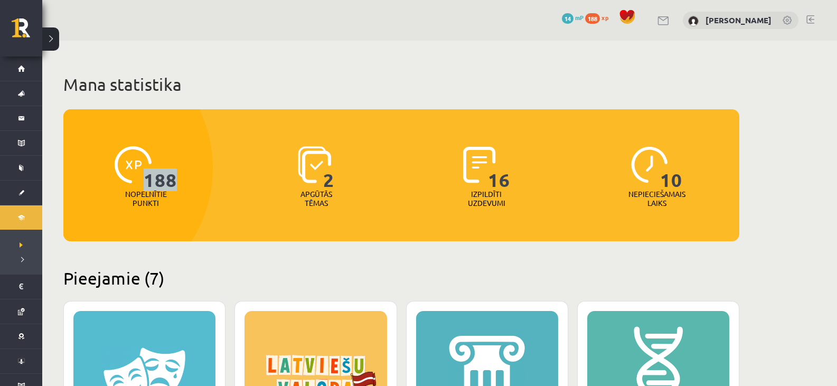
drag, startPoint x: 148, startPoint y: 180, endPoint x: 194, endPoint y: 171, distance: 46.3
click at [194, 171] on div "188 Nopelnītie punkti" at bounding box center [145, 177] width 165 height 73
click at [240, 227] on div "188 Nopelnītie punkti 2 Apgūtās tēmas 16 Izpildīti uzdevumi 10 Nepieciešamais l…" at bounding box center [401, 175] width 676 height 132
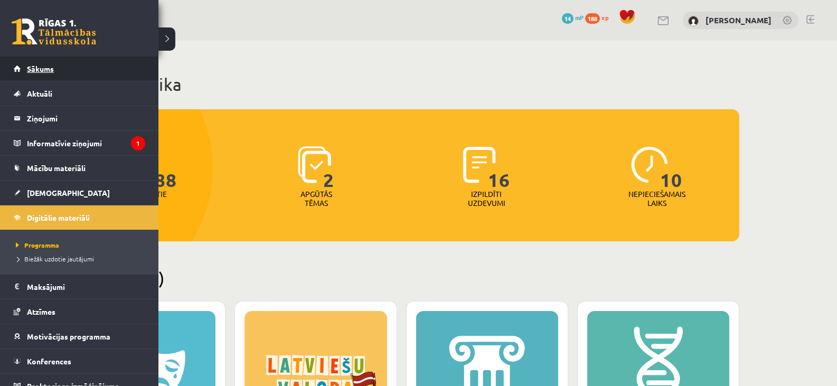
click at [46, 71] on span "Sākums" at bounding box center [40, 69] width 27 height 10
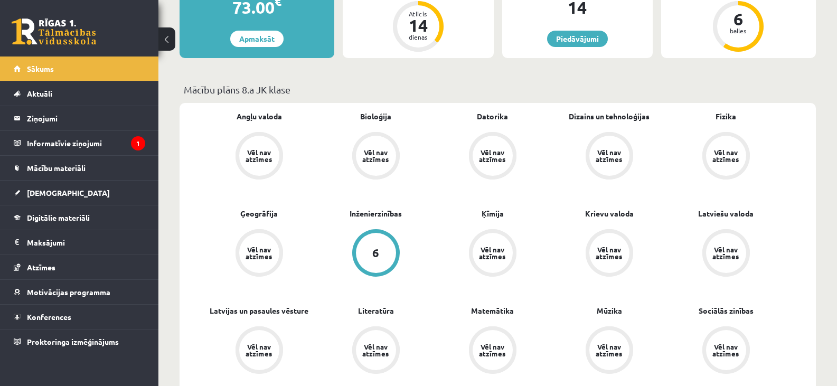
scroll to position [317, 0]
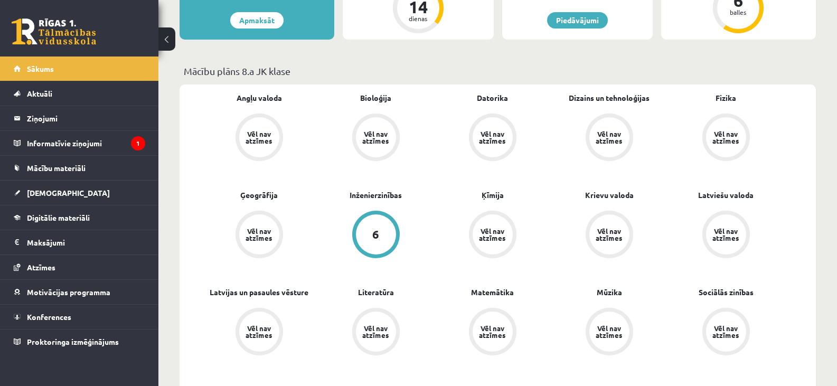
click at [256, 143] on div "Vēl nav atzīmes" at bounding box center [259, 137] width 30 height 14
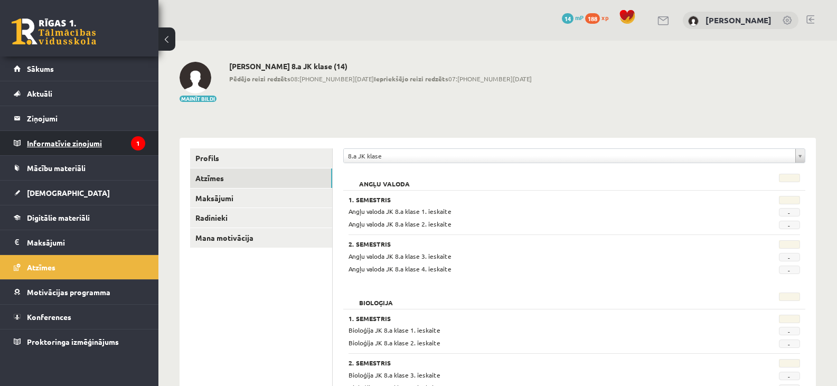
click at [44, 143] on legend "Informatīvie ziņojumi 1" at bounding box center [86, 143] width 118 height 24
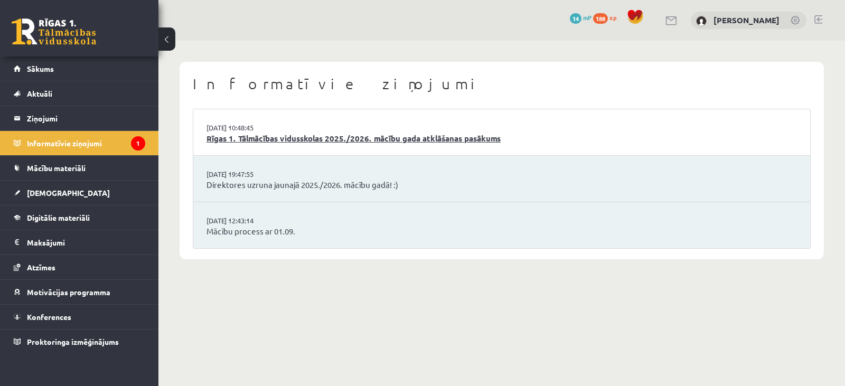
click at [372, 142] on link "Rīgas 1. Tālmācības vidusskolas 2025./2026. mācību gada atklāšanas pasākums" at bounding box center [501, 139] width 590 height 12
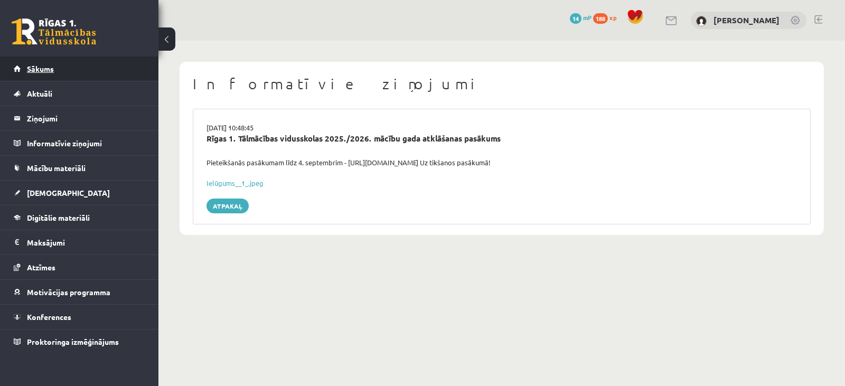
click at [44, 67] on span "Sākums" at bounding box center [40, 69] width 27 height 10
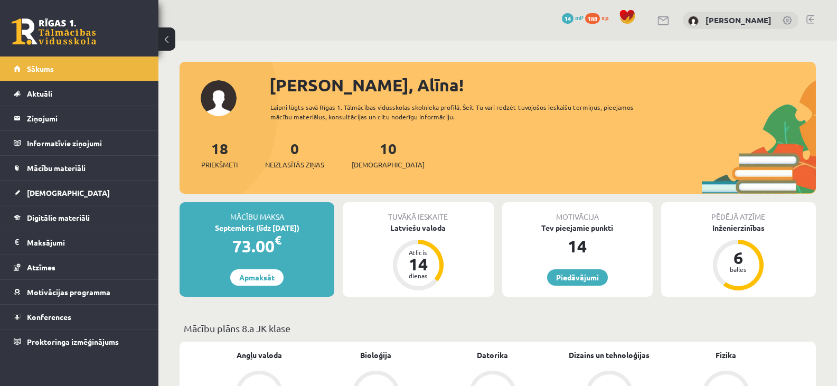
scroll to position [53, 0]
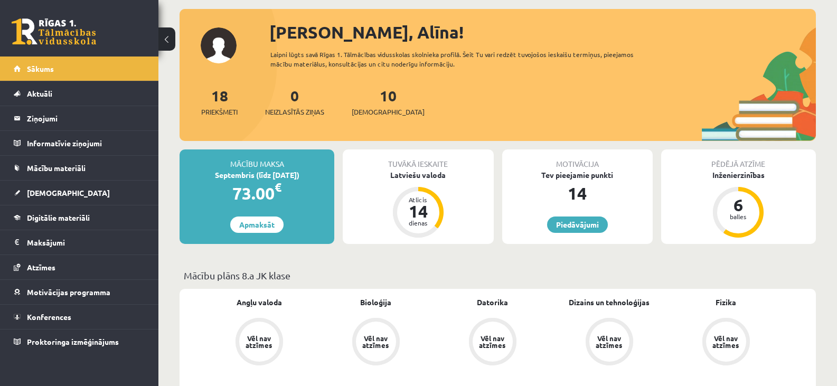
drag, startPoint x: 371, startPoint y: 104, endPoint x: 372, endPoint y: 110, distance: 5.9
click at [371, 105] on div "10 Ieskaites" at bounding box center [388, 100] width 73 height 33
click at [372, 110] on span "[DEMOGRAPHIC_DATA]" at bounding box center [388, 112] width 73 height 11
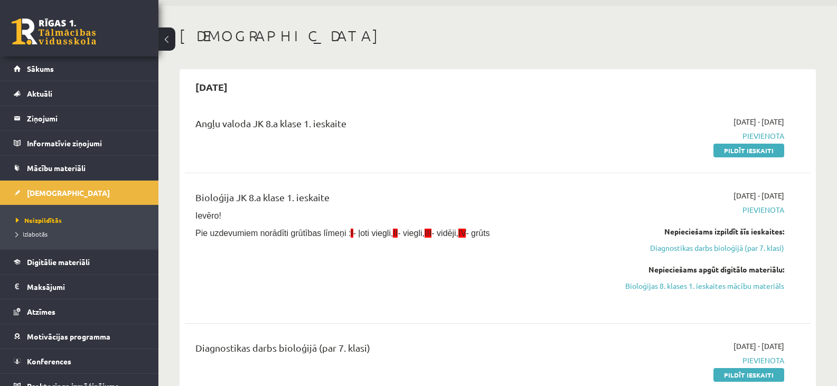
scroll to position [53, 0]
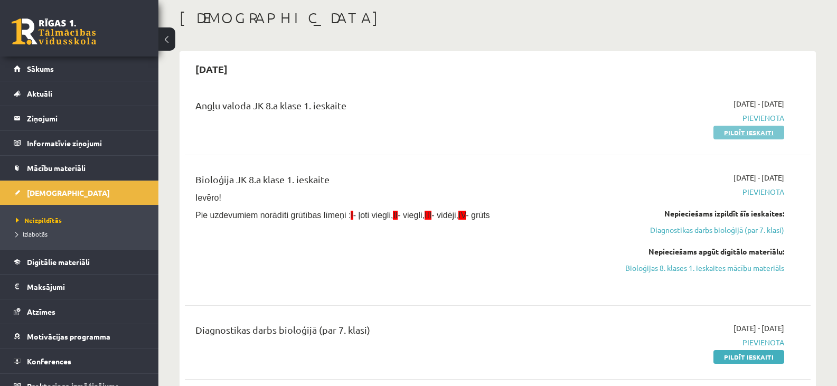
click at [737, 133] on link "Pildīt ieskaiti" at bounding box center [748, 133] width 71 height 14
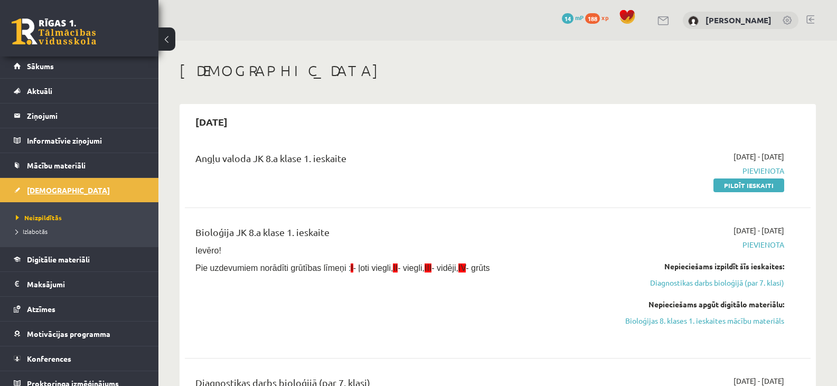
scroll to position [0, 0]
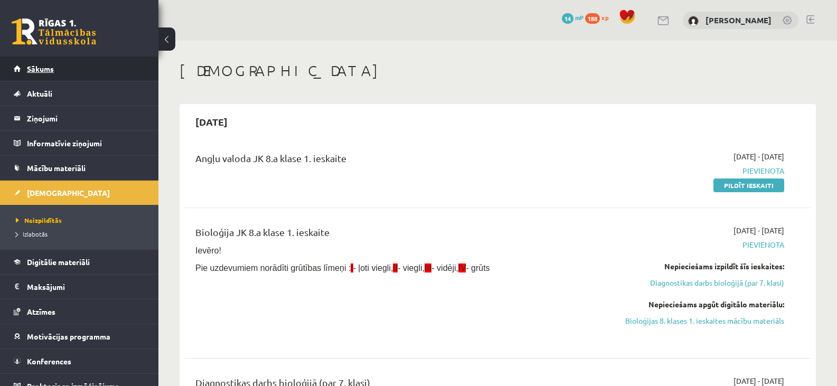
click at [43, 67] on span "Sākums" at bounding box center [40, 69] width 27 height 10
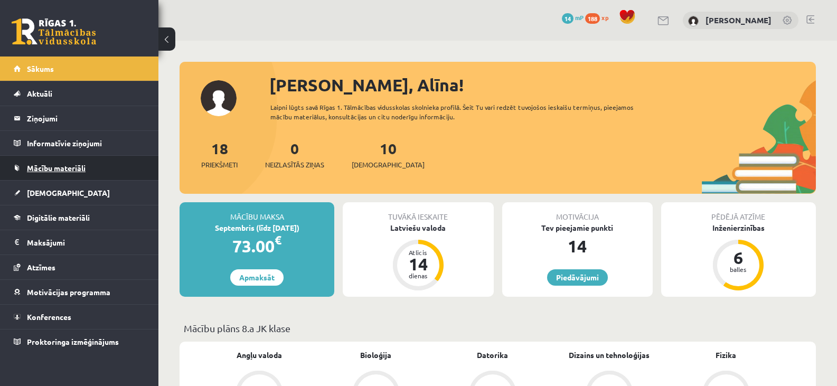
click at [53, 167] on span "Mācību materiāli" at bounding box center [56, 168] width 59 height 10
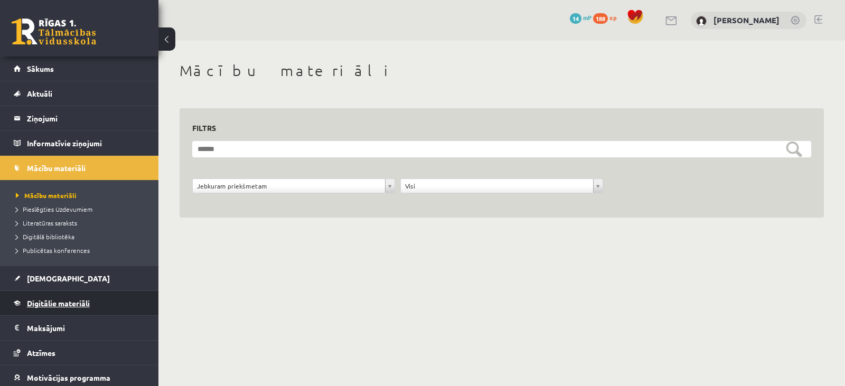
click at [60, 304] on span "Digitālie materiāli" at bounding box center [58, 303] width 63 height 10
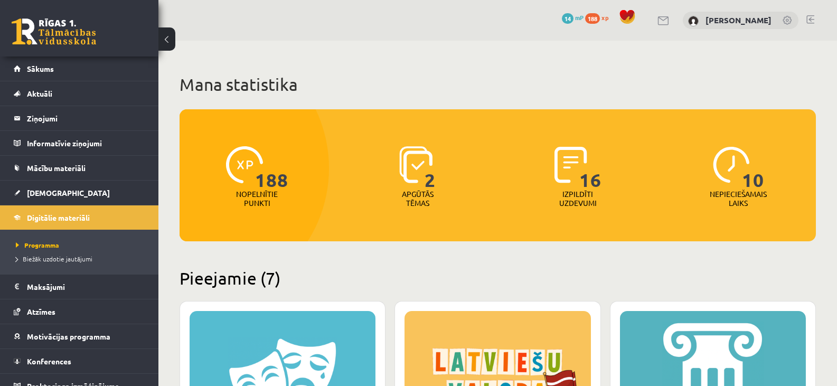
click at [418, 197] on p "Apgūtās tēmas" at bounding box center [417, 199] width 41 height 18
drag, startPoint x: 413, startPoint y: 163, endPoint x: 417, endPoint y: 171, distance: 8.7
click at [413, 165] on img at bounding box center [415, 164] width 33 height 37
drag, startPoint x: 417, startPoint y: 196, endPoint x: 418, endPoint y: 202, distance: 5.9
click at [418, 200] on p "Apgūtās tēmas" at bounding box center [417, 199] width 41 height 18
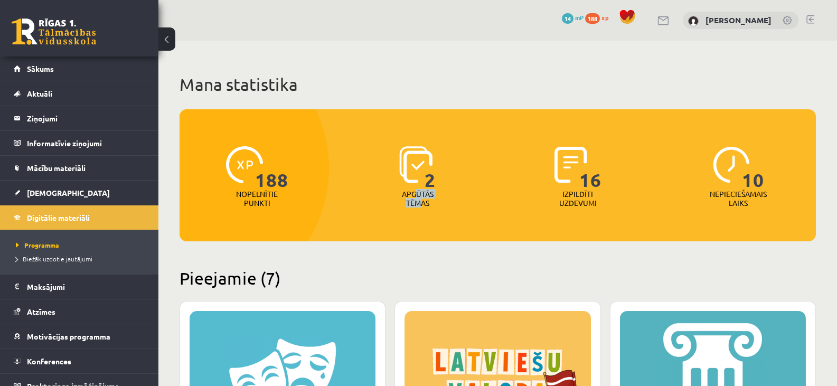
click at [416, 207] on p "Apgūtās tēmas" at bounding box center [417, 199] width 41 height 18
drag, startPoint x: 409, startPoint y: 192, endPoint x: 419, endPoint y: 209, distance: 19.7
click at [411, 196] on p "Apgūtās tēmas" at bounding box center [417, 199] width 41 height 18
click at [414, 201] on p "Apgūtās tēmas" at bounding box center [417, 199] width 41 height 18
click at [44, 70] on span "Sākums" at bounding box center [40, 69] width 27 height 10
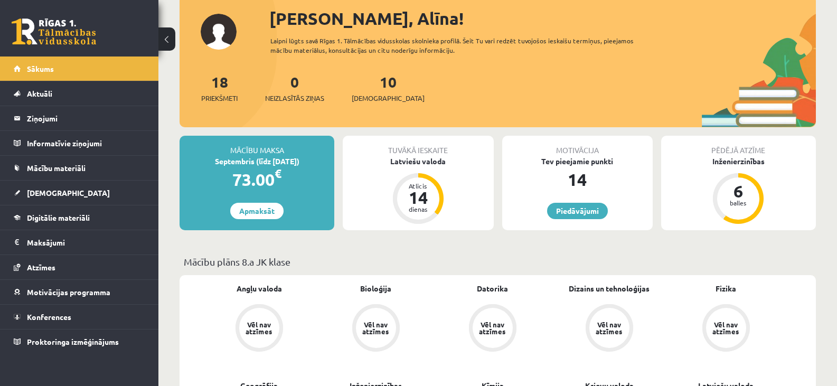
scroll to position [53, 0]
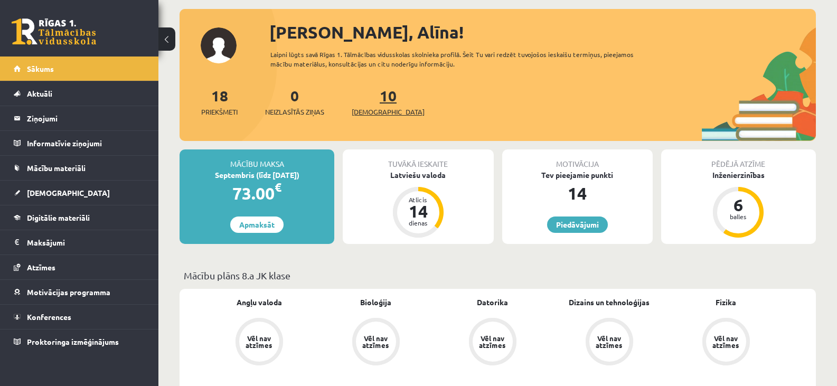
click at [360, 110] on span "[DEMOGRAPHIC_DATA]" at bounding box center [388, 112] width 73 height 11
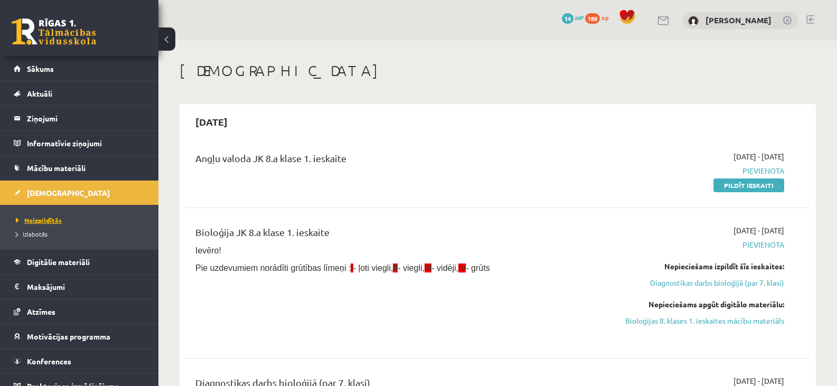
click at [36, 219] on span "Neizpildītās" at bounding box center [39, 220] width 46 height 8
click at [36, 257] on link "Digitālie materiāli" at bounding box center [79, 262] width 131 height 24
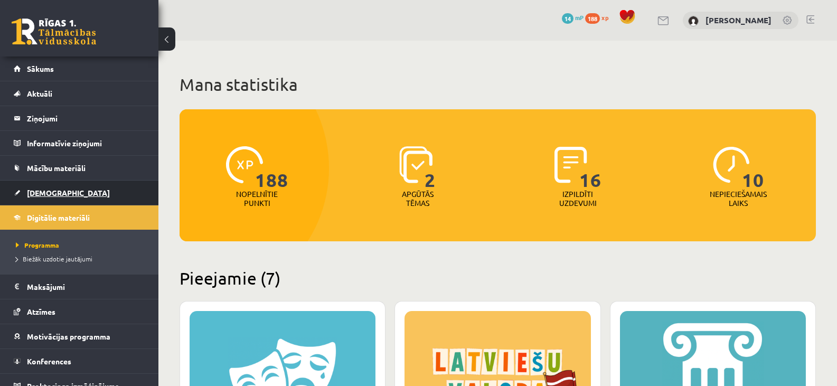
click at [62, 184] on link "[DEMOGRAPHIC_DATA]" at bounding box center [79, 193] width 131 height 24
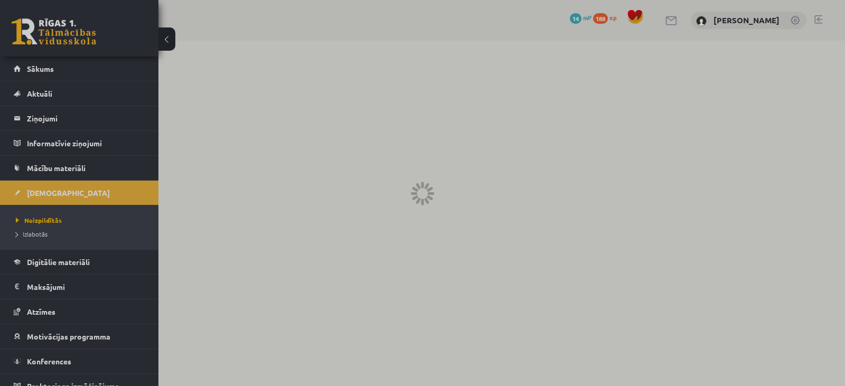
click at [43, 241] on div at bounding box center [422, 193] width 845 height 386
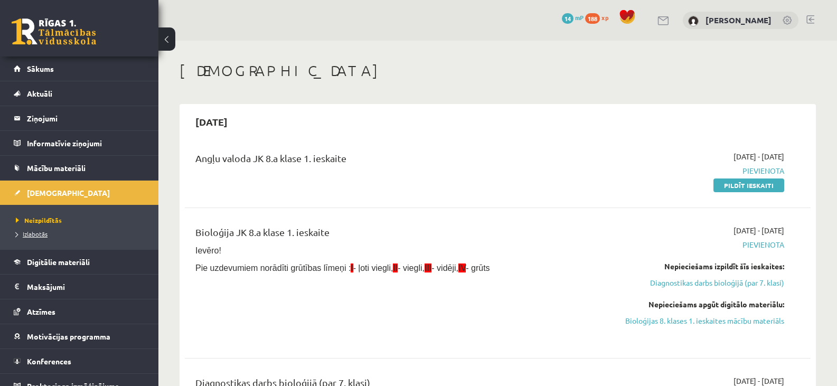
click at [32, 233] on span "Izlabotās" at bounding box center [32, 234] width 32 height 8
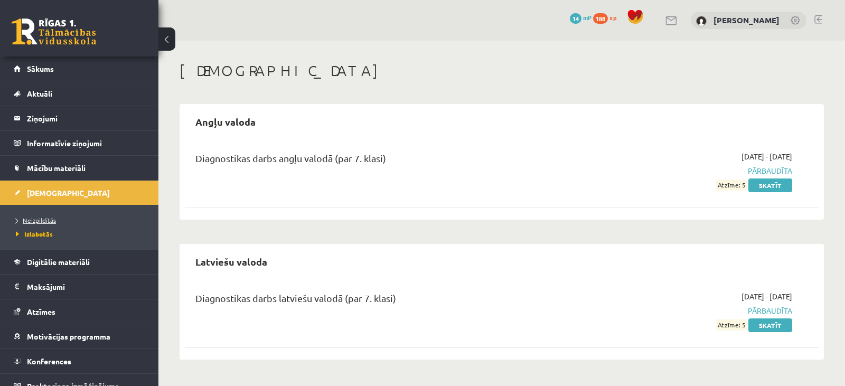
click at [48, 219] on span "Neizpildītās" at bounding box center [36, 220] width 40 height 8
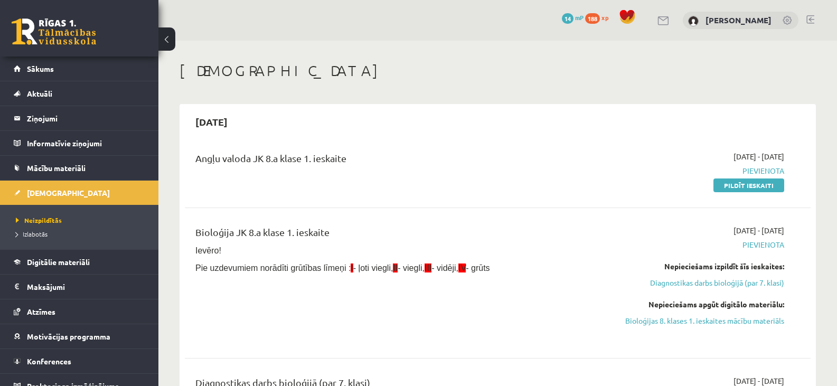
drag, startPoint x: 754, startPoint y: 178, endPoint x: 472, endPoint y: 34, distance: 316.9
click at [754, 180] on link "Pildīt ieskaiti" at bounding box center [748, 185] width 71 height 14
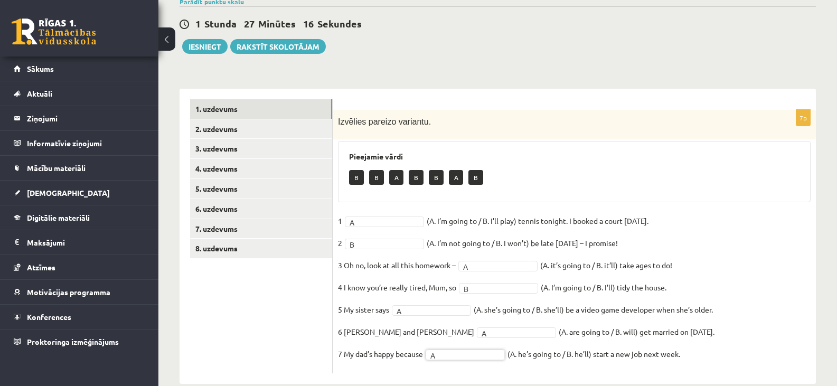
scroll to position [109, 0]
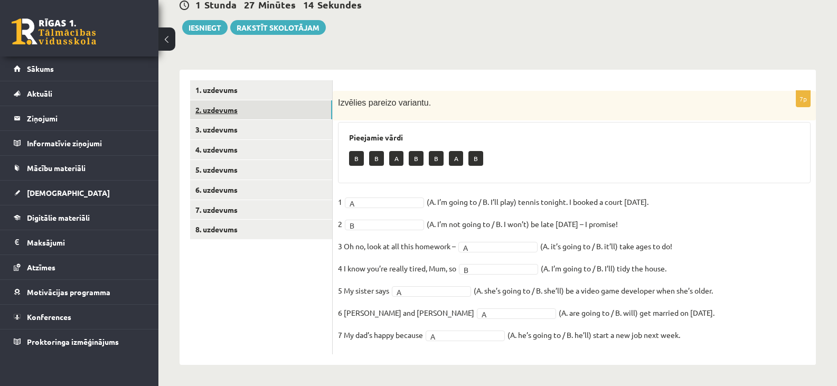
click at [234, 115] on link "2. uzdevums" at bounding box center [261, 110] width 142 height 20
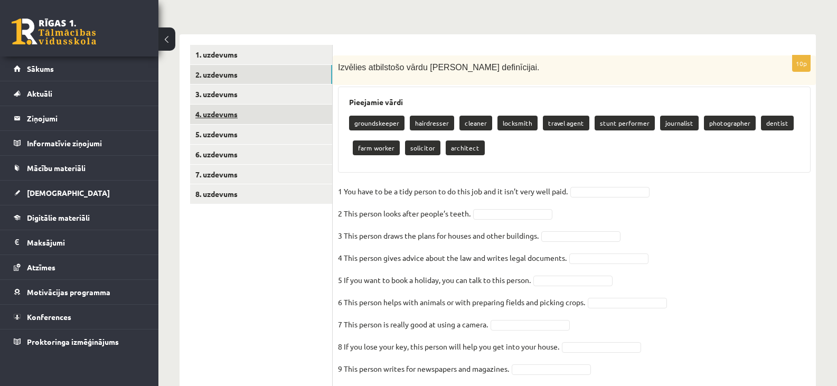
scroll to position [162, 0]
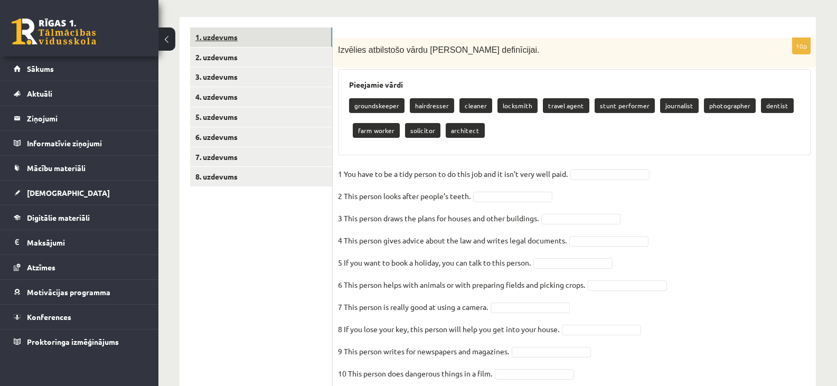
click at [221, 41] on link "1. uzdevums" at bounding box center [261, 37] width 142 height 20
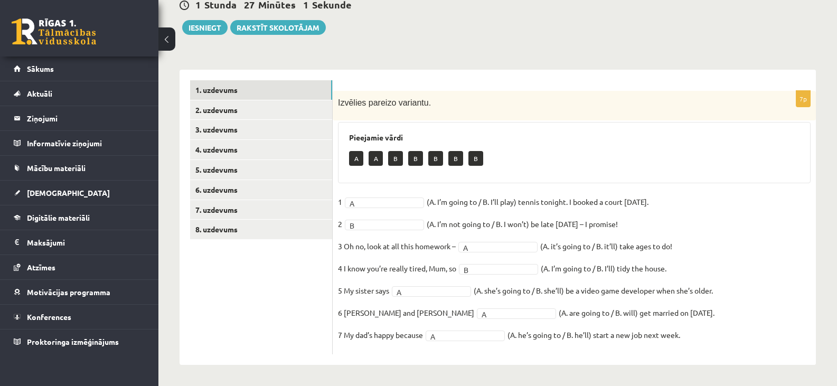
scroll to position [109, 0]
click at [222, 113] on link "2. uzdevums" at bounding box center [261, 110] width 142 height 20
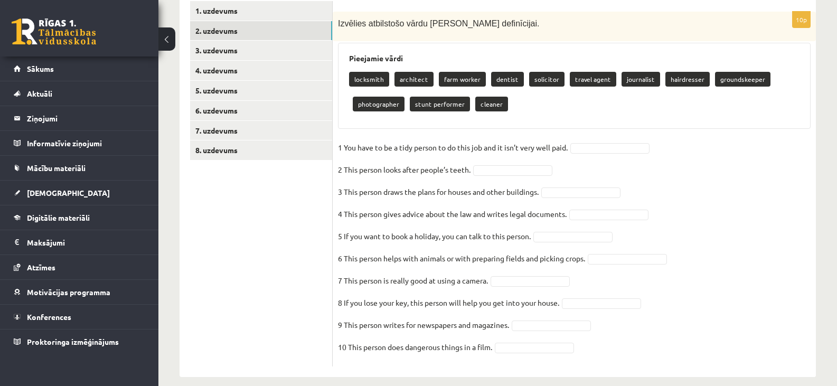
scroll to position [201, 0]
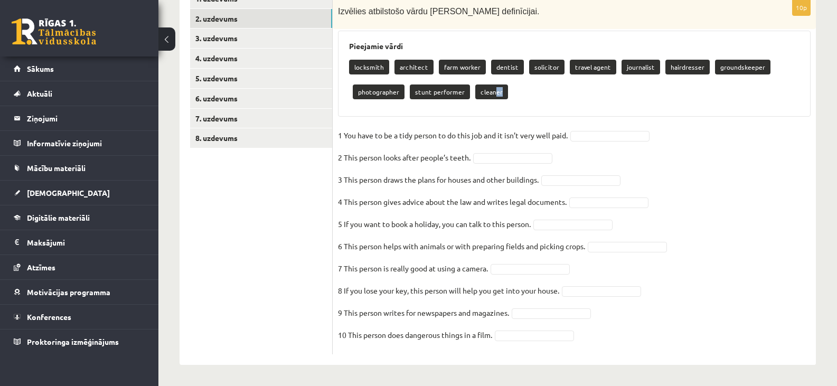
drag, startPoint x: 491, startPoint y: 90, endPoint x: 502, endPoint y: 98, distance: 13.8
click at [502, 98] on div "locksmith architect farm worker dentist solicitor travel agent journalist haird…" at bounding box center [574, 81] width 450 height 50
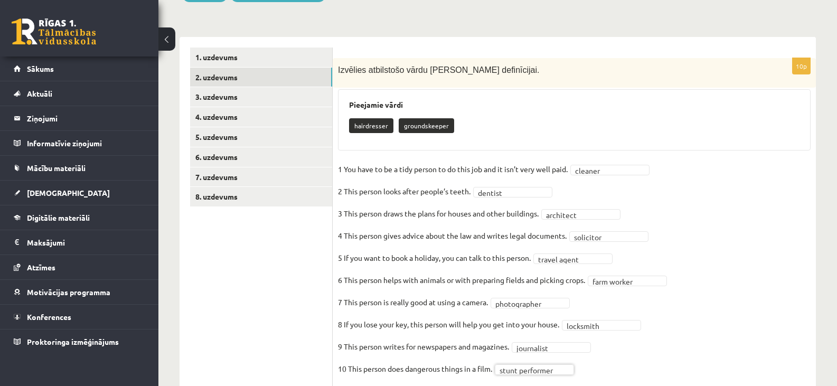
scroll to position [123, 0]
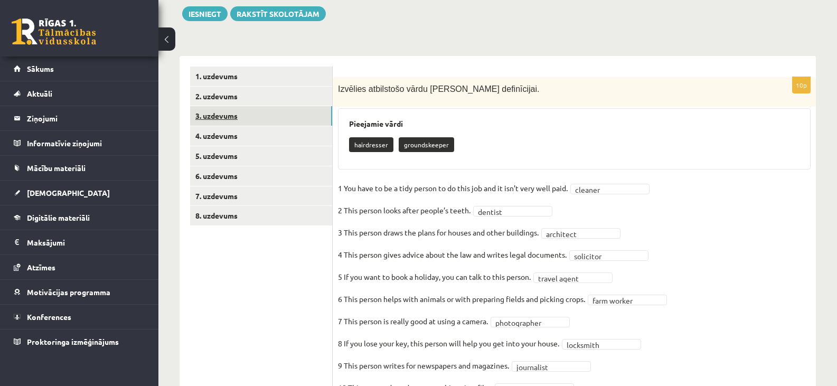
click at [229, 118] on link "3. uzdevums" at bounding box center [261, 116] width 142 height 20
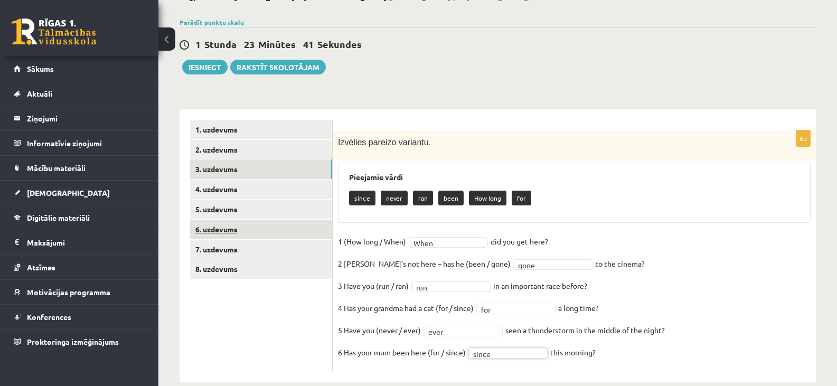
scroll to position [87, 0]
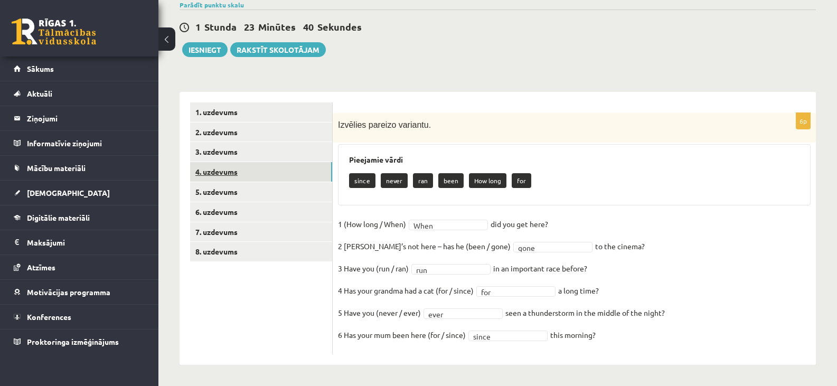
click at [224, 174] on link "4. uzdevums" at bounding box center [261, 172] width 142 height 20
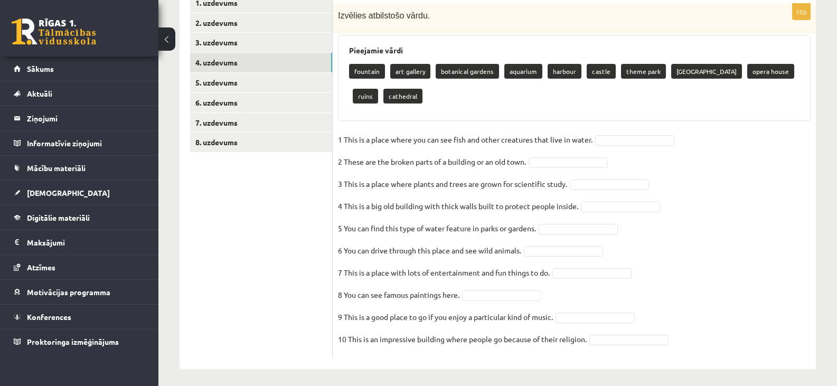
scroll to position [201, 0]
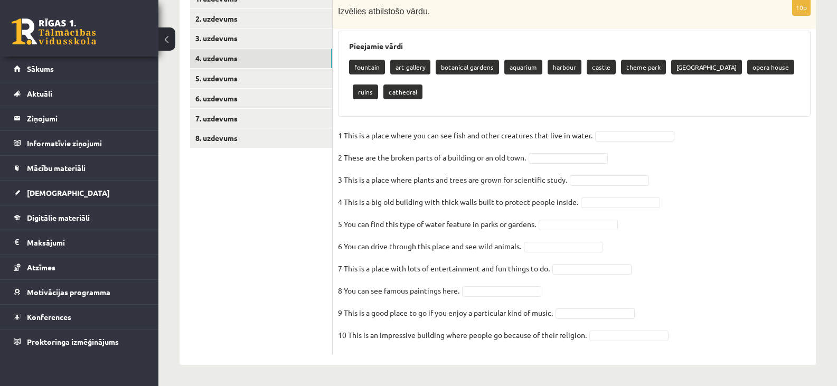
click at [637, 129] on fieldset "1 This is a place where you can see fish and other creatures that live in water…" at bounding box center [574, 238] width 473 height 222
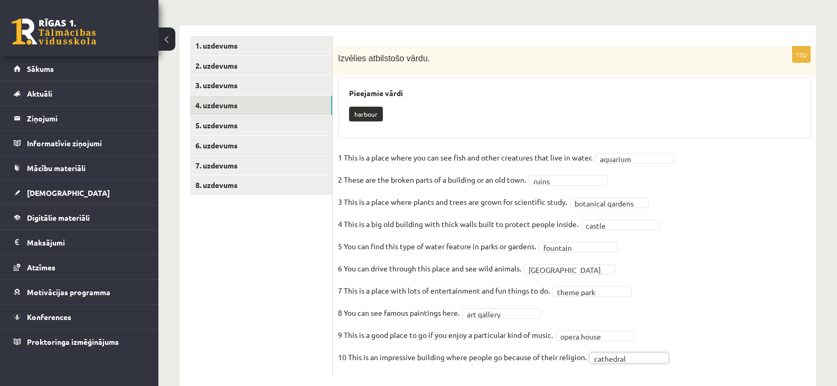
scroll to position [176, 0]
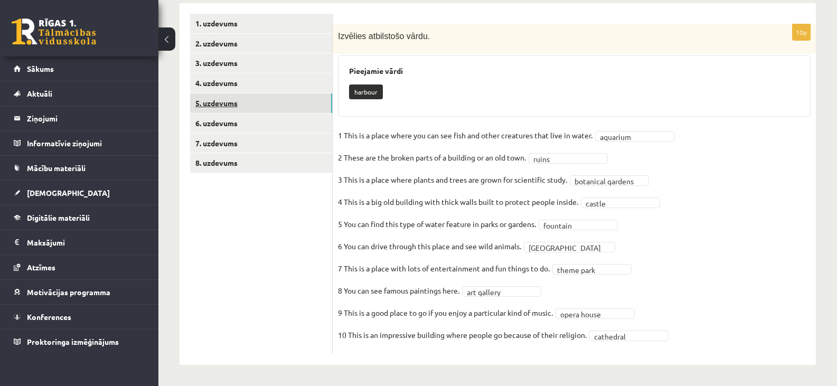
click at [231, 103] on link "5. uzdevums" at bounding box center [261, 103] width 142 height 20
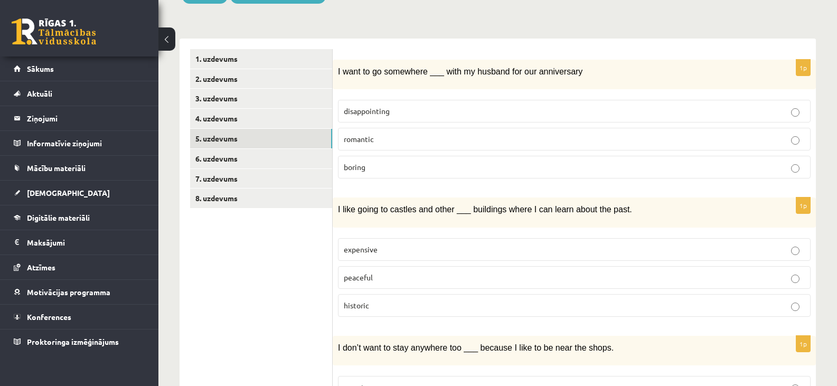
scroll to position [123, 0]
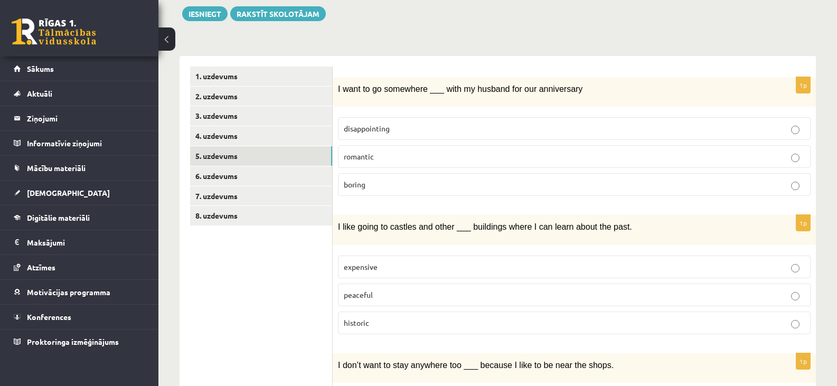
click at [360, 153] on span "romantic" at bounding box center [359, 157] width 30 height 10
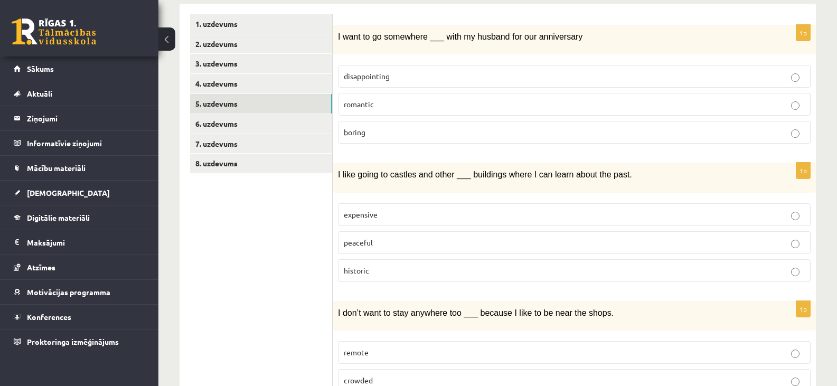
scroll to position [176, 0]
click at [395, 272] on p "historic" at bounding box center [574, 270] width 461 height 11
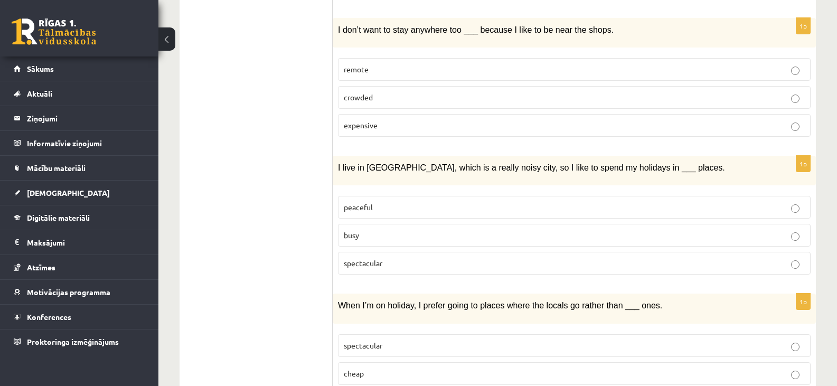
scroll to position [440, 0]
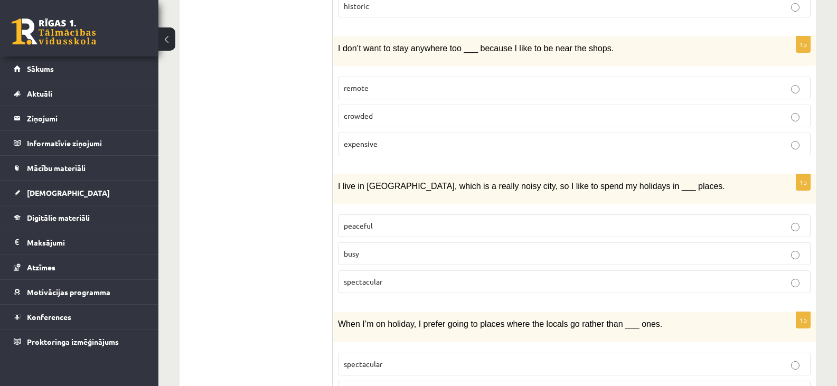
click at [375, 80] on label "remote" at bounding box center [574, 88] width 473 height 23
click at [383, 218] on label "peaceful" at bounding box center [574, 225] width 473 height 23
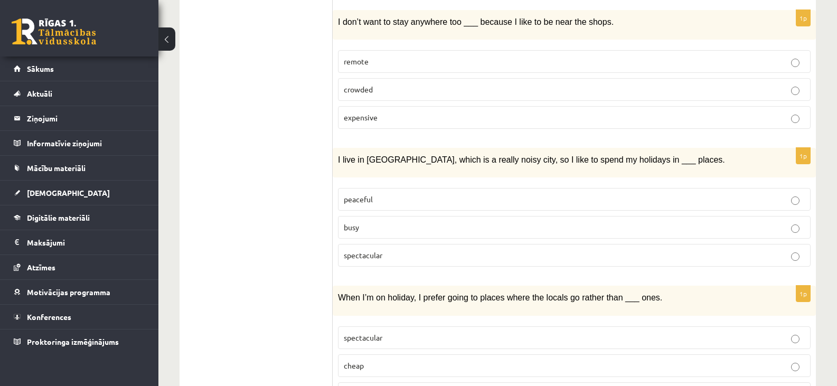
scroll to position [523, 0]
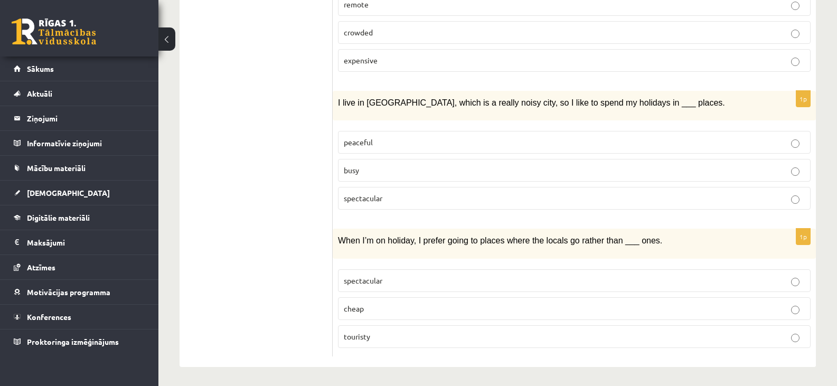
click at [385, 332] on p "touristy" at bounding box center [574, 336] width 461 height 11
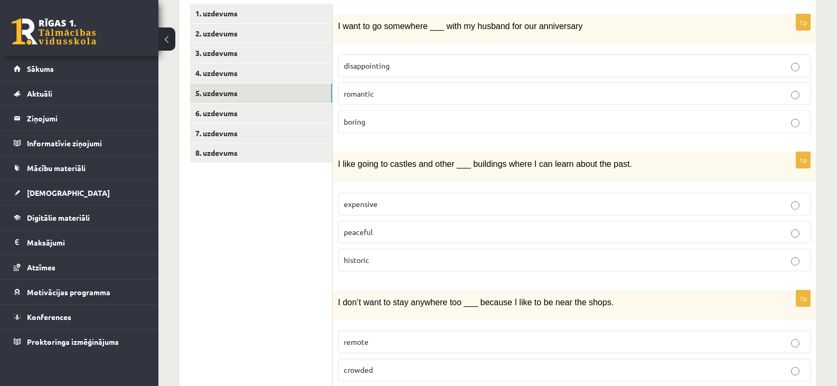
scroll to position [101, 0]
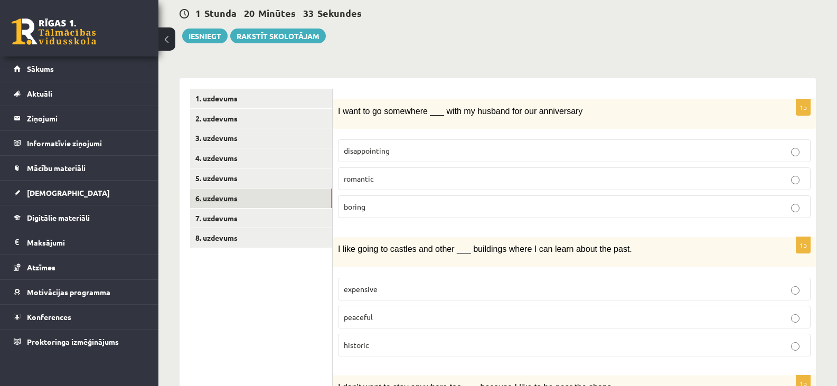
click at [226, 197] on link "6. uzdevums" at bounding box center [261, 199] width 142 height 20
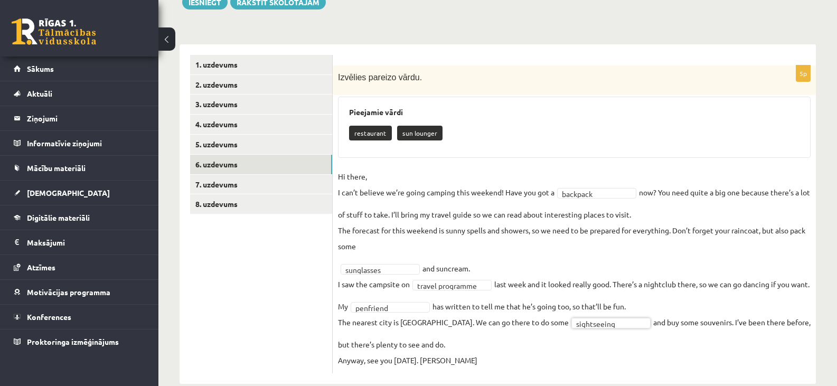
scroll to position [154, 0]
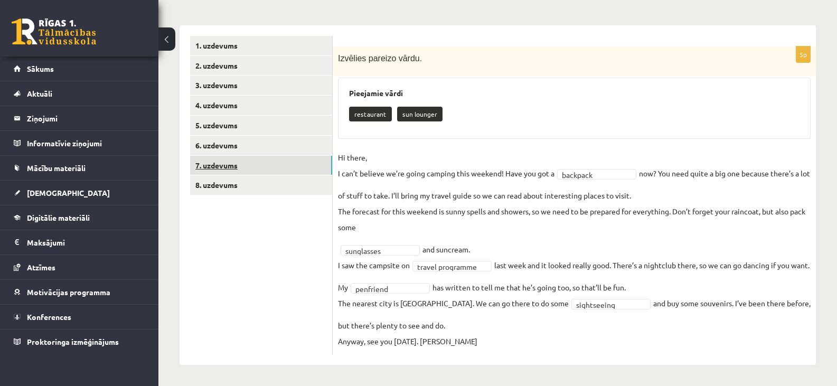
click at [228, 163] on link "7. uzdevums" at bounding box center [261, 166] width 142 height 20
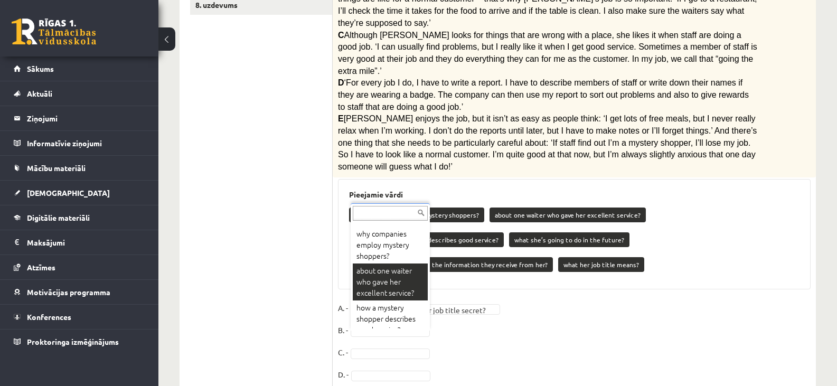
scroll to position [0, 0]
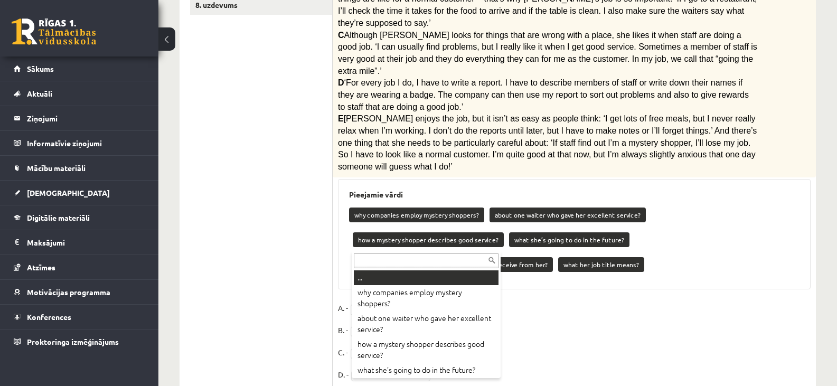
drag, startPoint x: 411, startPoint y: 278, endPoint x: 417, endPoint y: 278, distance: 5.8
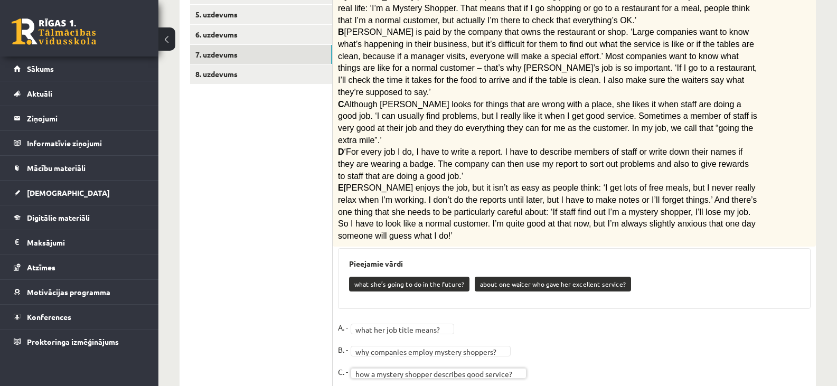
scroll to position [203, 0]
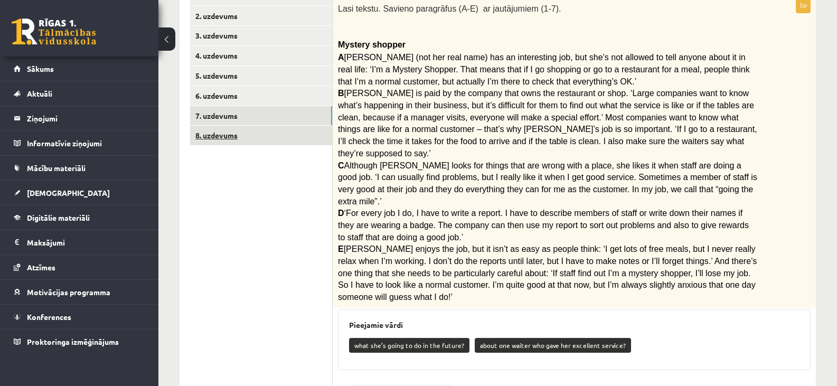
click at [230, 138] on link "8. uzdevums" at bounding box center [261, 136] width 142 height 20
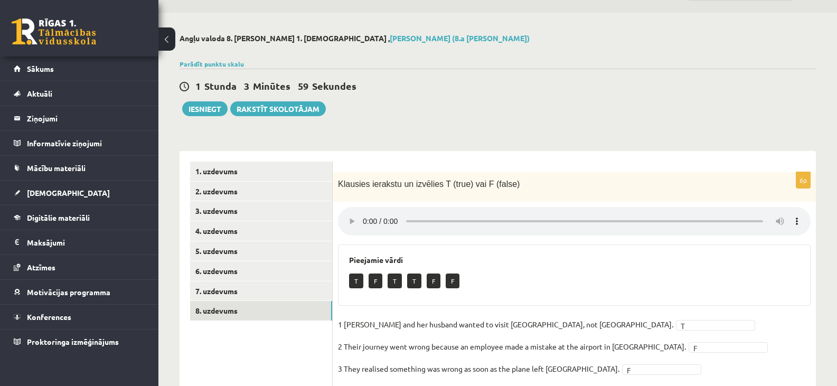
scroll to position [23, 0]
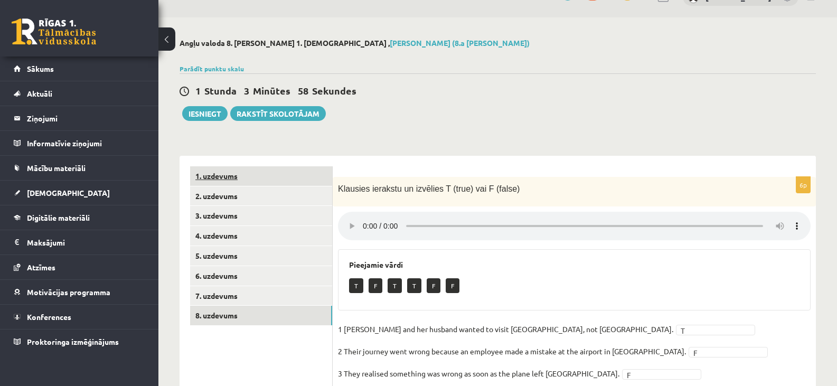
click at [222, 174] on link "1. uzdevums" at bounding box center [261, 176] width 142 height 20
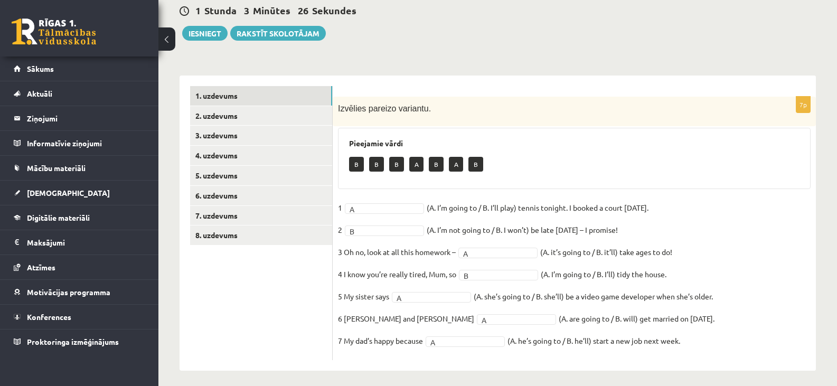
scroll to position [109, 0]
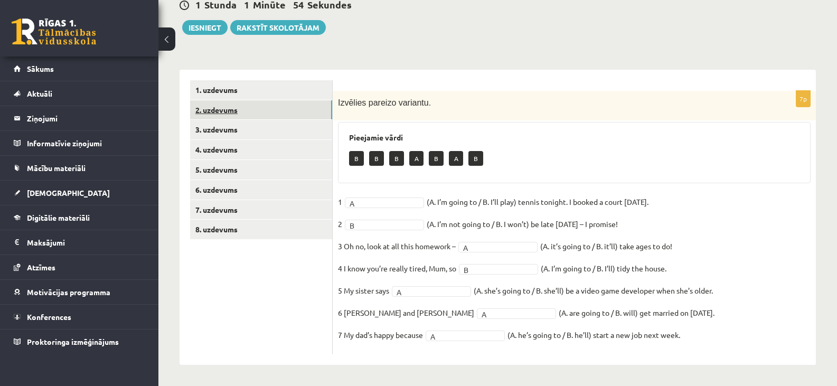
click at [229, 112] on link "2. uzdevums" at bounding box center [261, 110] width 142 height 20
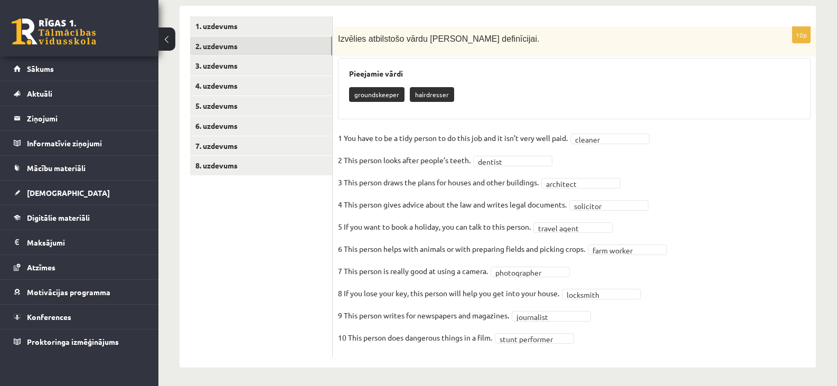
scroll to position [176, 0]
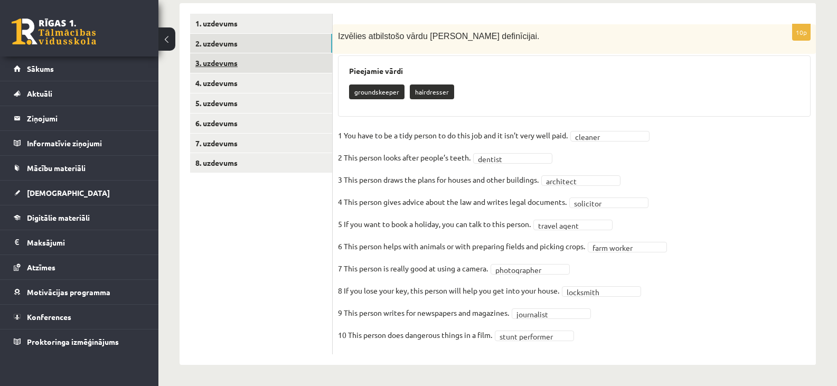
click at [229, 63] on link "3. uzdevums" at bounding box center [261, 63] width 142 height 20
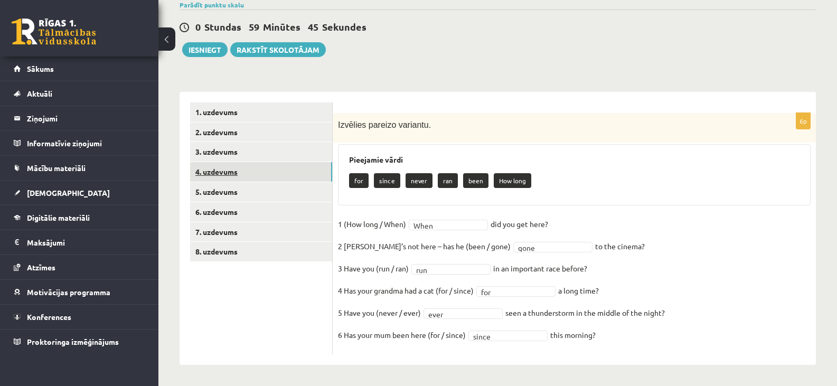
click at [207, 175] on link "4. uzdevums" at bounding box center [261, 172] width 142 height 20
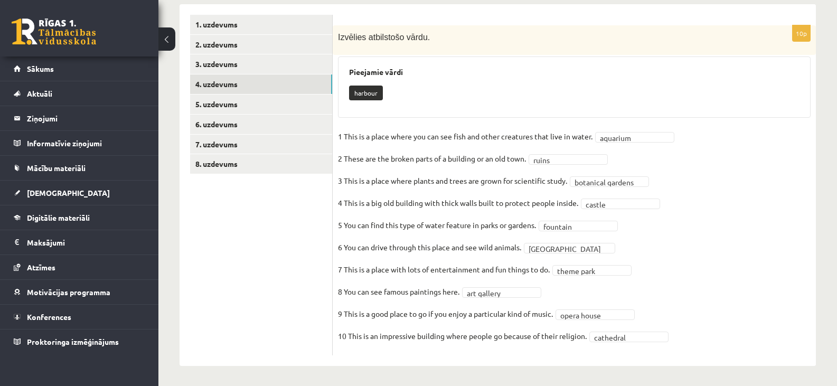
scroll to position [176, 0]
click at [219, 102] on link "5. uzdevums" at bounding box center [261, 103] width 142 height 20
click at [221, 102] on link "5. uzdevums" at bounding box center [261, 103] width 142 height 20
click at [219, 103] on link "5. uzdevums" at bounding box center [261, 103] width 142 height 20
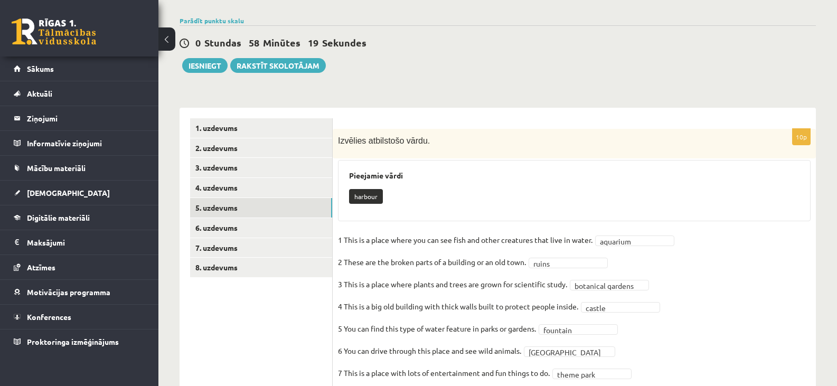
scroll to position [70, 0]
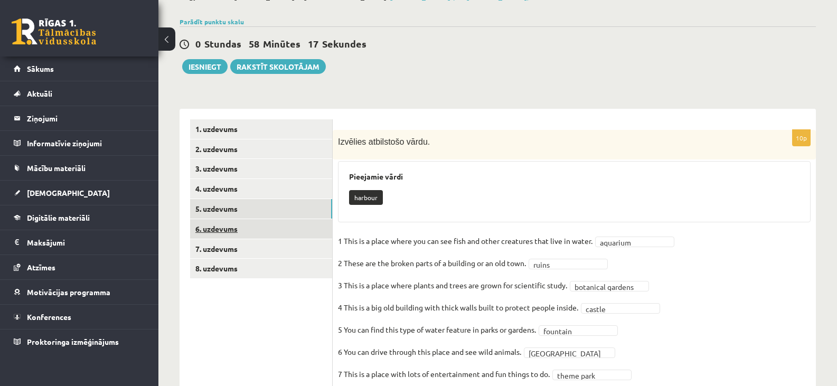
click at [225, 227] on link "6. uzdevums" at bounding box center [261, 229] width 142 height 20
click at [224, 210] on link "5. uzdevums" at bounding box center [261, 209] width 142 height 20
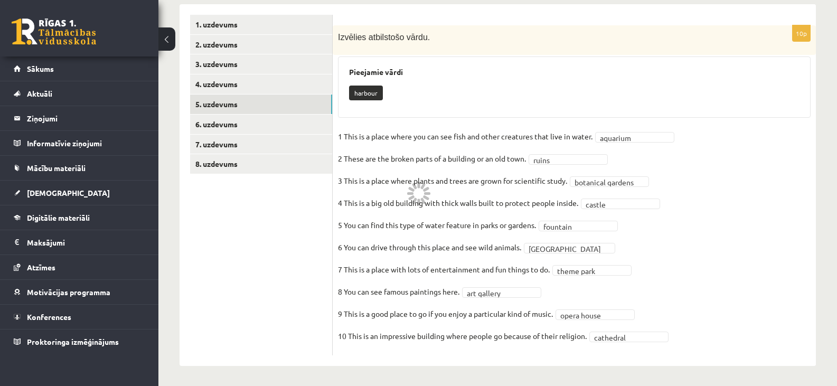
scroll to position [176, 0]
click at [221, 103] on link "5. uzdevums" at bounding box center [261, 103] width 142 height 20
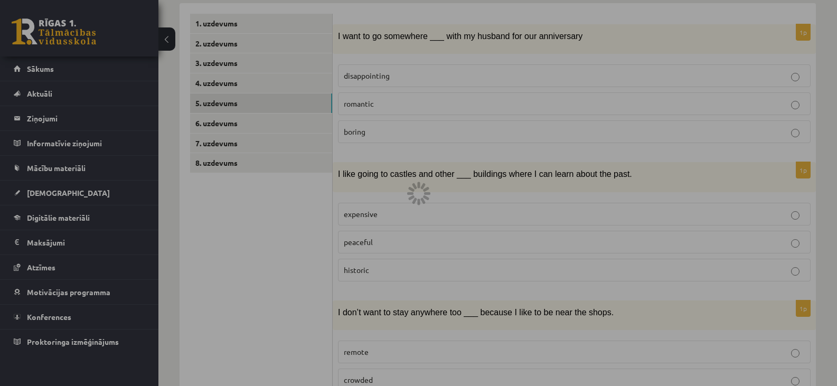
click at [510, 206] on div at bounding box center [418, 193] width 837 height 386
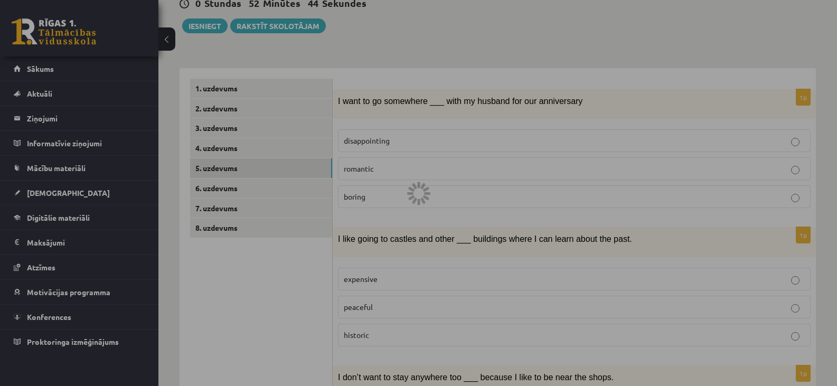
scroll to position [101, 0]
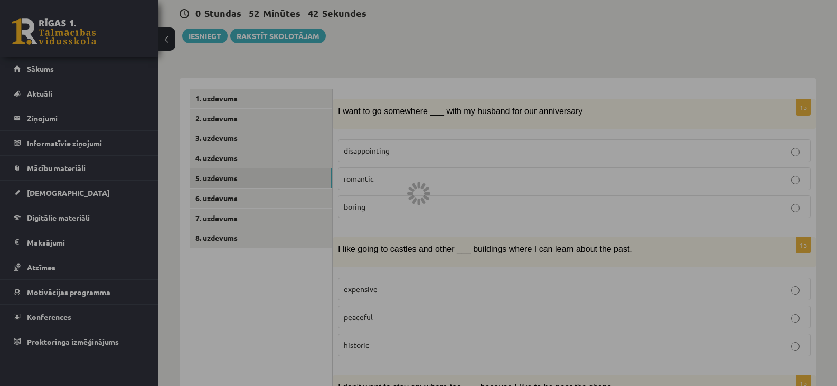
click at [218, 198] on div at bounding box center [418, 193] width 837 height 386
click at [505, 240] on div at bounding box center [418, 193] width 837 height 386
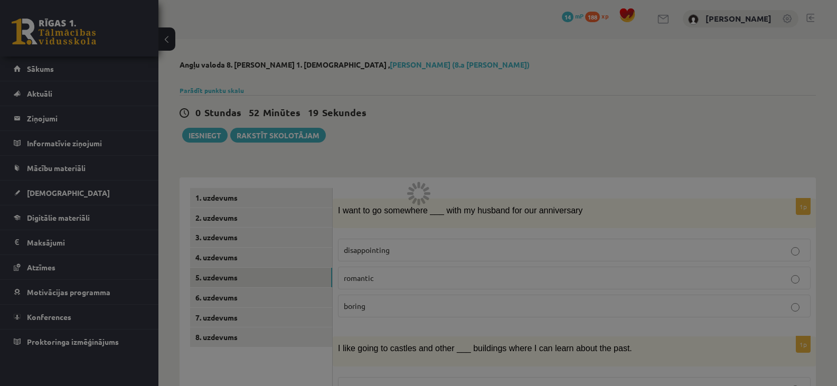
scroll to position [0, 0]
click at [223, 299] on div at bounding box center [418, 193] width 837 height 386
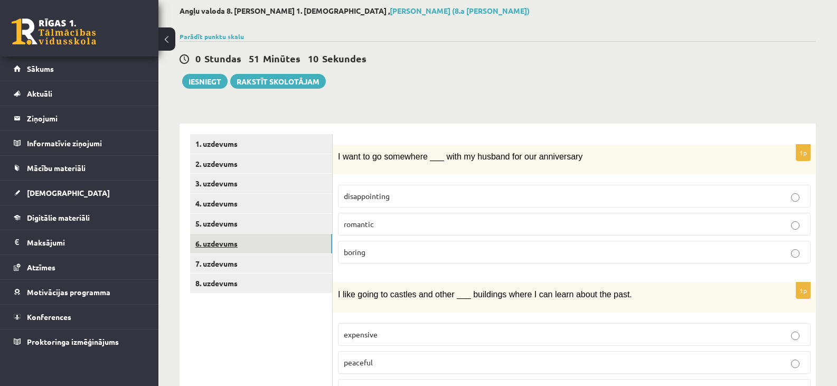
scroll to position [53, 0]
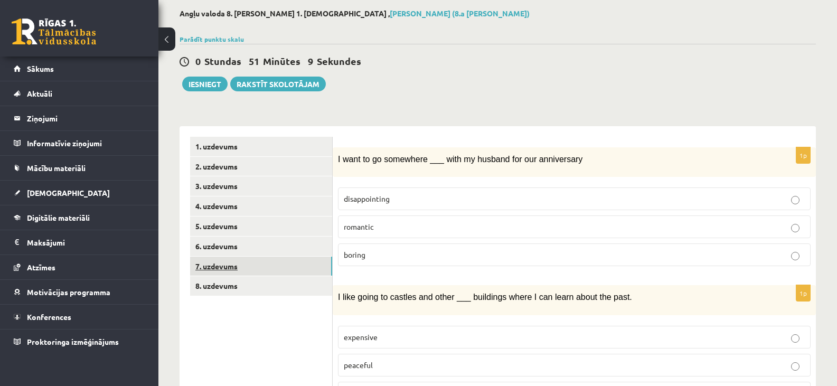
click at [229, 265] on link "7. uzdevums" at bounding box center [261, 267] width 142 height 20
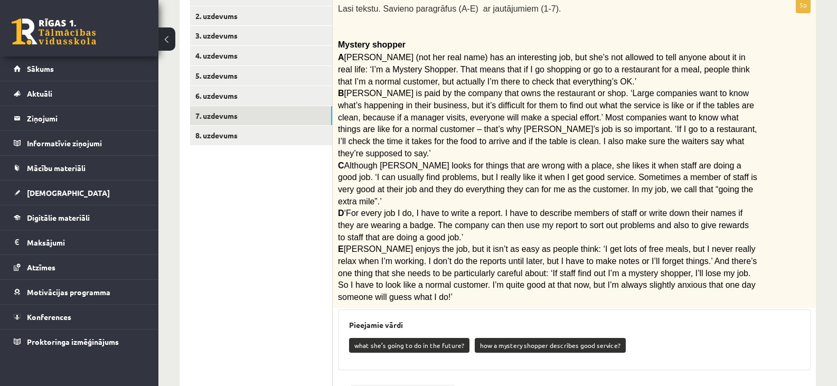
scroll to position [150, 0]
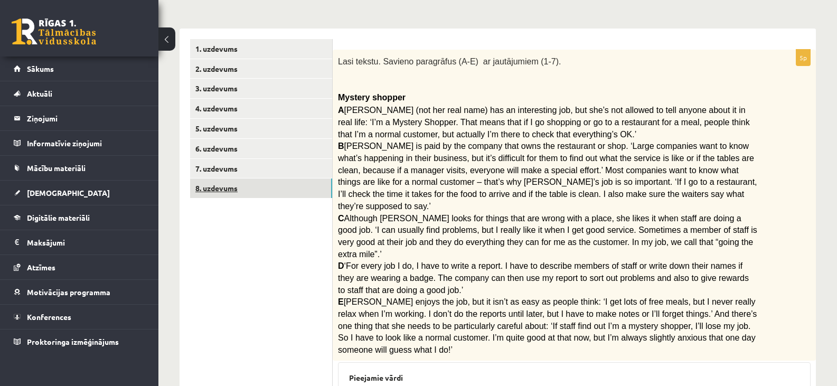
click at [222, 194] on link "8. uzdevums" at bounding box center [261, 188] width 142 height 20
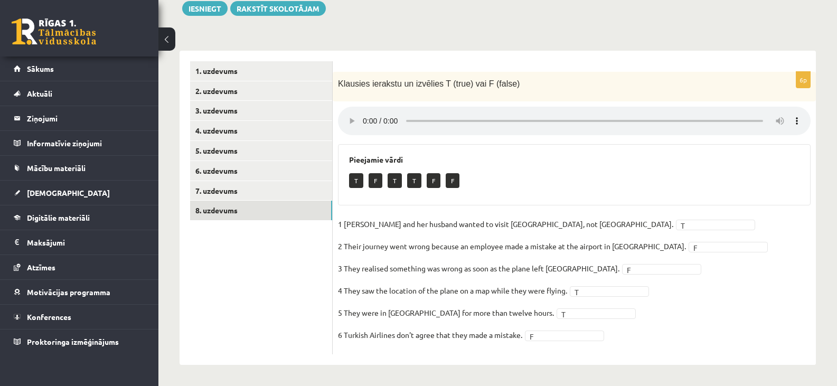
scroll to position [129, 0]
click at [284, 307] on ul "1. uzdevums 2. uzdevums 3. uzdevums 4. uzdevums 5. uzdevums 6. uzdevums 7. uzde…" at bounding box center [261, 207] width 143 height 293
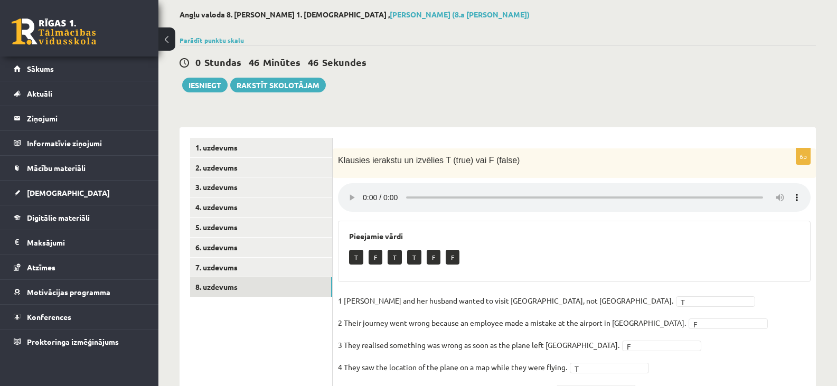
scroll to position [23, 0]
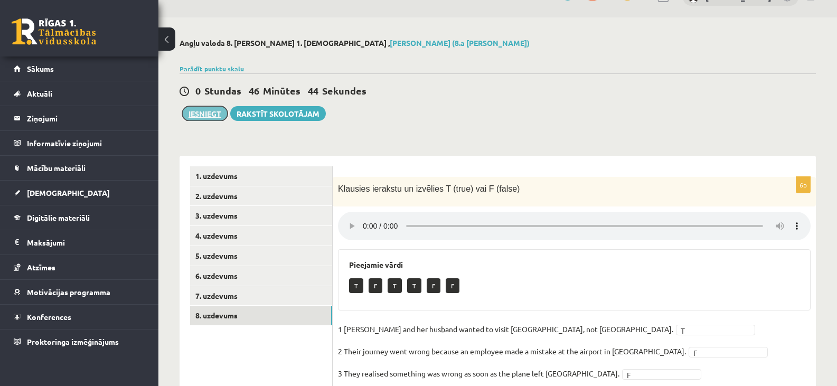
click at [205, 113] on button "Iesniegt" at bounding box center [204, 113] width 45 height 15
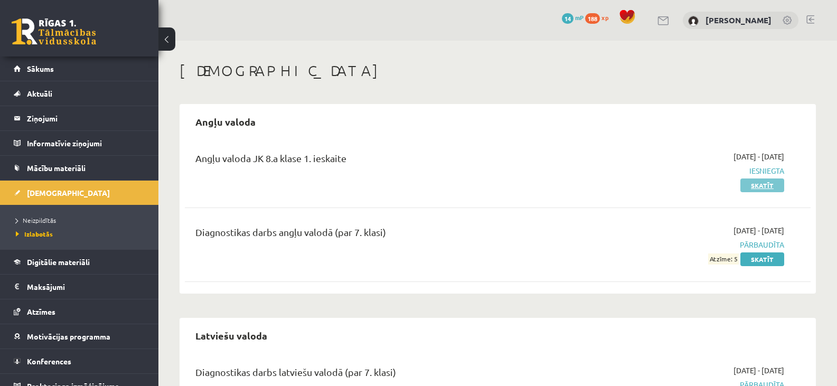
click at [761, 186] on link "Skatīt" at bounding box center [762, 185] width 44 height 14
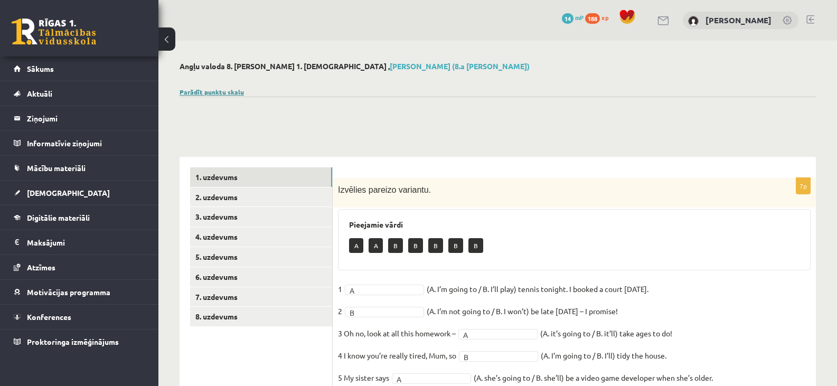
click at [219, 92] on link "Parādīt punktu skalu" at bounding box center [212, 92] width 64 height 8
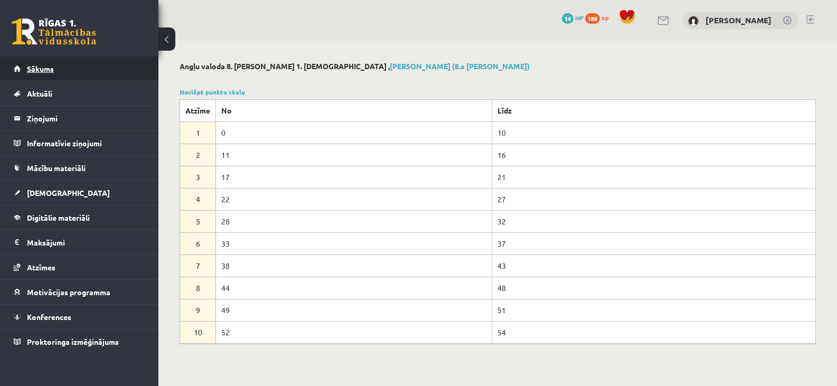
click at [34, 65] on span "Sākums" at bounding box center [40, 69] width 27 height 10
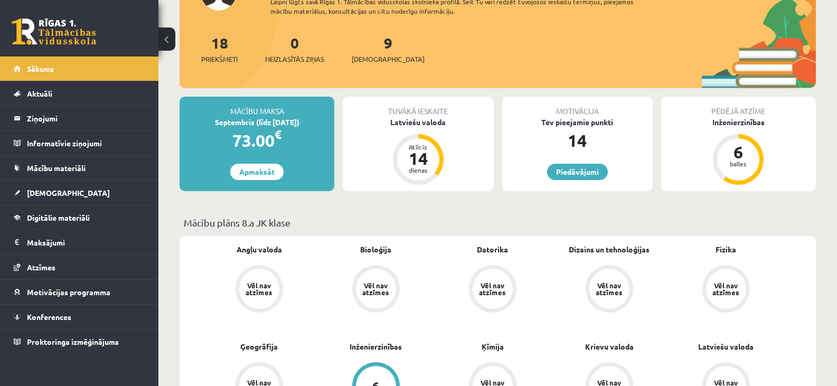
scroll to position [158, 0]
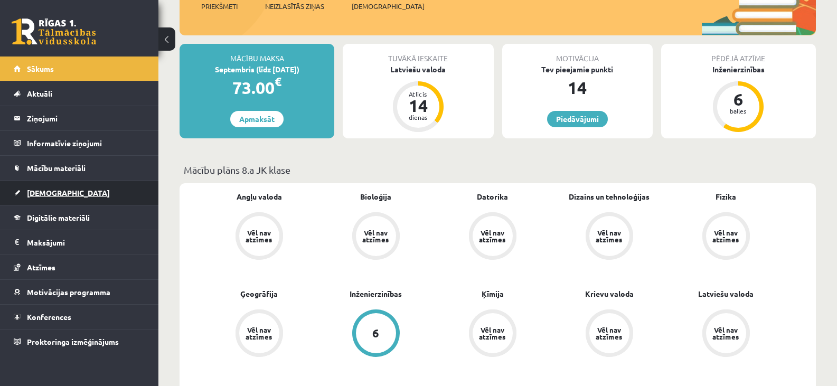
click at [43, 194] on span "[DEMOGRAPHIC_DATA]" at bounding box center [68, 193] width 83 height 10
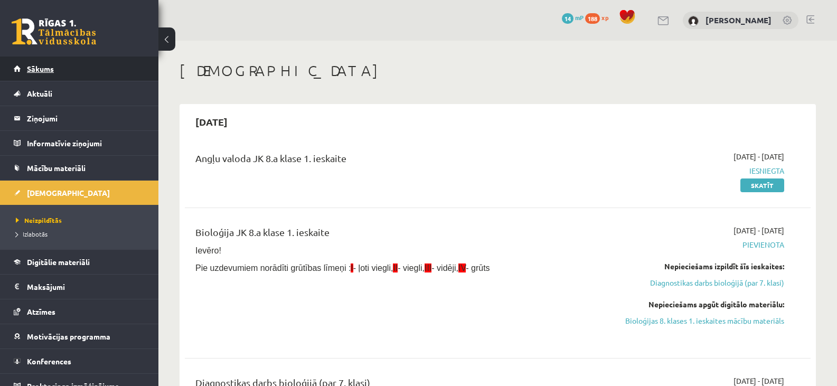
click at [37, 66] on span "Sākums" at bounding box center [40, 69] width 27 height 10
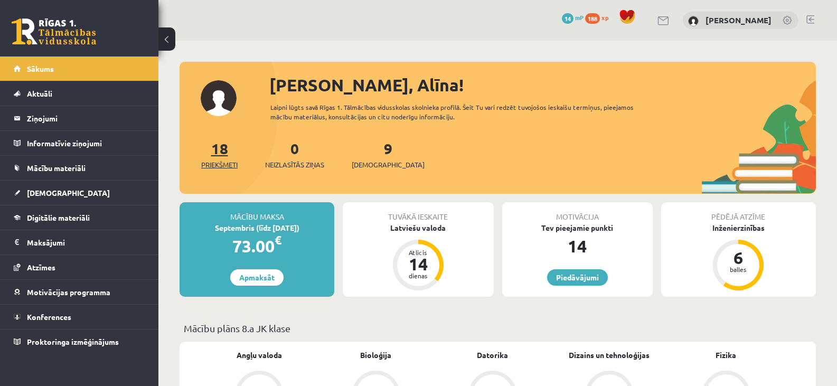
click at [218, 165] on span "Priekšmeti" at bounding box center [219, 164] width 36 height 11
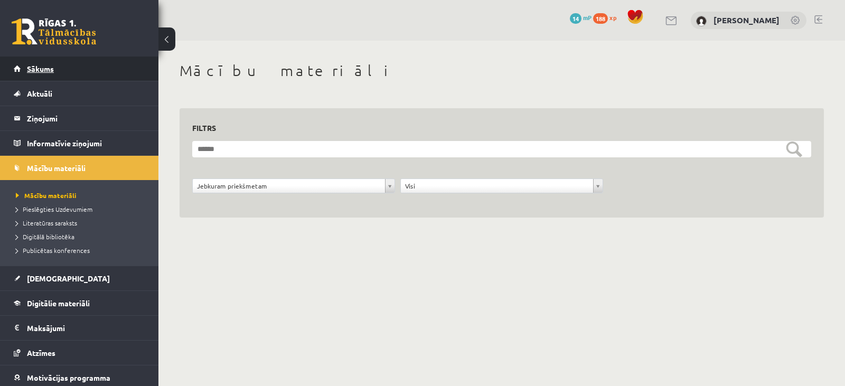
click at [43, 64] on link "Sākums" at bounding box center [79, 68] width 131 height 24
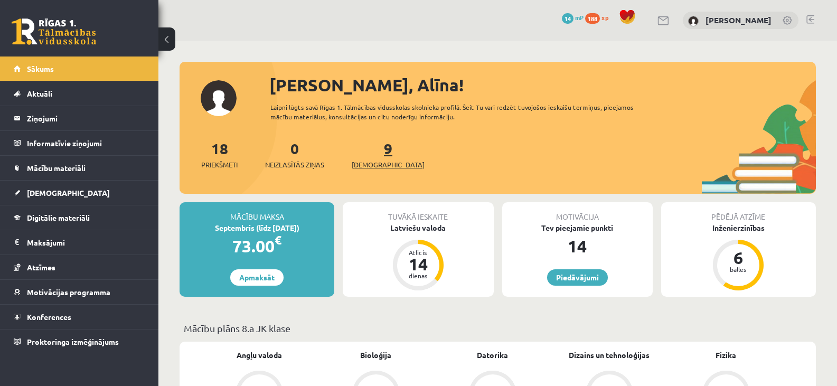
click at [369, 162] on span "[DEMOGRAPHIC_DATA]" at bounding box center [388, 164] width 73 height 11
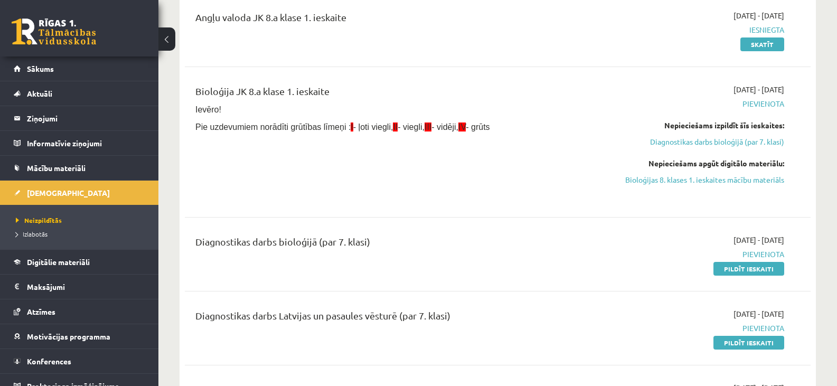
scroll to position [158, 0]
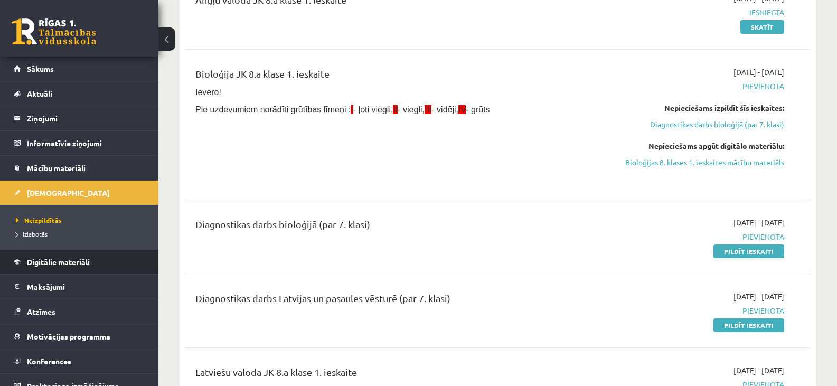
click at [65, 264] on span "Digitālie materiāli" at bounding box center [58, 262] width 63 height 10
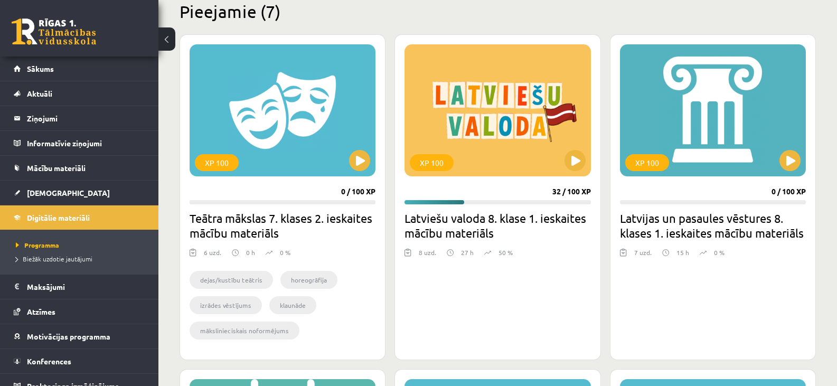
scroll to position [264, 0]
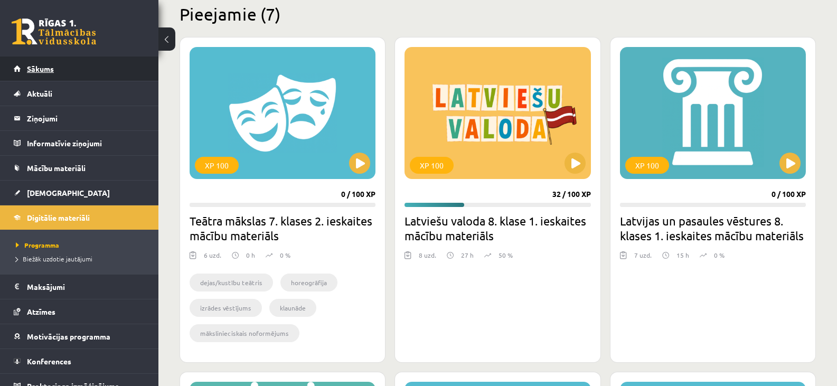
click at [39, 64] on link "Sākums" at bounding box center [79, 68] width 131 height 24
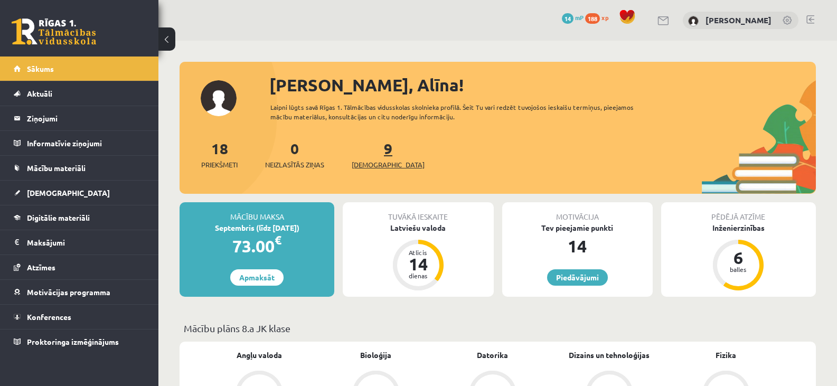
click at [373, 159] on div "9 Ieskaites" at bounding box center [388, 153] width 73 height 33
click at [379, 164] on span "[DEMOGRAPHIC_DATA]" at bounding box center [388, 164] width 73 height 11
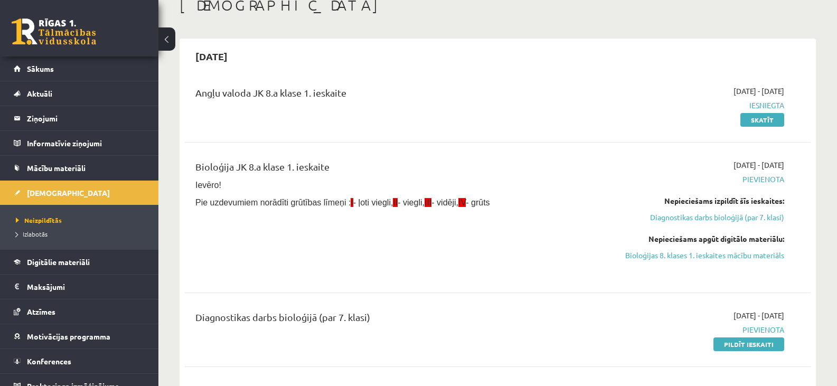
scroll to position [53, 0]
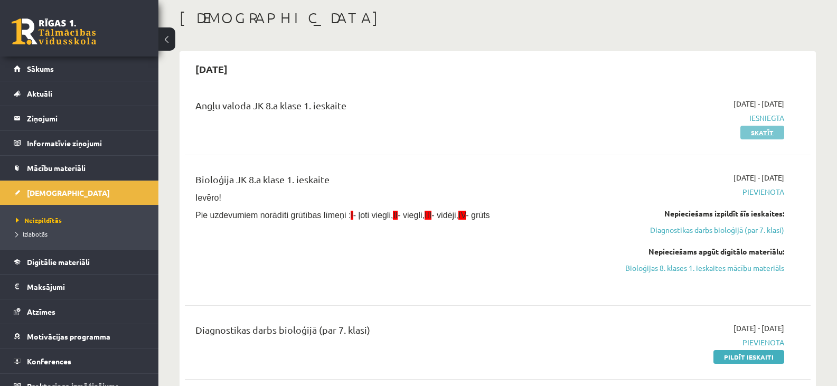
click at [769, 129] on link "Skatīt" at bounding box center [762, 133] width 44 height 14
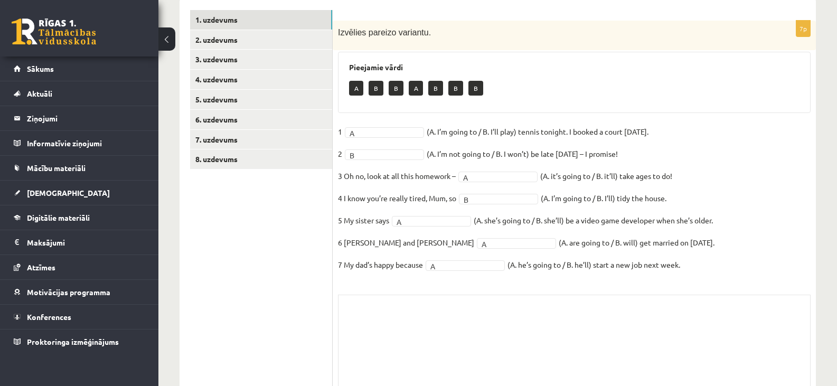
scroll to position [158, 0]
click at [217, 39] on link "2. uzdevums" at bounding box center [261, 39] width 142 height 20
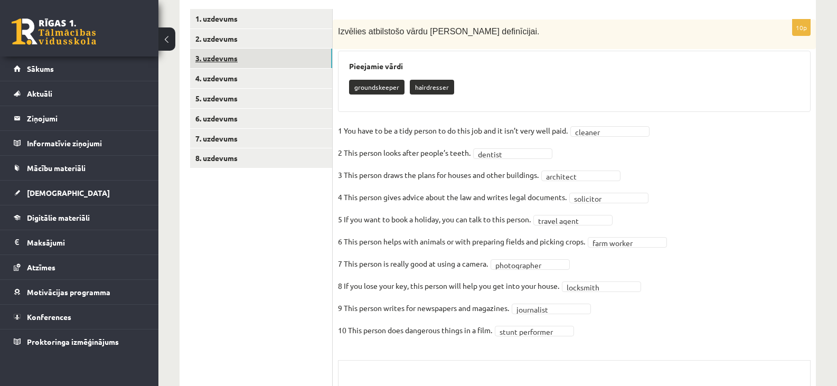
click at [214, 58] on link "3. uzdevums" at bounding box center [261, 59] width 142 height 20
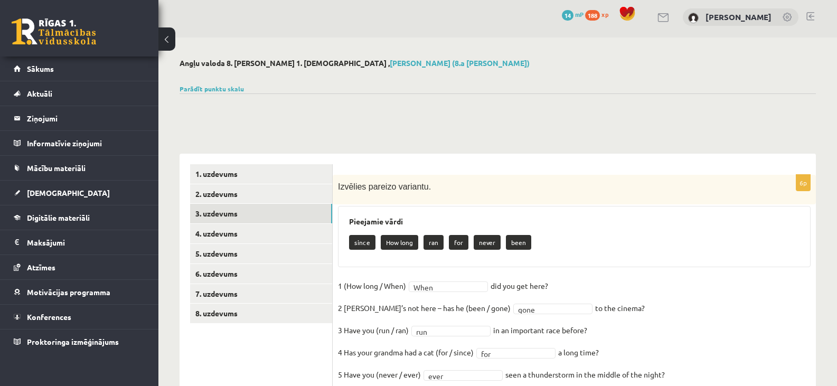
scroll to position [0, 0]
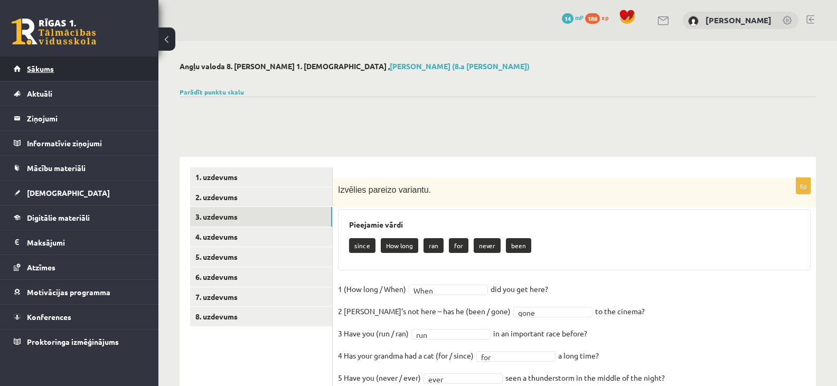
click at [40, 68] on span "Sākums" at bounding box center [40, 69] width 27 height 10
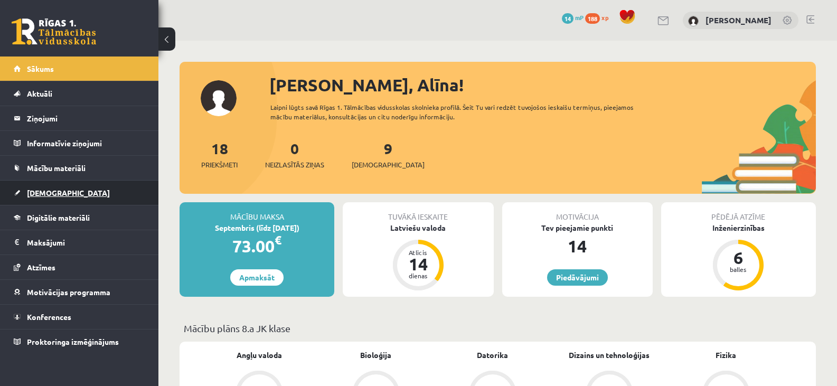
click at [44, 189] on link "[DEMOGRAPHIC_DATA]" at bounding box center [79, 193] width 131 height 24
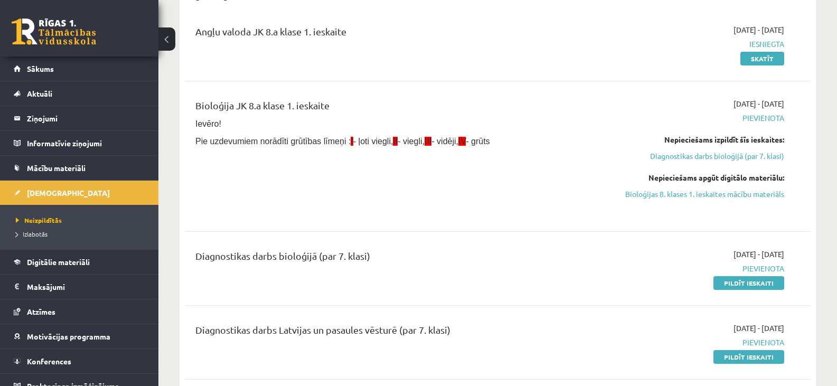
scroll to position [158, 0]
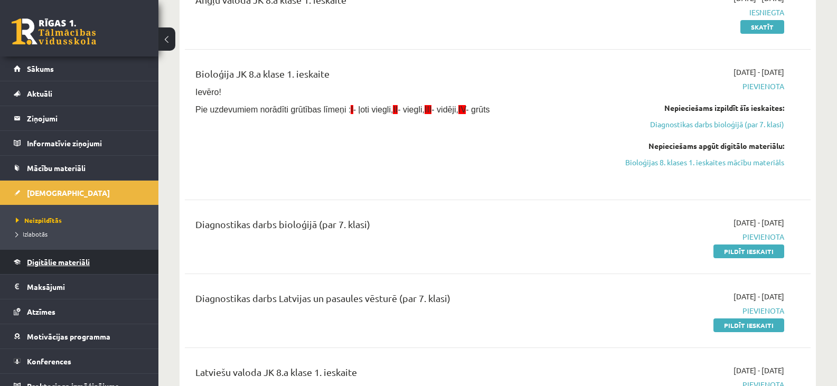
click at [40, 260] on span "Digitālie materiāli" at bounding box center [58, 262] width 63 height 10
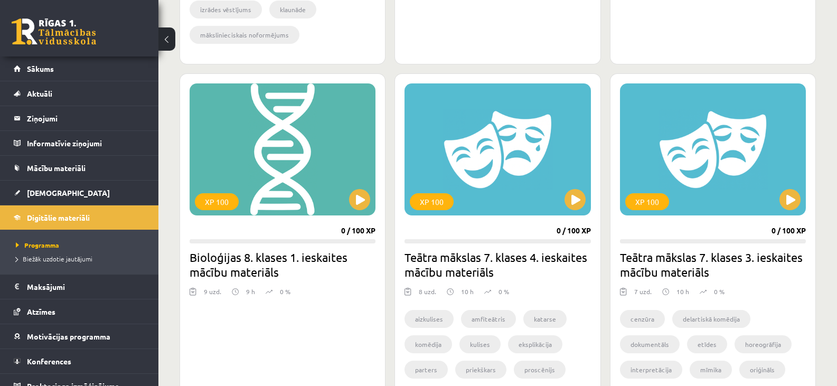
scroll to position [581, 0]
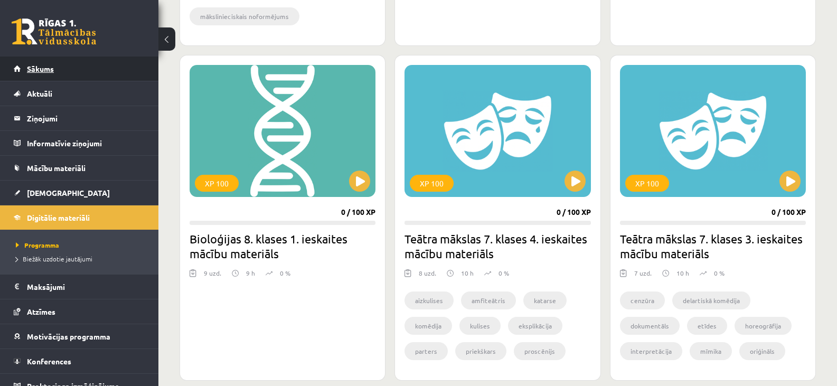
click at [47, 67] on span "Sākums" at bounding box center [40, 69] width 27 height 10
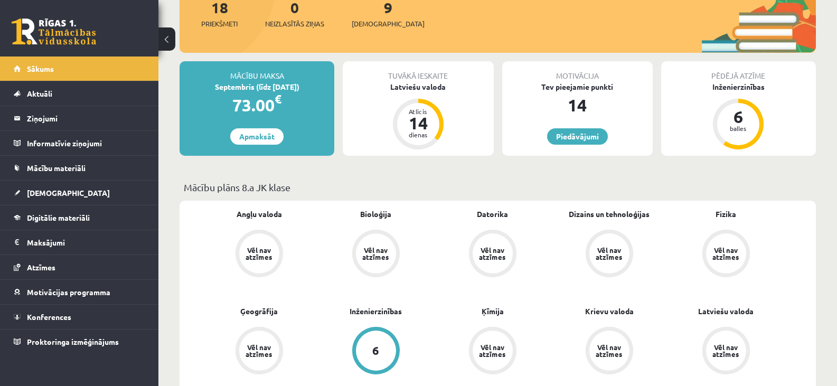
scroll to position [158, 0]
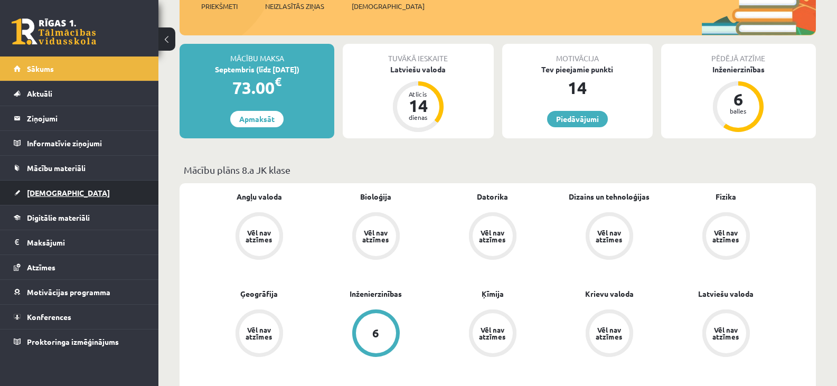
click at [46, 193] on span "[DEMOGRAPHIC_DATA]" at bounding box center [68, 193] width 83 height 10
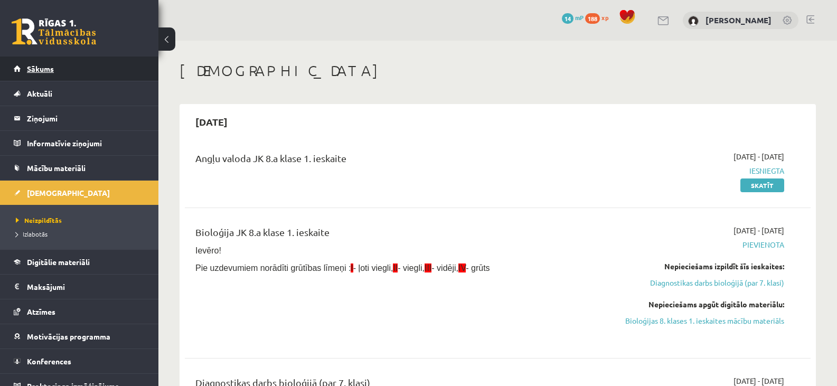
click at [47, 67] on span "Sākums" at bounding box center [40, 69] width 27 height 10
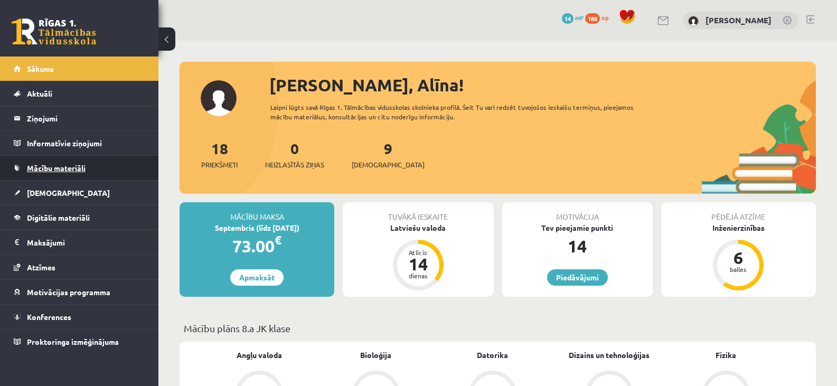
click at [64, 168] on span "Mācību materiāli" at bounding box center [56, 168] width 59 height 10
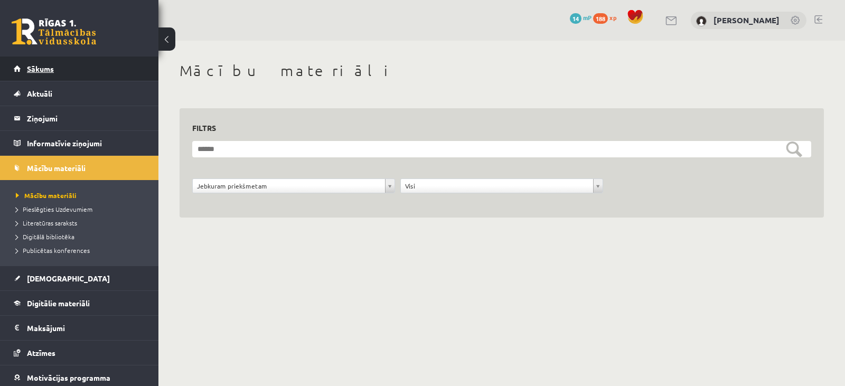
click at [40, 64] on span "Sākums" at bounding box center [40, 69] width 27 height 10
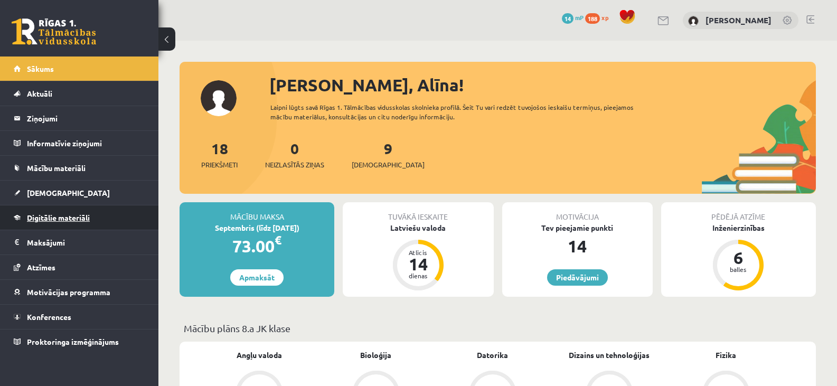
click at [72, 216] on span "Digitālie materiāli" at bounding box center [58, 218] width 63 height 10
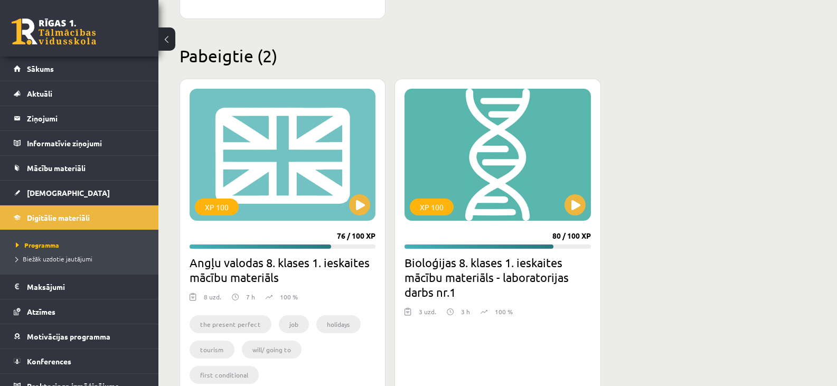
scroll to position [1214, 0]
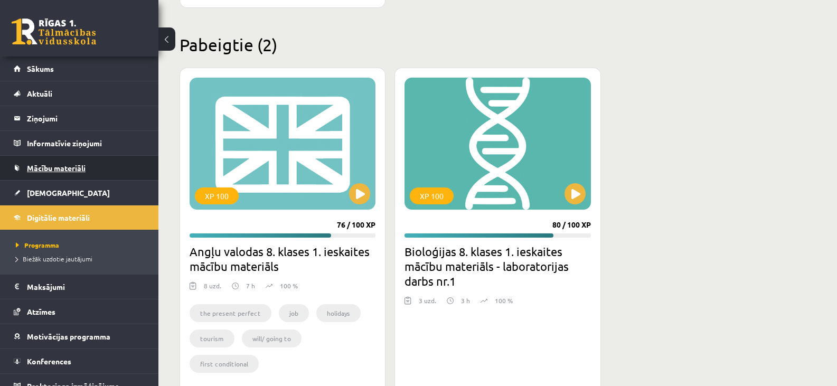
click at [68, 167] on span "Mācību materiāli" at bounding box center [56, 168] width 59 height 10
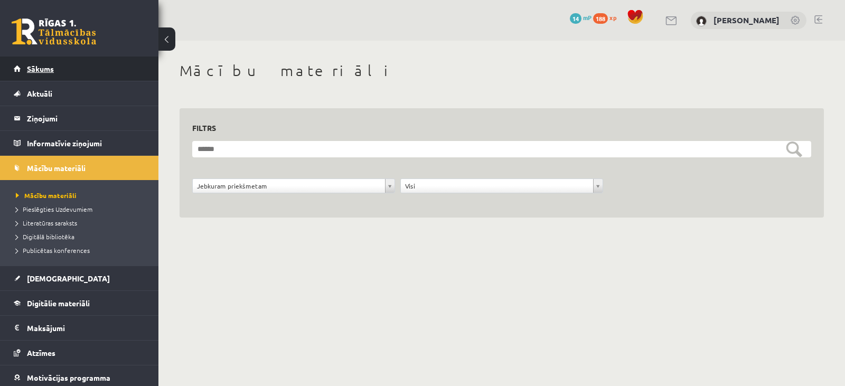
click at [46, 68] on span "Sākums" at bounding box center [40, 69] width 27 height 10
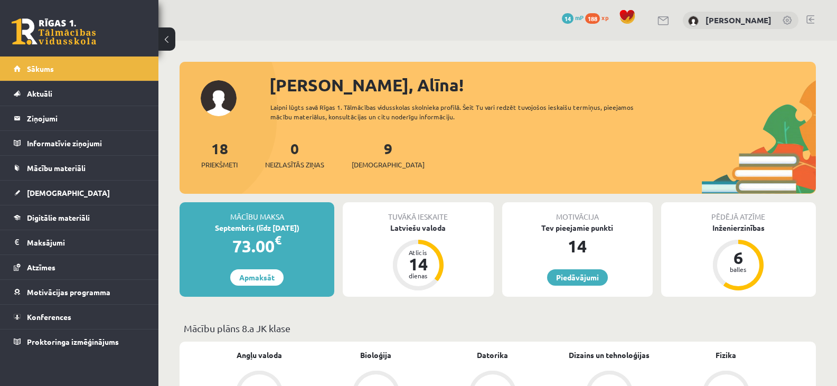
scroll to position [106, 0]
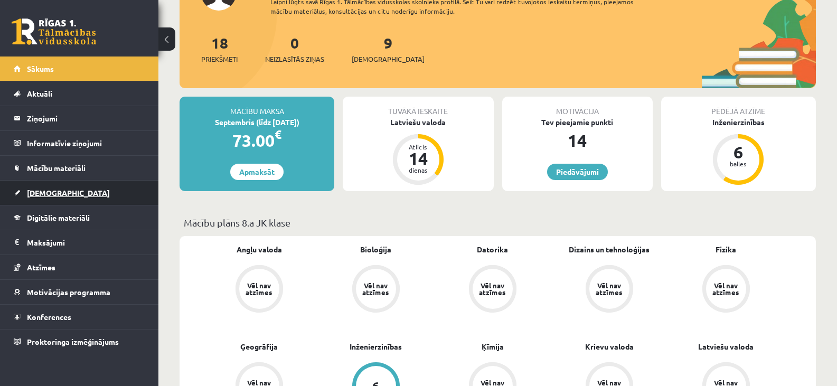
click at [49, 192] on span "[DEMOGRAPHIC_DATA]" at bounding box center [68, 193] width 83 height 10
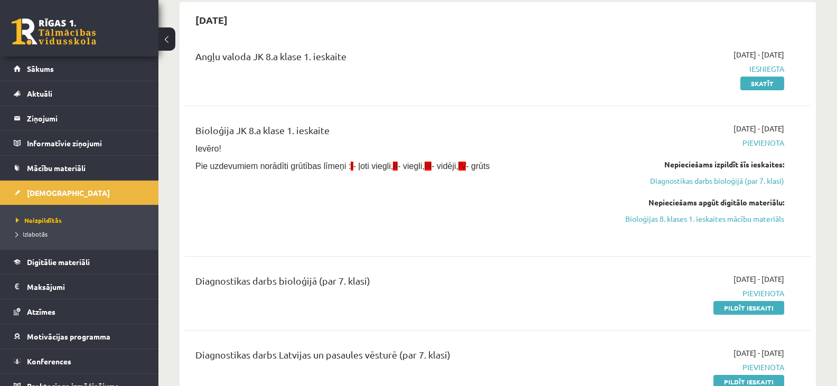
scroll to position [158, 0]
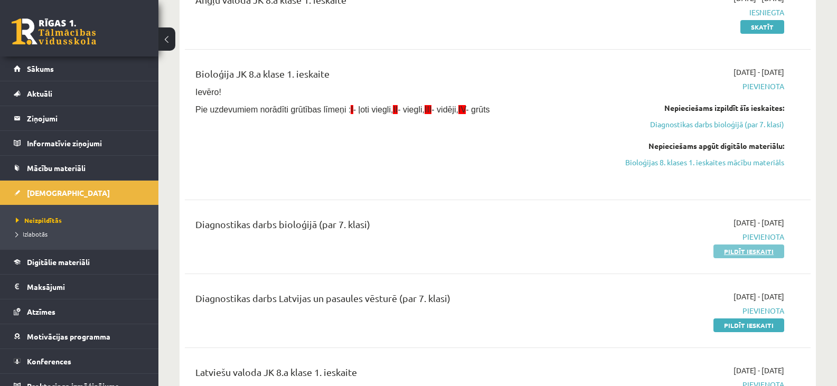
drag, startPoint x: 758, startPoint y: 249, endPoint x: 474, endPoint y: 37, distance: 354.7
click at [758, 250] on link "Pildīt ieskaiti" at bounding box center [748, 251] width 71 height 14
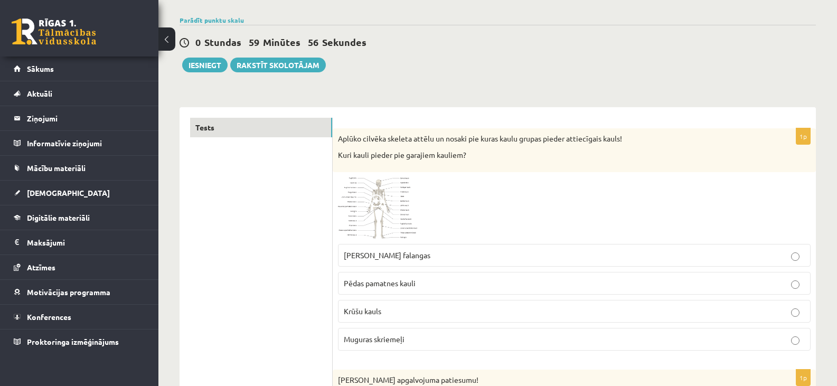
scroll to position [158, 0]
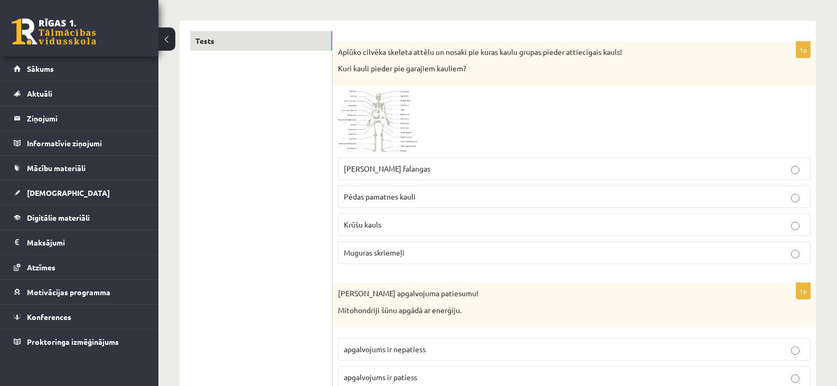
click at [382, 123] on span at bounding box center [378, 116] width 17 height 17
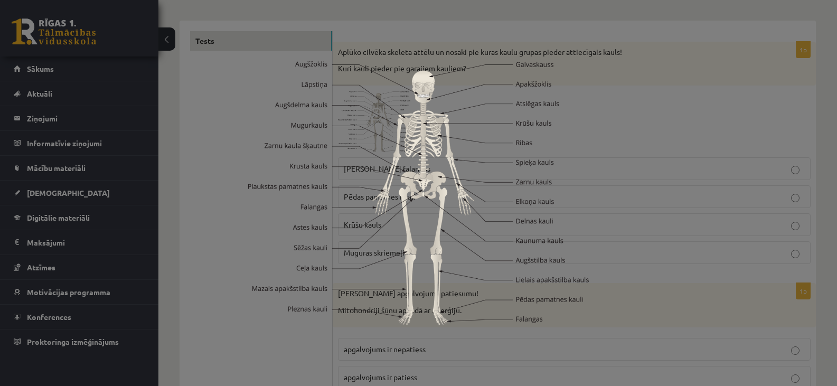
click at [630, 139] on div at bounding box center [418, 193] width 837 height 386
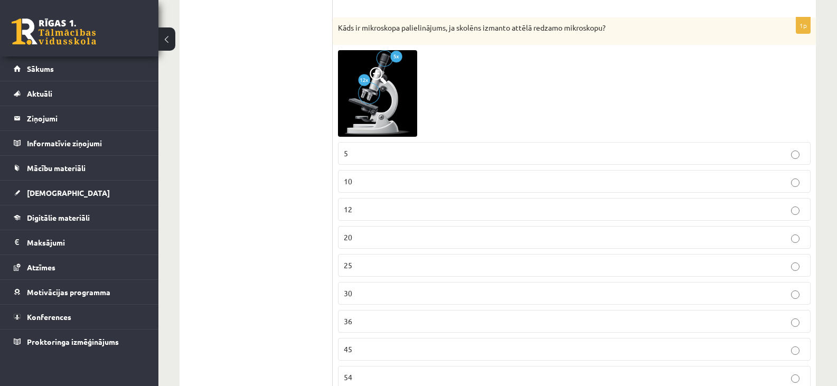
scroll to position [2007, 0]
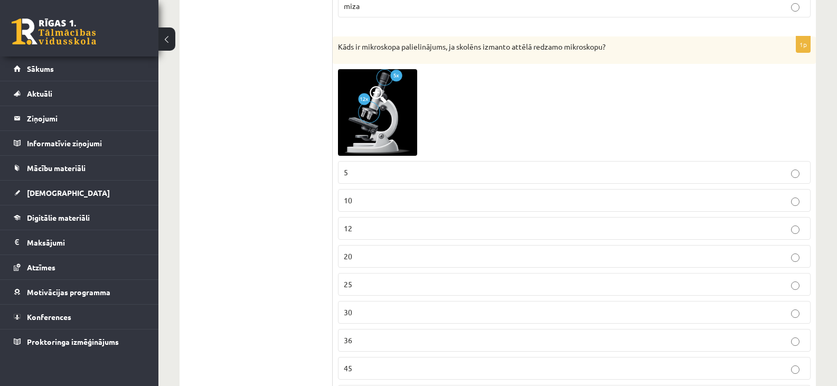
click at [375, 107] on img at bounding box center [377, 112] width 79 height 87
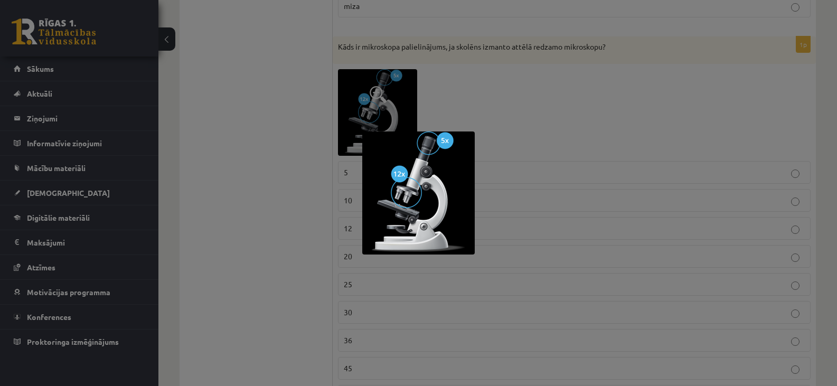
click at [550, 101] on div at bounding box center [418, 193] width 837 height 386
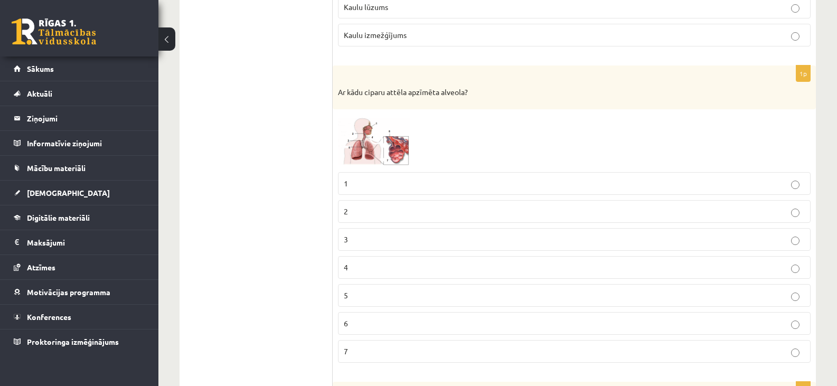
scroll to position [5580, 0]
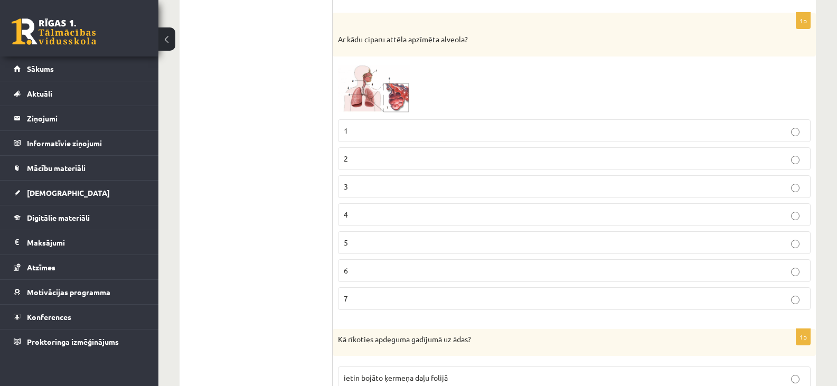
click at [371, 91] on span at bounding box center [378, 87] width 17 height 17
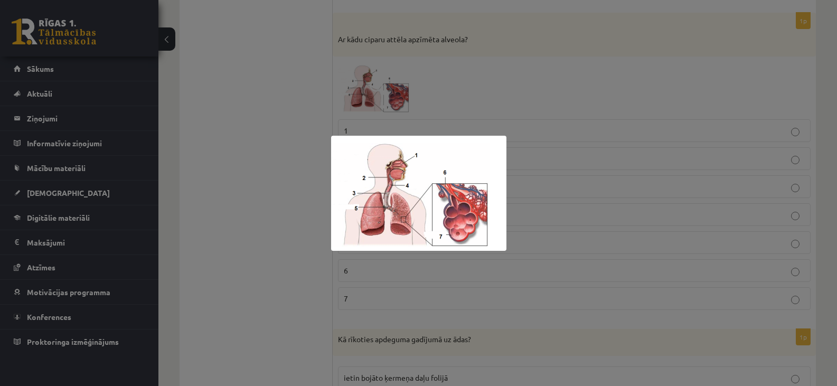
click at [545, 74] on div at bounding box center [418, 193] width 837 height 386
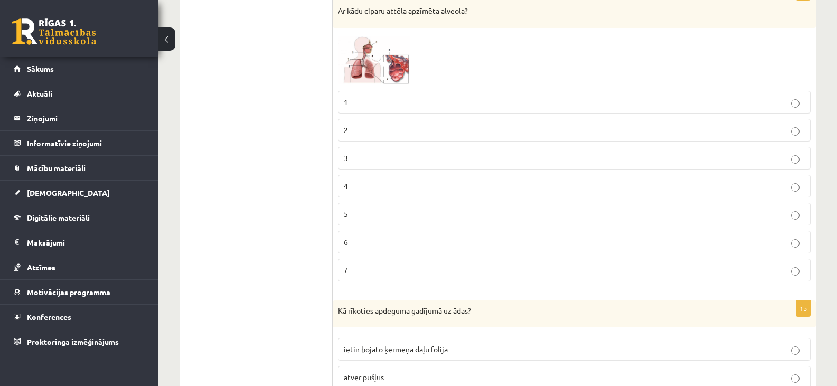
scroll to position [5571, 0]
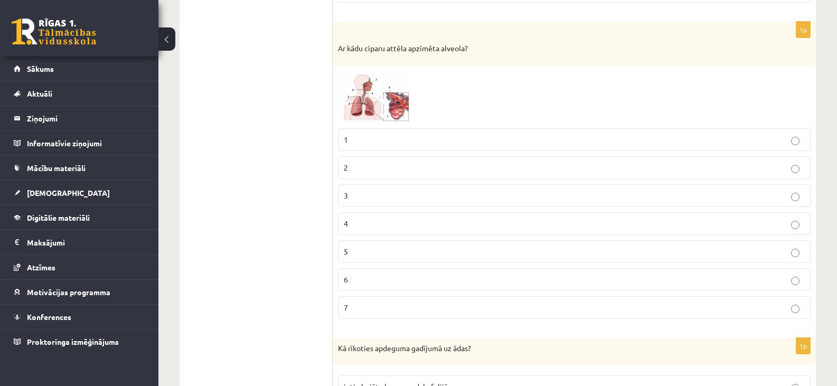
click at [392, 106] on img at bounding box center [377, 97] width 79 height 52
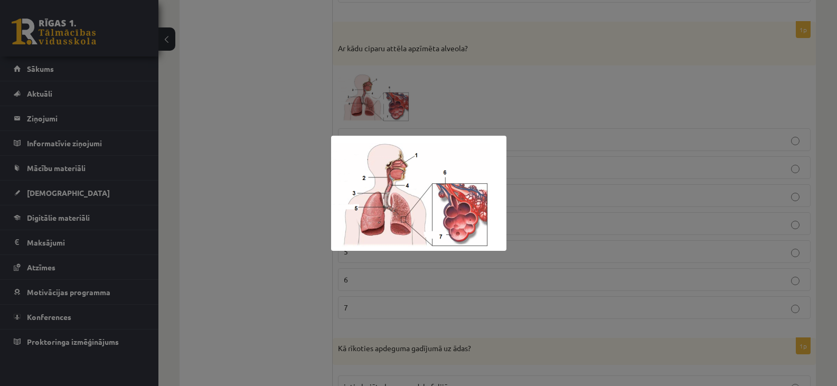
drag, startPoint x: 583, startPoint y: 147, endPoint x: 562, endPoint y: 156, distance: 22.5
click at [582, 148] on div at bounding box center [418, 193] width 837 height 386
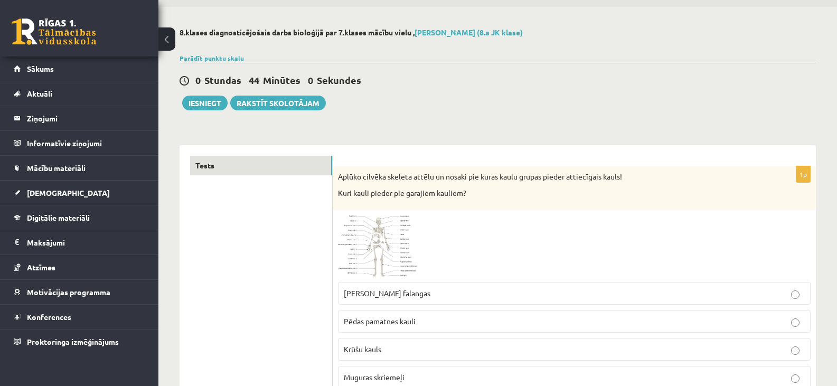
scroll to position [0, 0]
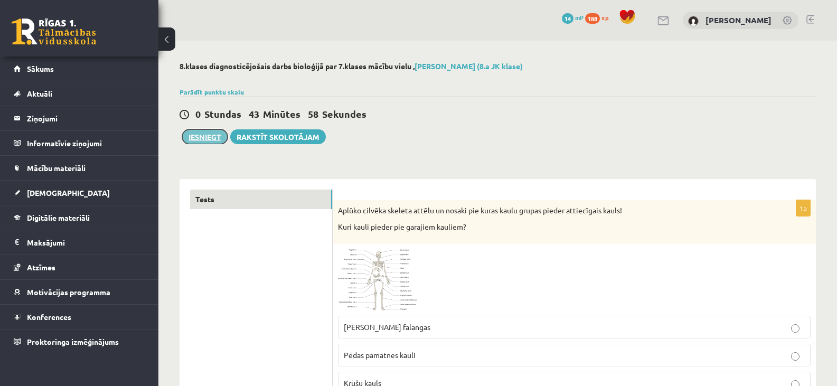
click at [196, 136] on button "Iesniegt" at bounding box center [204, 136] width 45 height 15
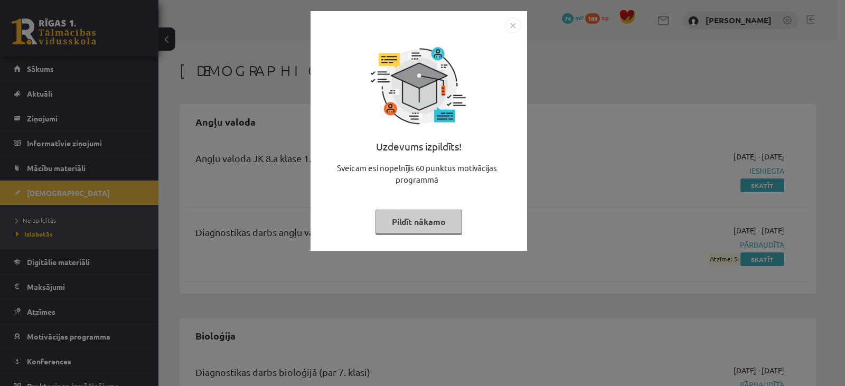
click at [512, 27] on img "Close" at bounding box center [513, 25] width 16 height 16
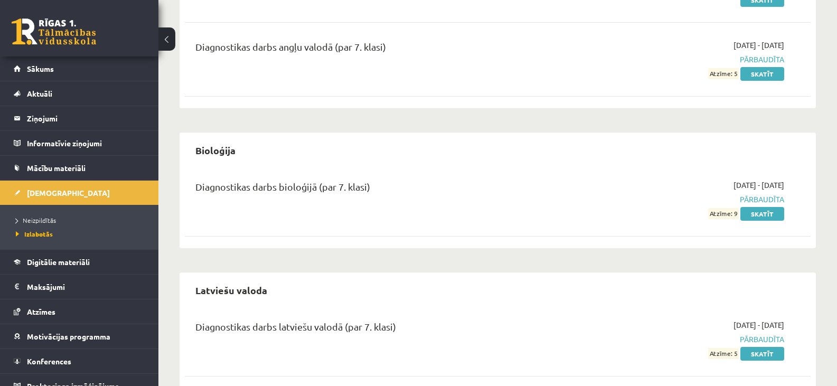
scroll to position [209, 0]
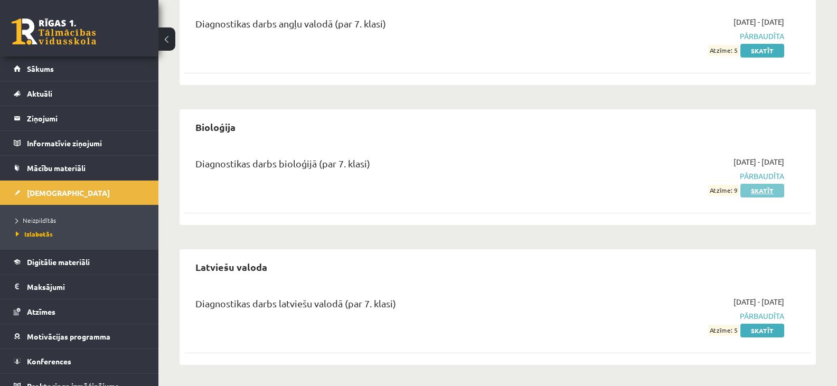
click at [758, 193] on link "Skatīt" at bounding box center [762, 191] width 44 height 14
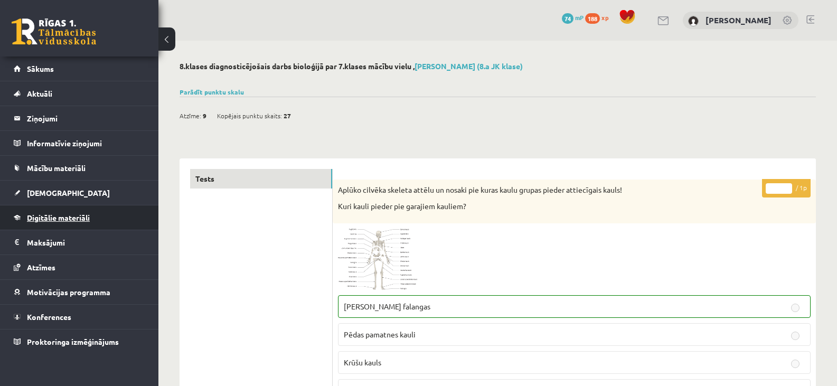
click at [67, 216] on span "Digitālie materiāli" at bounding box center [58, 218] width 63 height 10
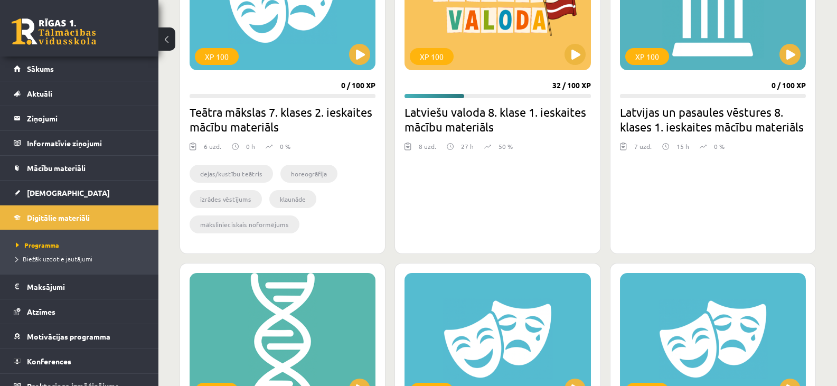
scroll to position [317, 0]
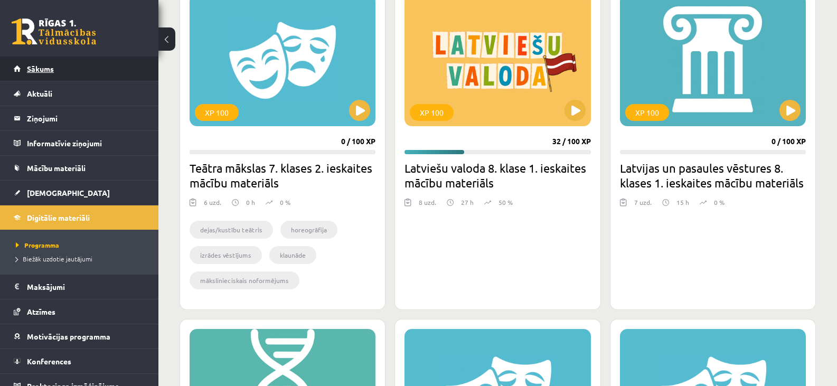
click at [47, 73] on link "Sākums" at bounding box center [79, 68] width 131 height 24
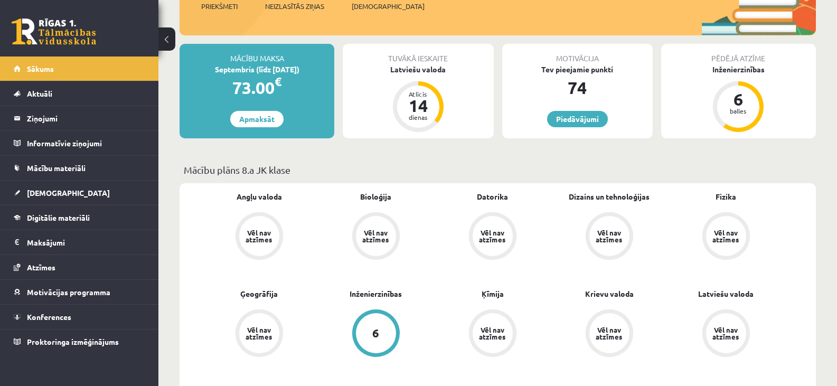
scroll to position [106, 0]
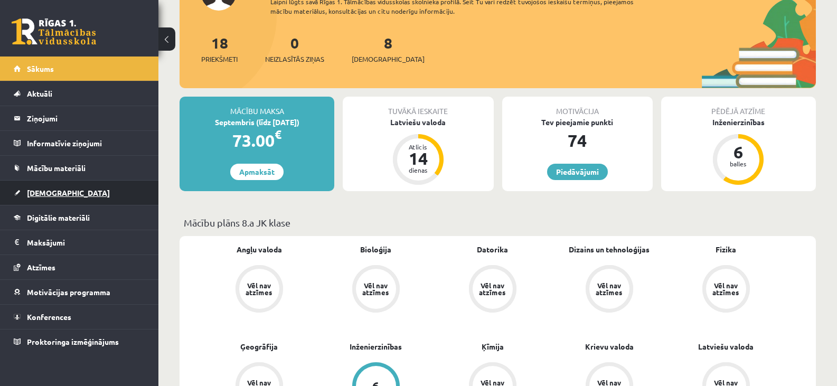
click at [48, 191] on span "[DEMOGRAPHIC_DATA]" at bounding box center [68, 193] width 83 height 10
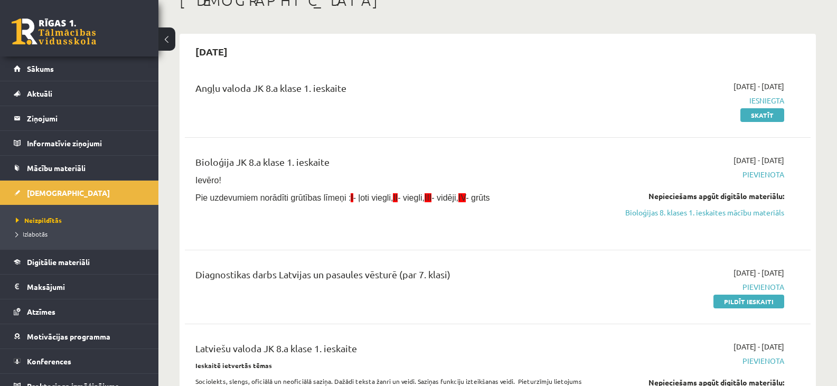
scroll to position [53, 0]
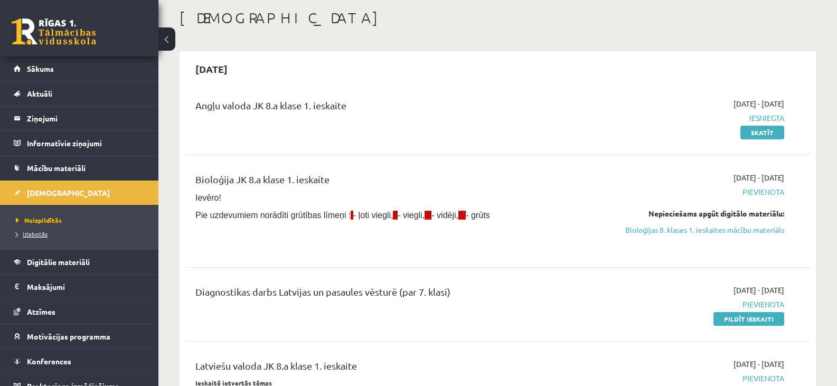
click at [38, 230] on li "Izlabotās" at bounding box center [82, 234] width 132 height 14
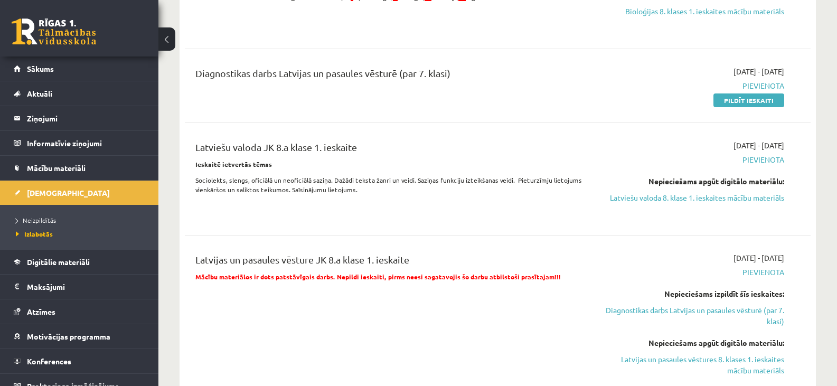
scroll to position [158, 0]
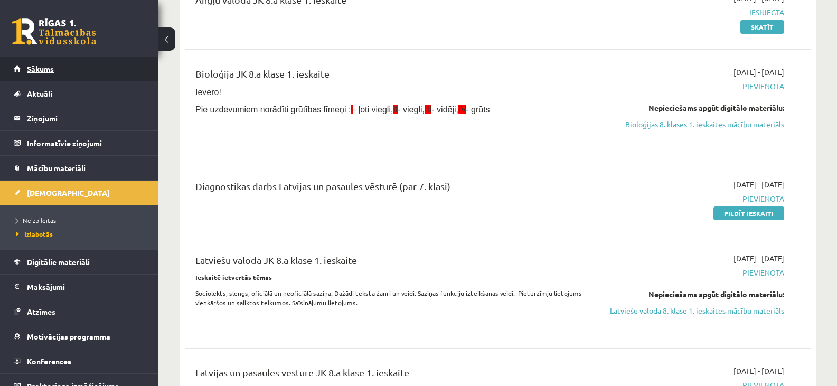
click at [48, 69] on span "Sākums" at bounding box center [40, 69] width 27 height 10
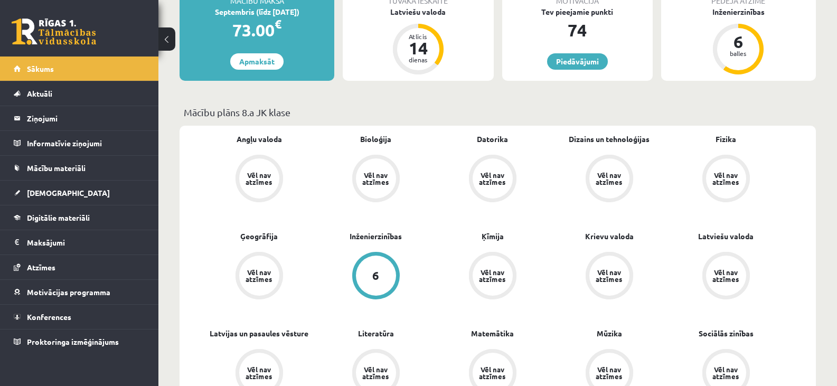
scroll to position [106, 0]
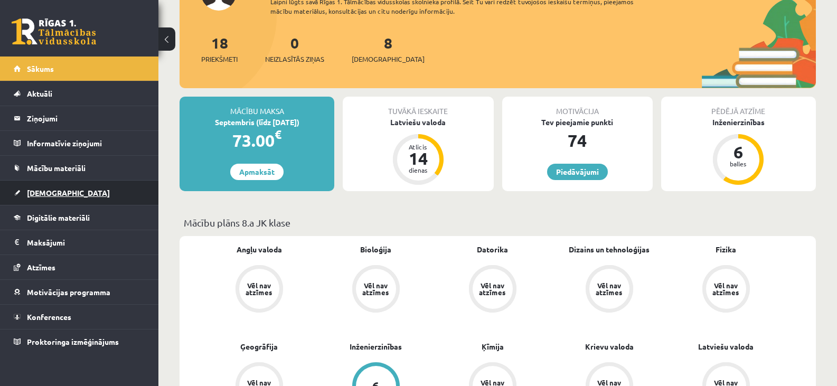
click at [50, 195] on span "[DEMOGRAPHIC_DATA]" at bounding box center [68, 193] width 83 height 10
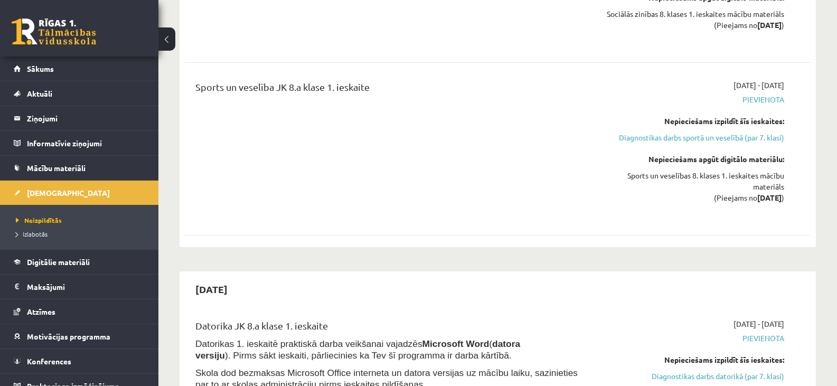
scroll to position [1267, 0]
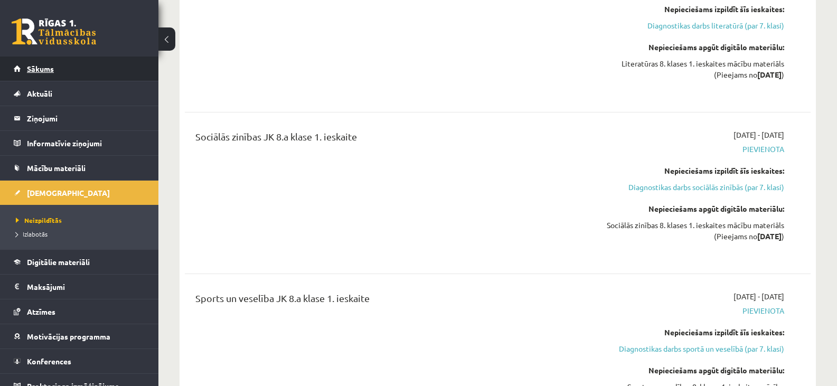
click at [39, 65] on span "Sākums" at bounding box center [40, 69] width 27 height 10
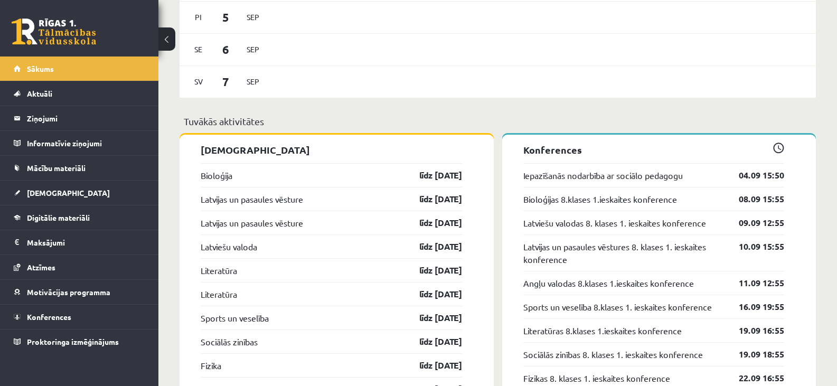
scroll to position [845, 0]
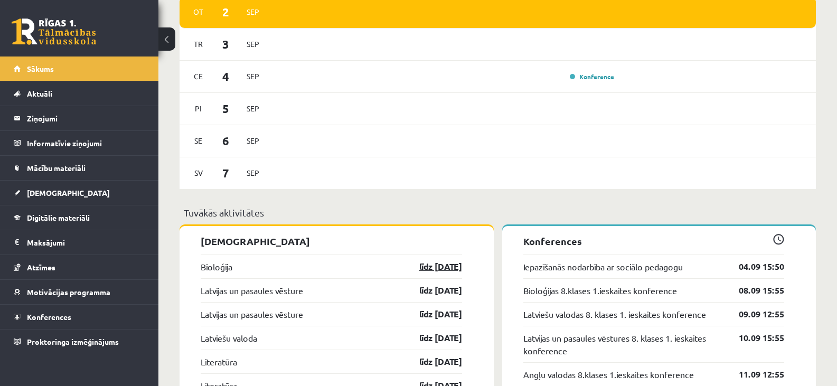
click at [429, 267] on link "līdz 15.09.25" at bounding box center [431, 266] width 61 height 13
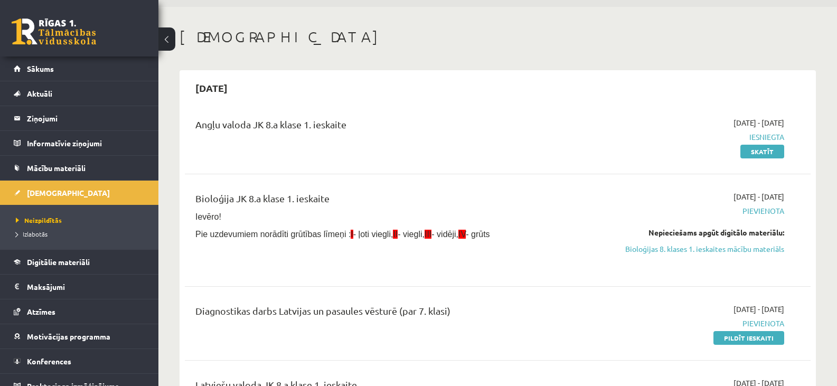
scroll to position [53, 0]
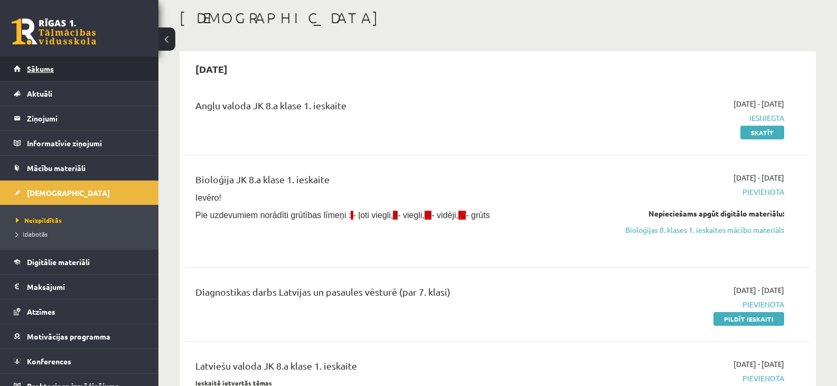
click at [39, 72] on span "Sākums" at bounding box center [40, 69] width 27 height 10
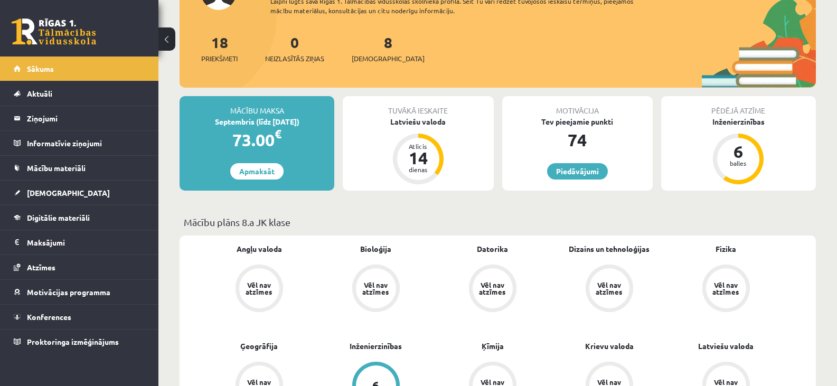
scroll to position [158, 0]
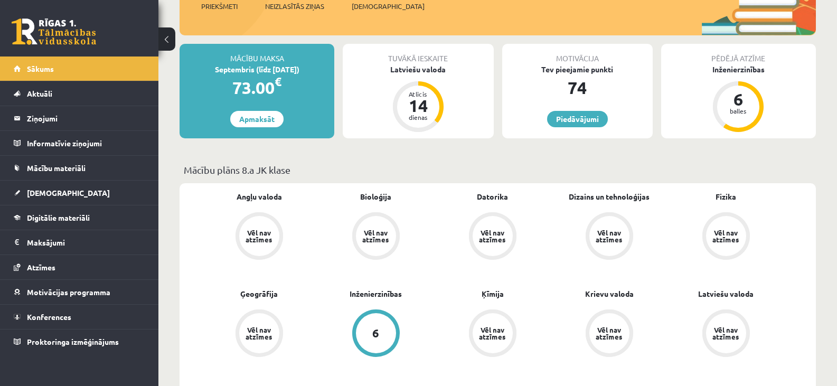
click at [381, 232] on div "Vēl nav atzīmes" at bounding box center [376, 236] width 30 height 14
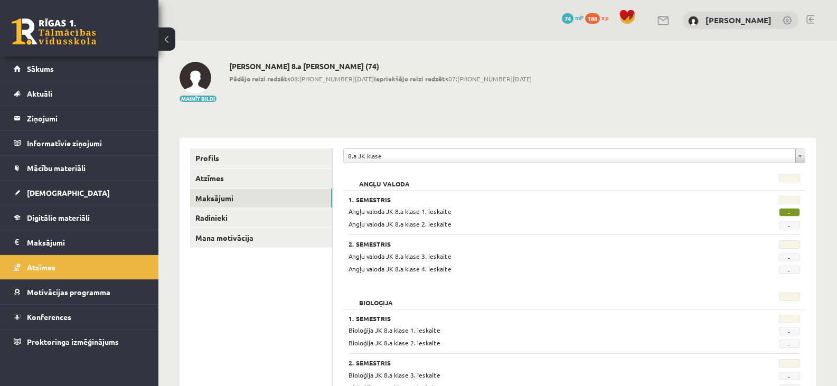
click at [209, 198] on link "Maksājumi" at bounding box center [261, 199] width 142 height 20
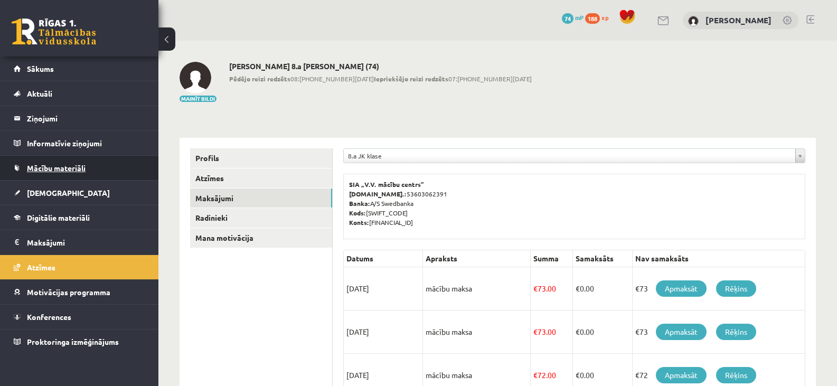
click at [48, 165] on span "Mācību materiāli" at bounding box center [56, 168] width 59 height 10
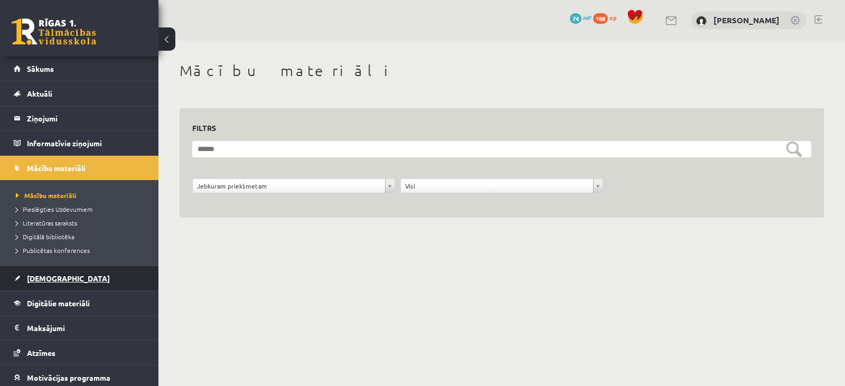
click at [43, 278] on span "[DEMOGRAPHIC_DATA]" at bounding box center [68, 279] width 83 height 10
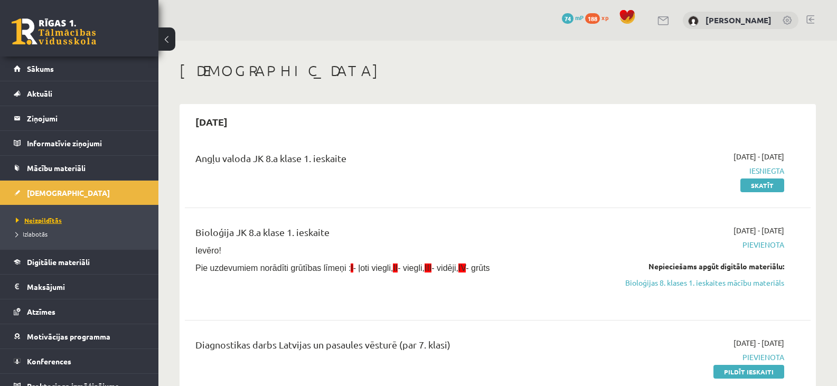
click at [43, 220] on span "Neizpildītās" at bounding box center [39, 220] width 46 height 8
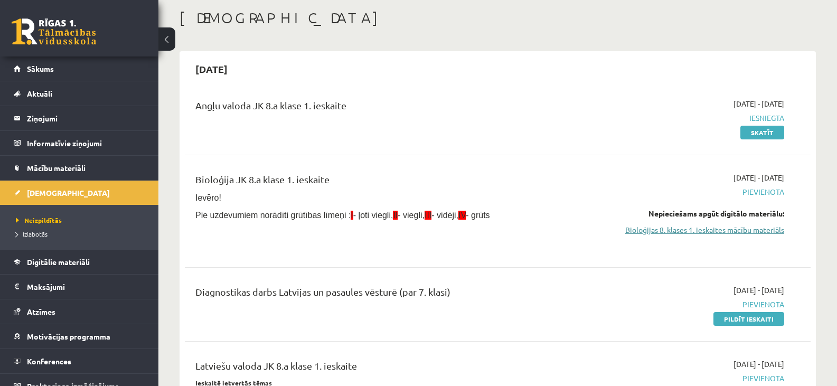
click at [723, 230] on link "Bioloģijas 8. klases 1. ieskaites mācību materiāls" at bounding box center [691, 229] width 186 height 11
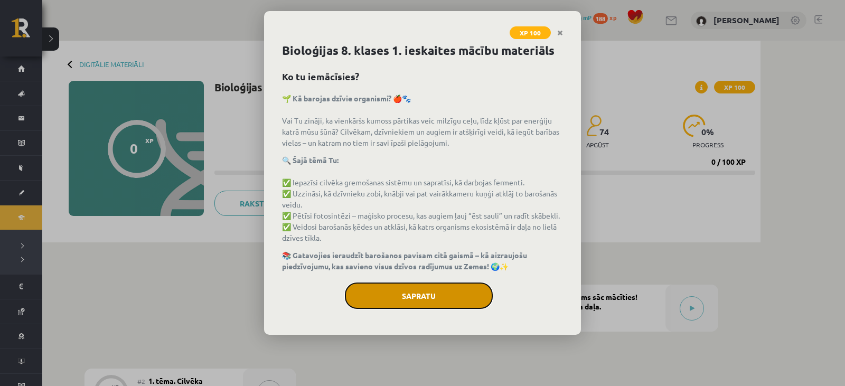
click at [430, 289] on button "Sapratu" at bounding box center [419, 295] width 148 height 26
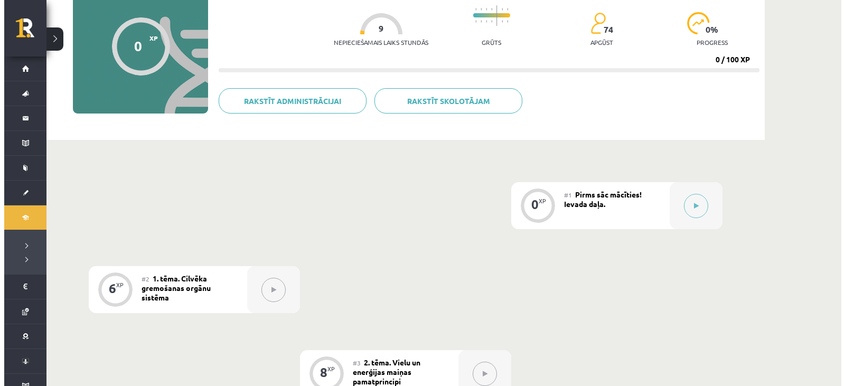
scroll to position [106, 0]
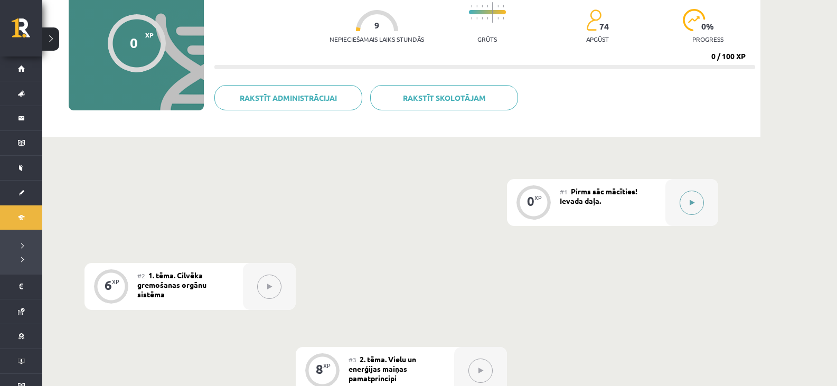
click at [697, 202] on button at bounding box center [692, 203] width 24 height 24
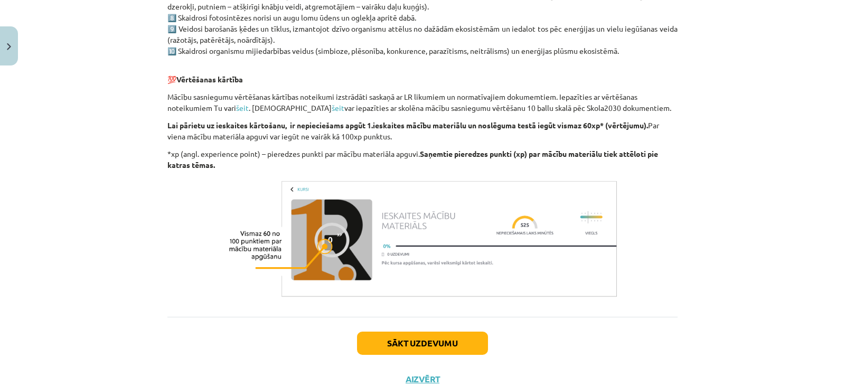
scroll to position [777, 0]
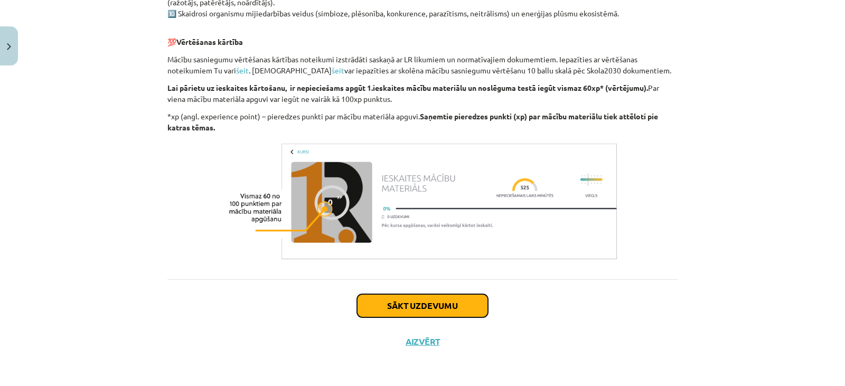
click at [420, 307] on button "Sākt uzdevumu" at bounding box center [422, 305] width 131 height 23
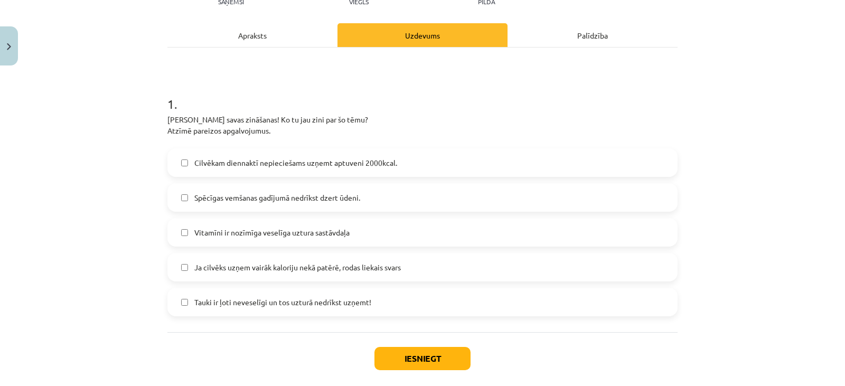
scroll to position [185, 0]
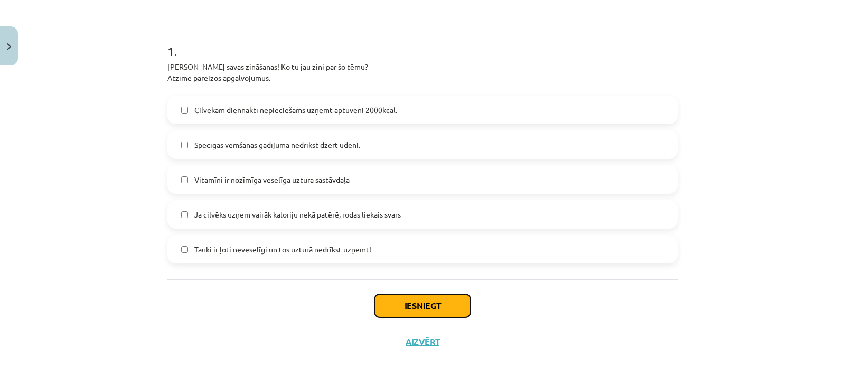
click at [438, 307] on button "Iesniegt" at bounding box center [422, 305] width 96 height 23
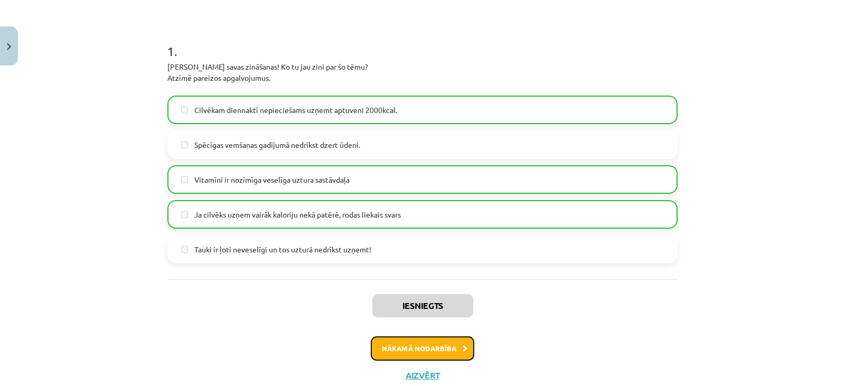
click at [438, 349] on button "Nākamā nodarbība" at bounding box center [422, 348] width 103 height 24
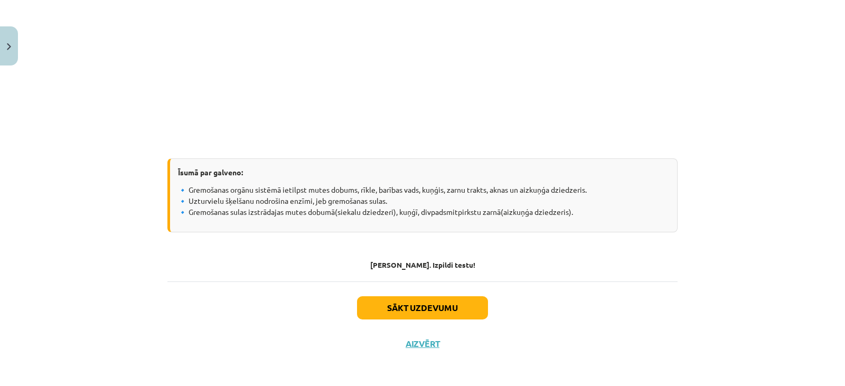
scroll to position [2130, 0]
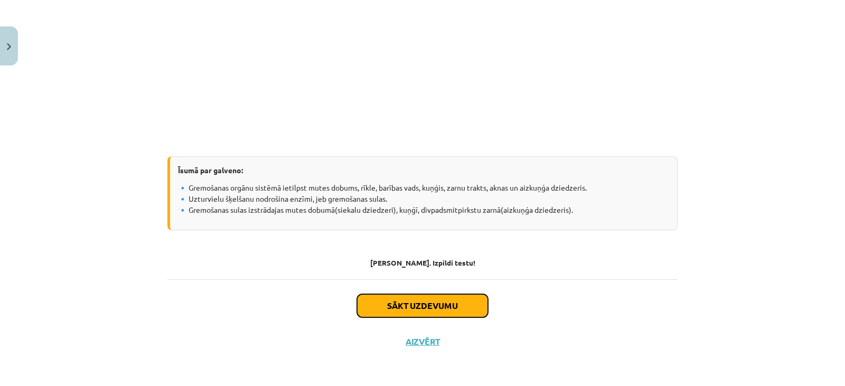
click at [426, 308] on button "Sākt uzdevumu" at bounding box center [422, 305] width 131 height 23
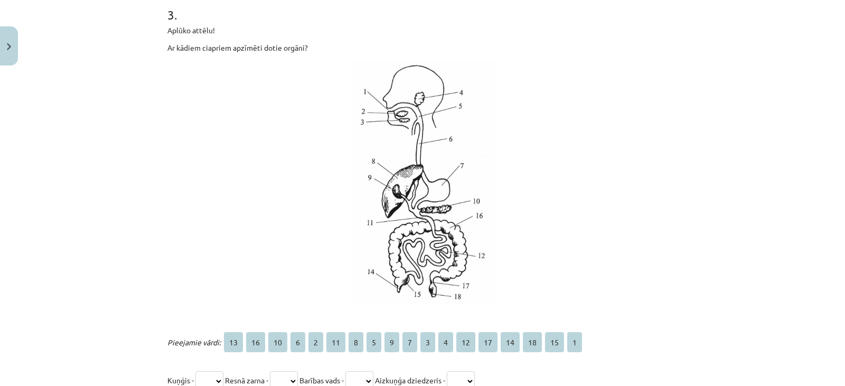
scroll to position [660, 0]
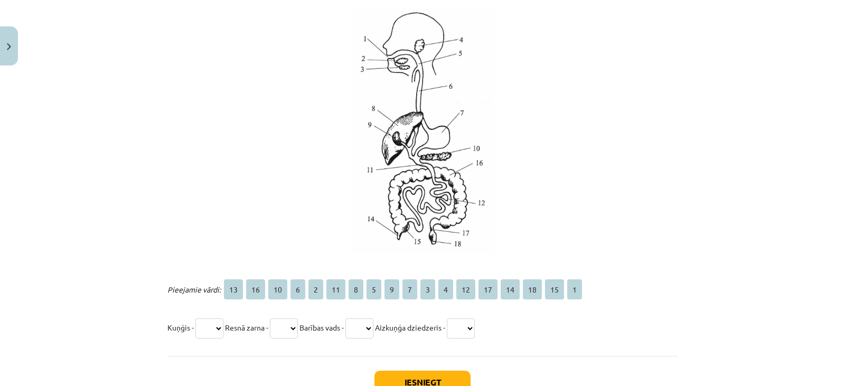
click at [221, 329] on select "** ** ** * * ** * * * * * * ** ** ** ** ** *" at bounding box center [209, 328] width 28 height 20
select select "*"
click at [195, 318] on select "** ** ** * * ** * * * * * * ** ** ** ** ** *" at bounding box center [209, 328] width 28 height 20
click at [298, 325] on select "** ** ** * * ** * * * * * * ** ** ** ** ** *" at bounding box center [284, 328] width 28 height 20
select select "**"
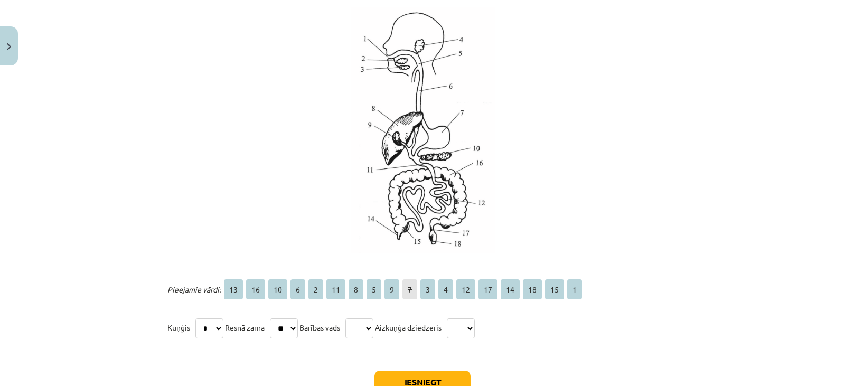
click at [274, 318] on select "** ** ** * * ** * * * * * * ** ** ** ** ** *" at bounding box center [284, 328] width 28 height 20
click at [373, 324] on select "** ** ** * * ** * * * * * * ** ** ** ** ** *" at bounding box center [359, 328] width 28 height 20
select select "*"
click at [357, 318] on select "** ** ** * * ** * * * * * * ** ** ** ** ** *" at bounding box center [359, 328] width 28 height 20
click at [475, 326] on select "** ** ** * * ** * * * * * * ** ** ** ** ** *" at bounding box center [461, 328] width 28 height 20
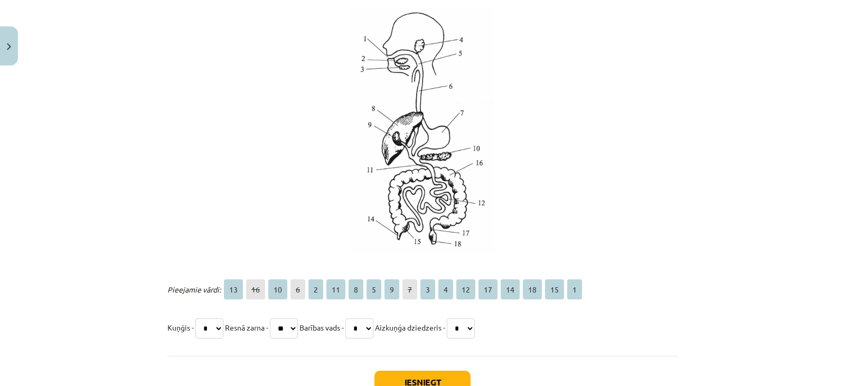
click at [464, 318] on select "** ** ** * * ** * * * * * * ** ** ** ** ** *" at bounding box center [461, 328] width 28 height 20
click at [475, 327] on select "** ** ** * * ** * * * * * * ** ** ** ** ** *" at bounding box center [461, 328] width 28 height 20
click at [464, 318] on select "** ** ** * * ** * * * * * * ** ** ** ** ** *" at bounding box center [461, 328] width 28 height 20
click at [475, 326] on select "** ** ** * * ** * * * * * * ** ** ** ** ** *" at bounding box center [461, 328] width 28 height 20
click at [464, 318] on select "** ** ** * * ** * * * * * * ** ** ** ** ** *" at bounding box center [461, 328] width 28 height 20
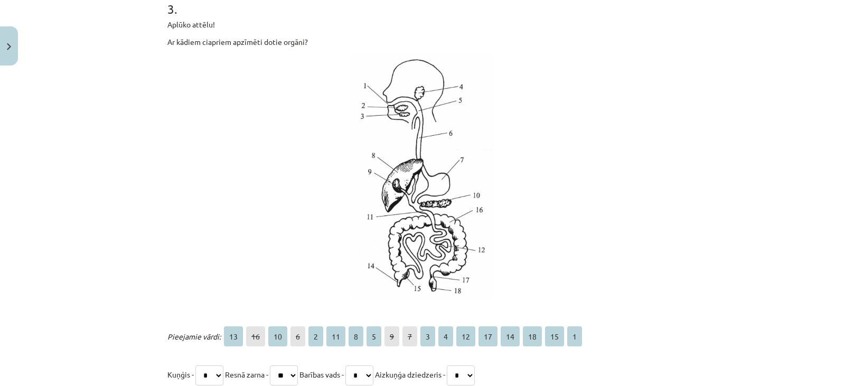
scroll to position [631, 0]
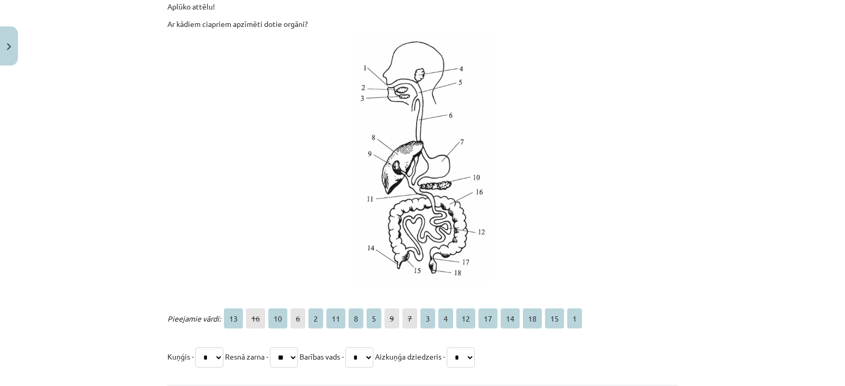
click at [475, 356] on select "** ** ** * * ** * * * * * * ** ** ** ** ** *" at bounding box center [461, 357] width 28 height 20
select select "**"
click at [464, 347] on select "** ** ** * * ** * * * * * * ** ** ** ** ** *" at bounding box center [461, 357] width 28 height 20
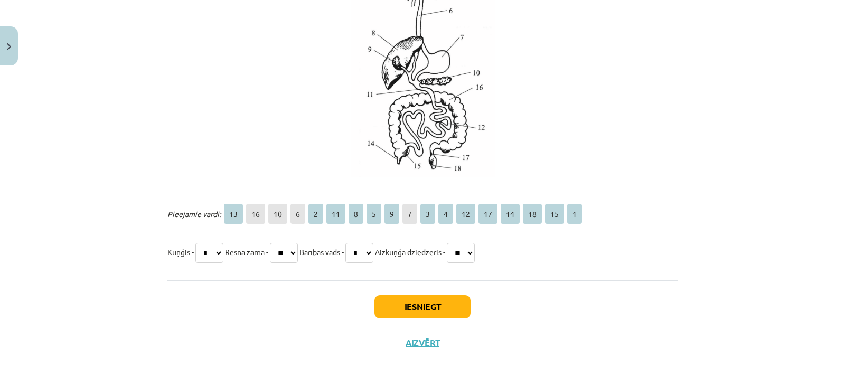
scroll to position [737, 0]
click at [408, 300] on button "Iesniegt" at bounding box center [422, 305] width 96 height 23
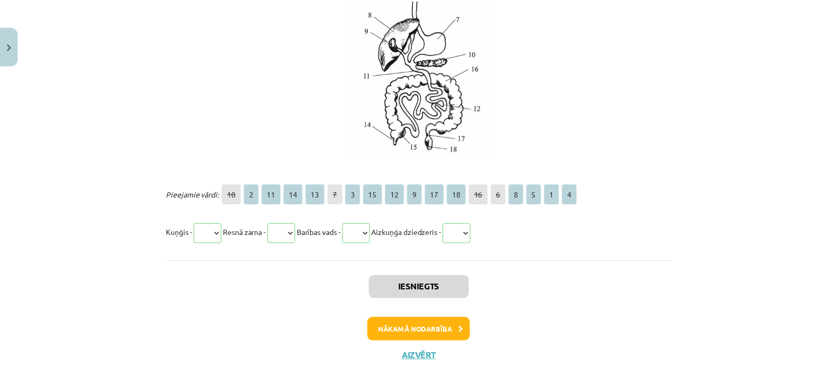
scroll to position [770, 0]
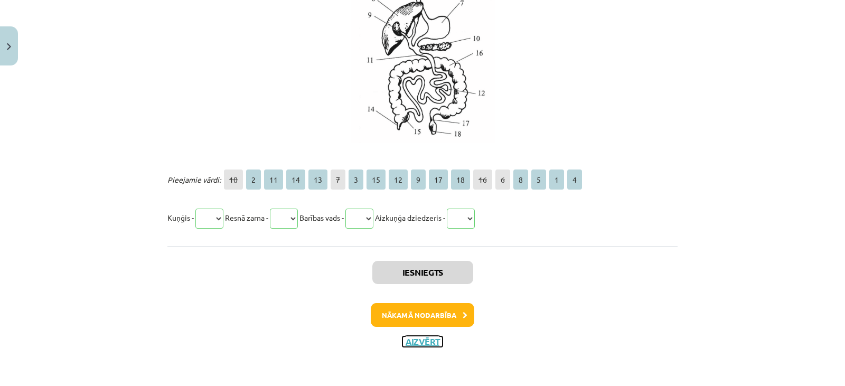
click at [418, 343] on button "Aizvērt" at bounding box center [422, 341] width 40 height 11
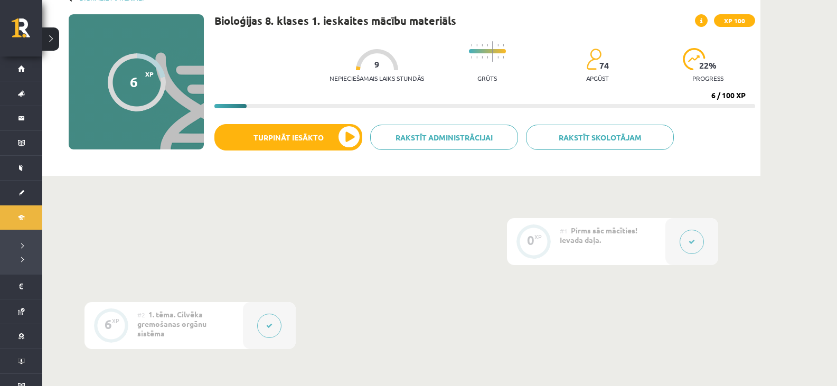
scroll to position [0, 0]
